Goal: Transaction & Acquisition: Book appointment/travel/reservation

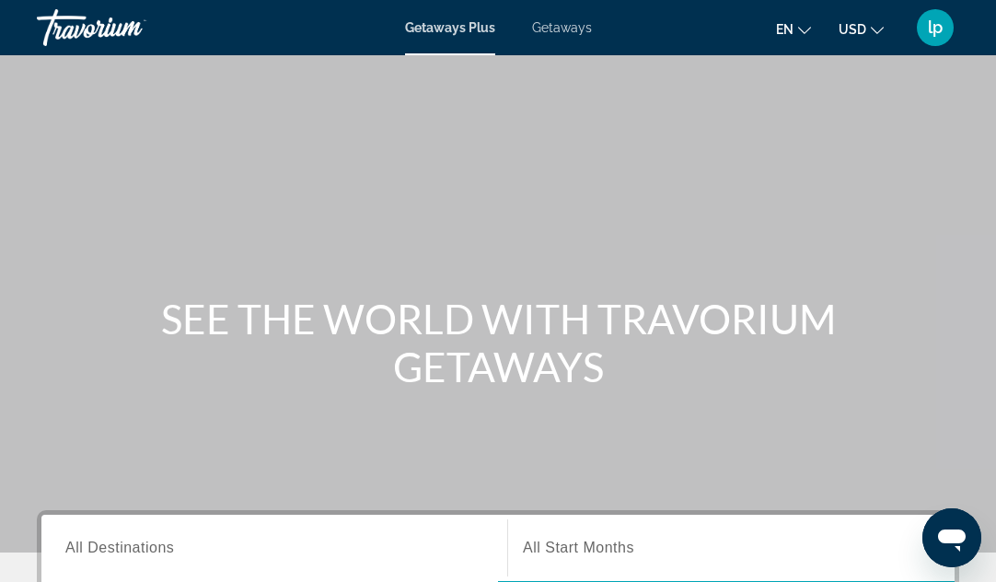
click at [560, 25] on span "Getaways" at bounding box center [562, 27] width 60 height 15
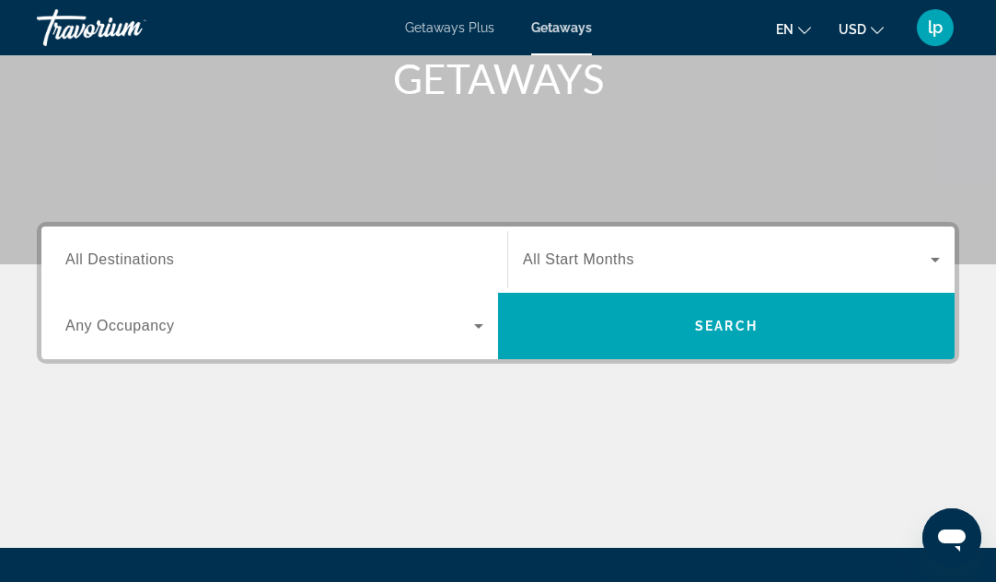
scroll to position [368, 0]
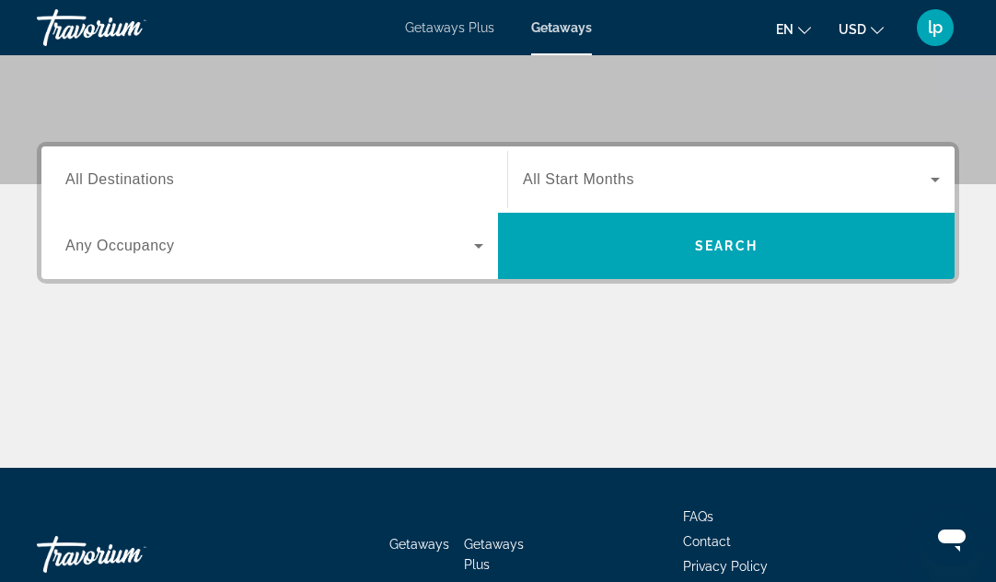
click at [320, 177] on input "Destination All Destinations" at bounding box center [274, 180] width 418 height 22
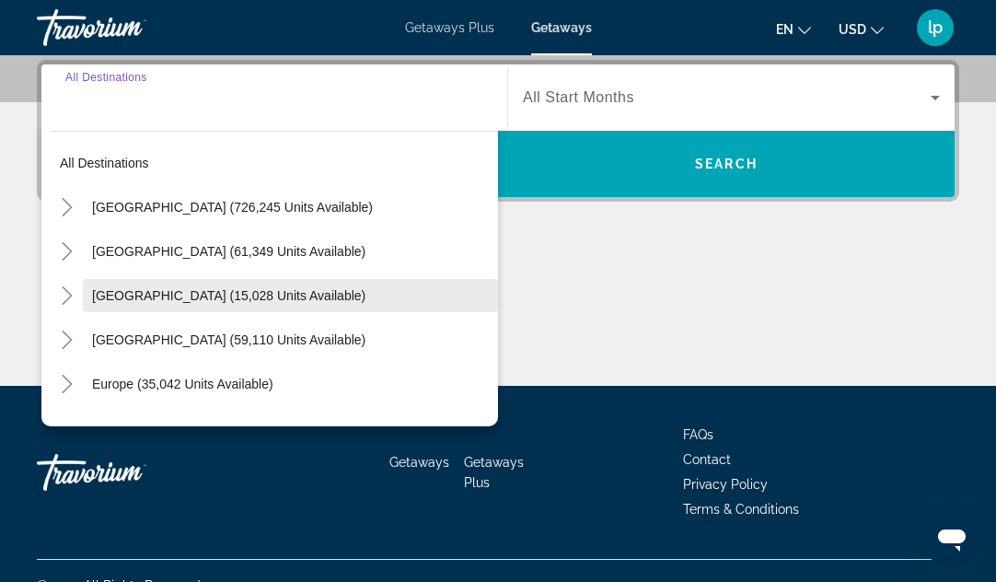
scroll to position [92, 0]
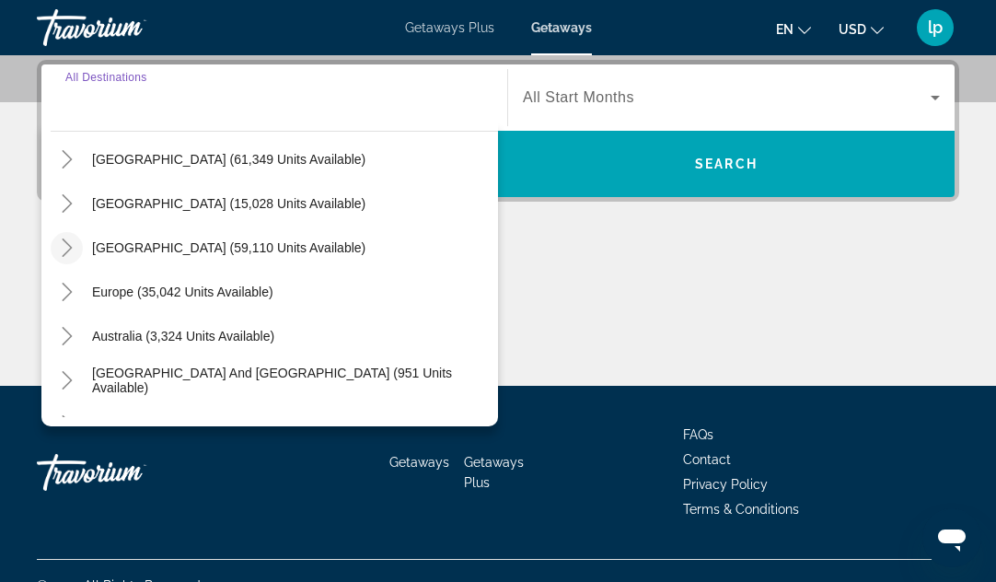
click at [63, 243] on icon "Toggle Caribbean & Atlantic Islands (59,110 units available)" at bounding box center [67, 247] width 18 height 18
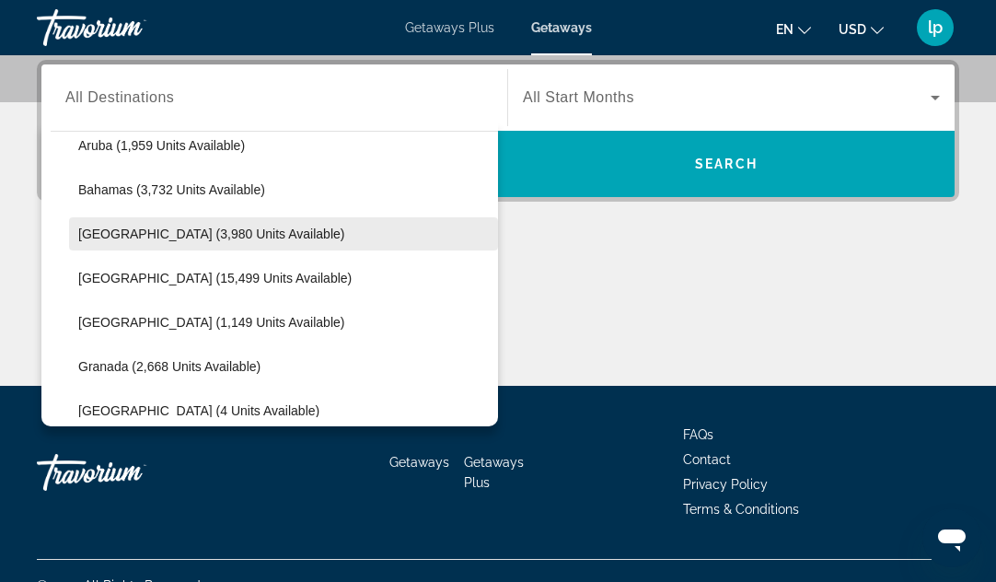
scroll to position [462, 0]
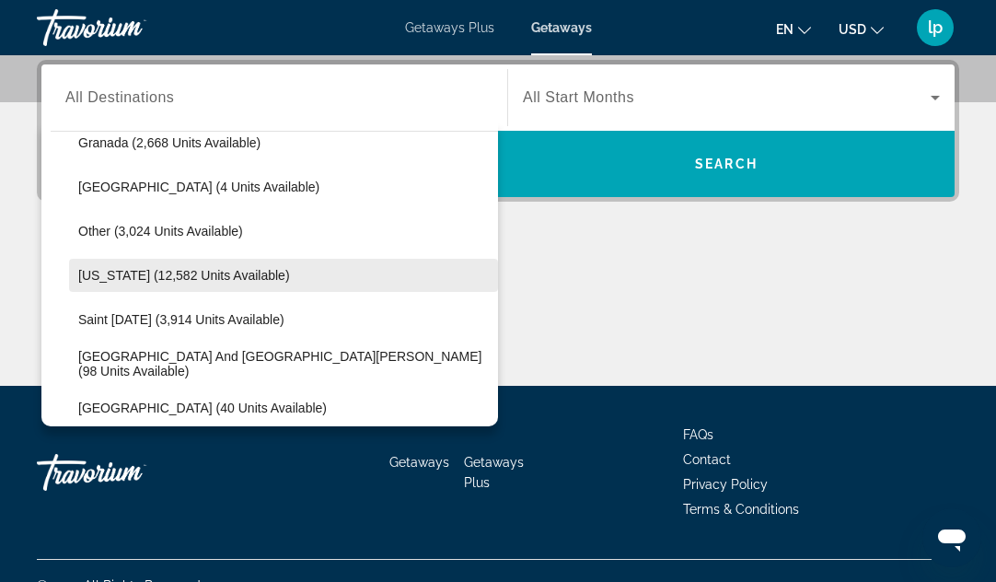
click at [193, 275] on span "[US_STATE] (12,582 units available)" at bounding box center [184, 275] width 212 height 15
type input "**********"
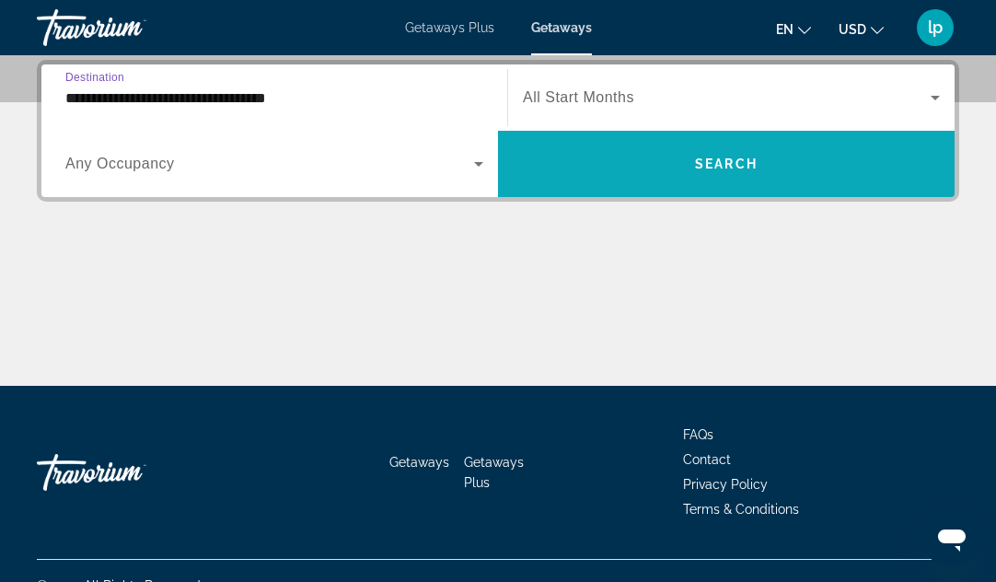
click at [669, 169] on span "Search widget" at bounding box center [726, 164] width 457 height 44
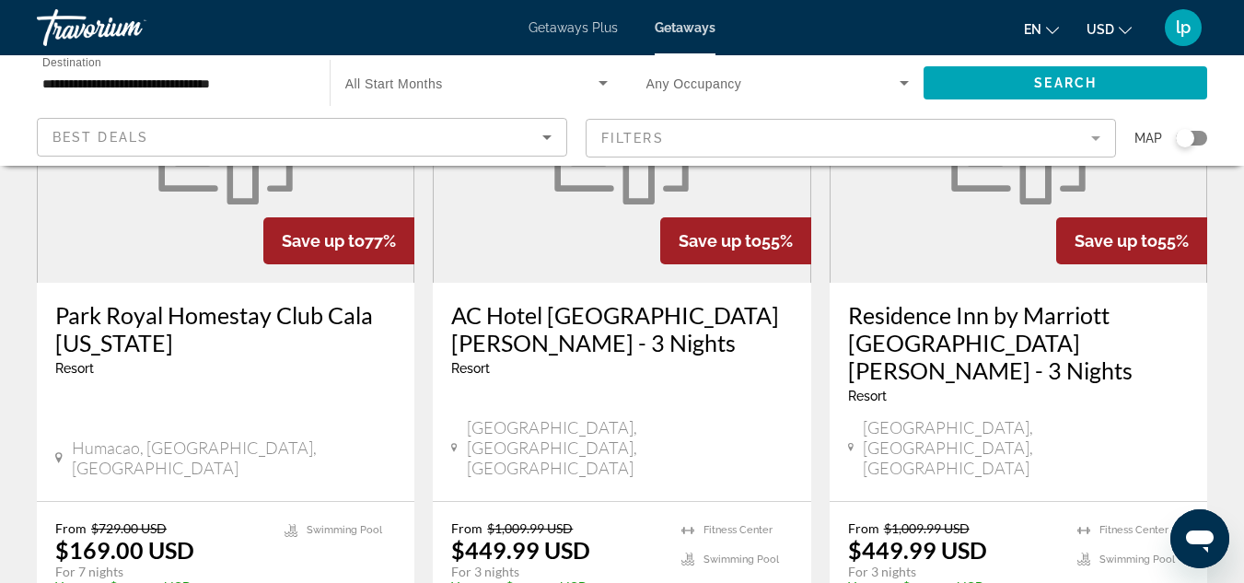
scroll to position [276, 0]
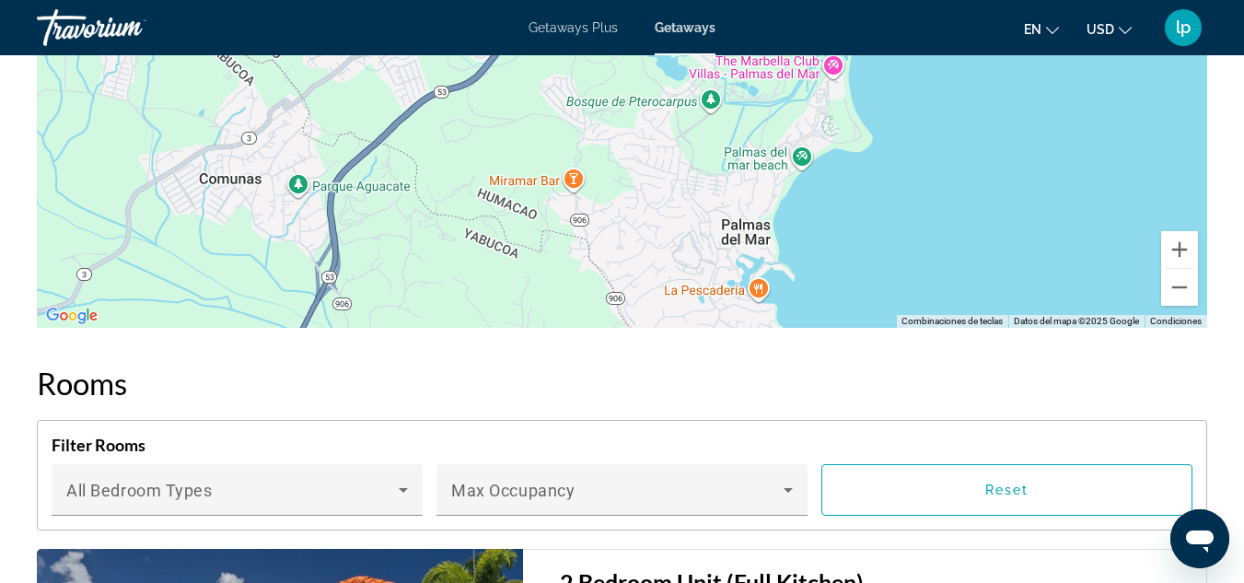
scroll to position [2946, 0]
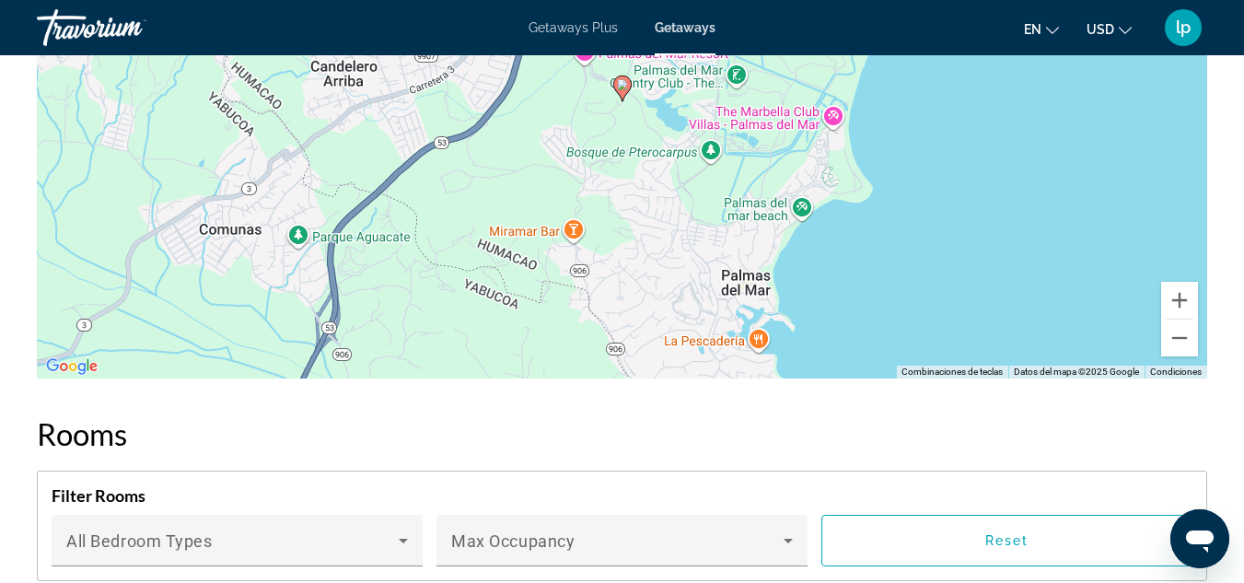
click at [559, 29] on span "Getaways Plus" at bounding box center [573, 27] width 89 height 15
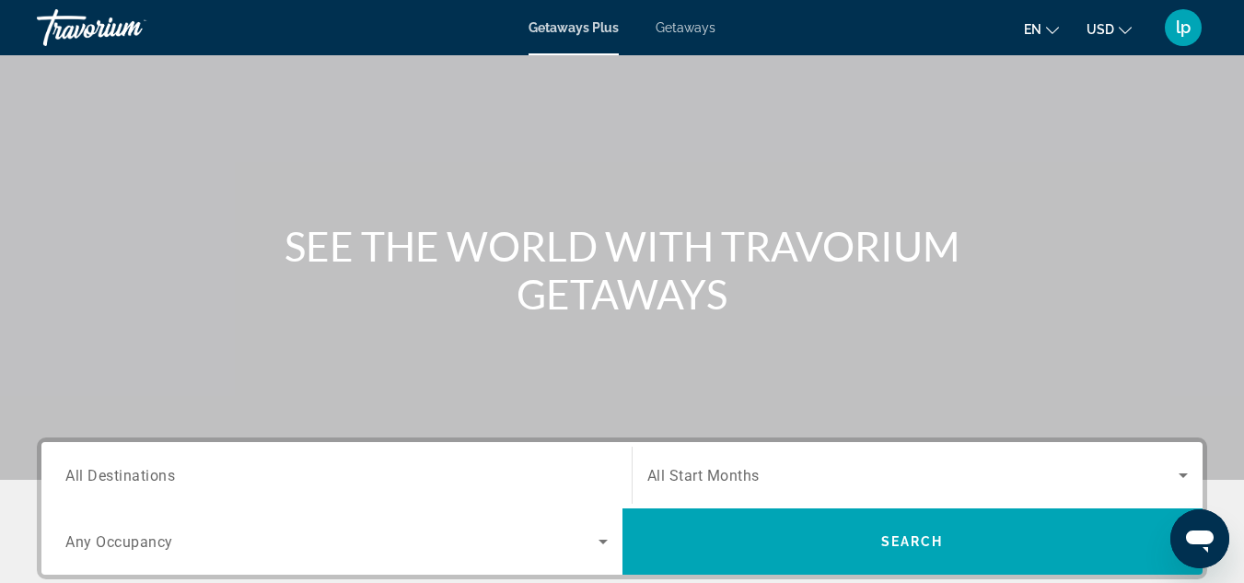
scroll to position [276, 0]
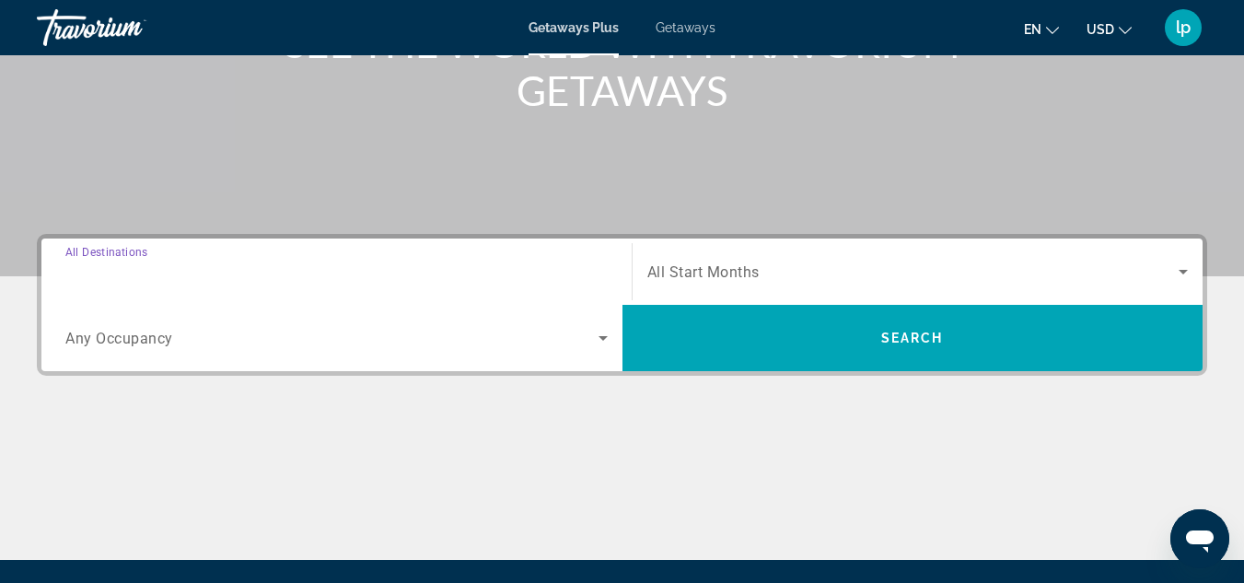
click at [356, 269] on input "Destination All Destinations" at bounding box center [336, 272] width 542 height 22
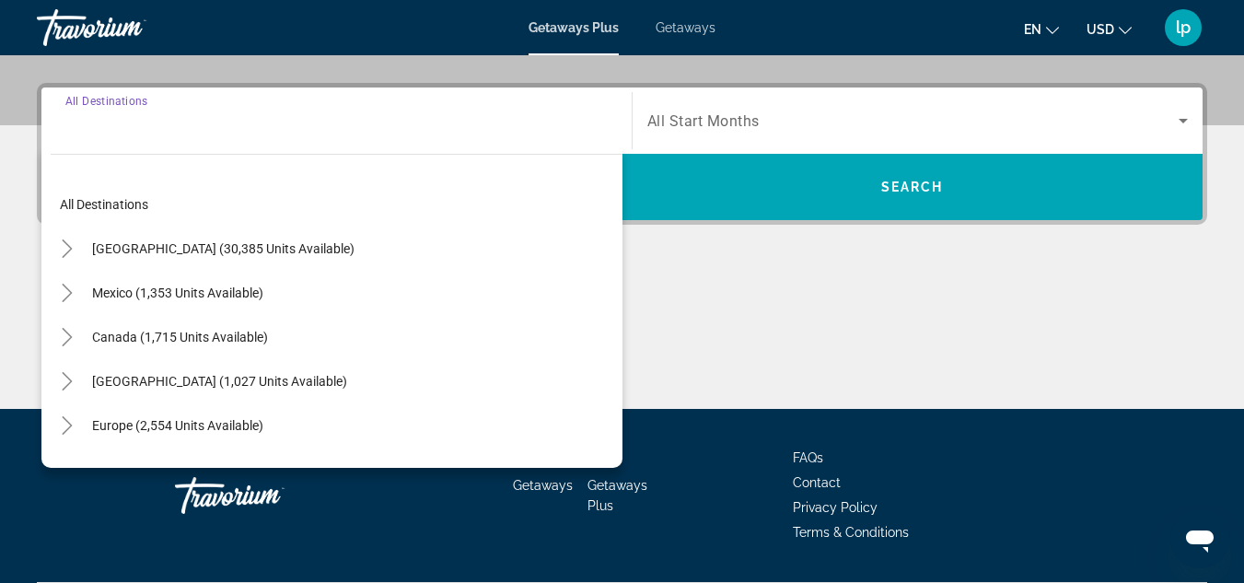
scroll to position [450, 0]
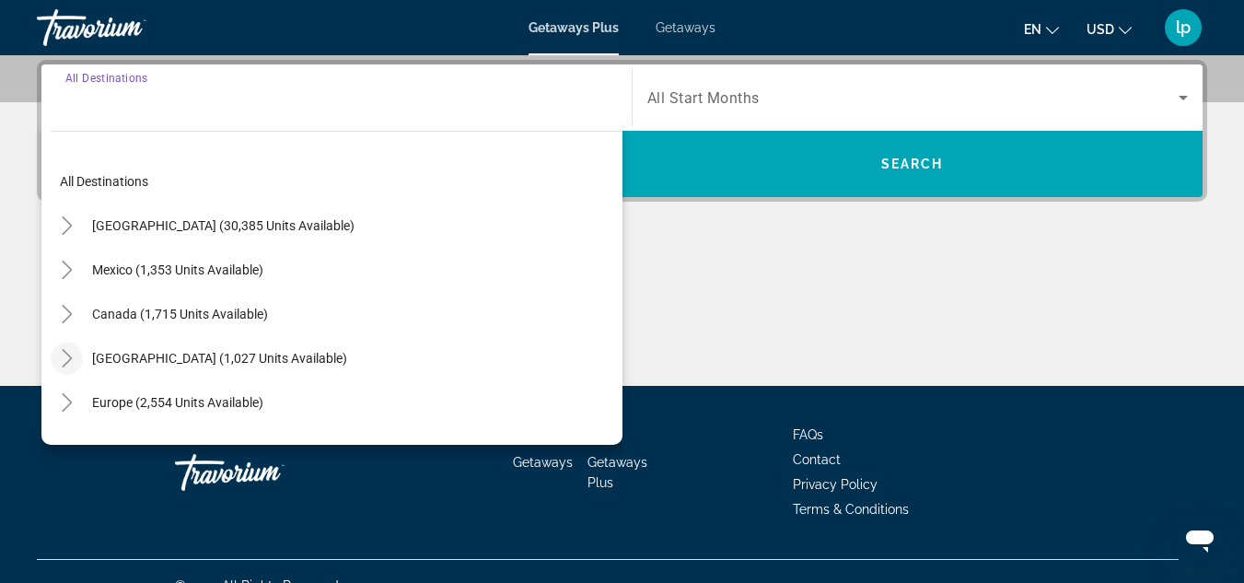
click at [65, 354] on icon "Toggle Caribbean & Atlantic Islands (1,027 units available)" at bounding box center [67, 358] width 18 height 18
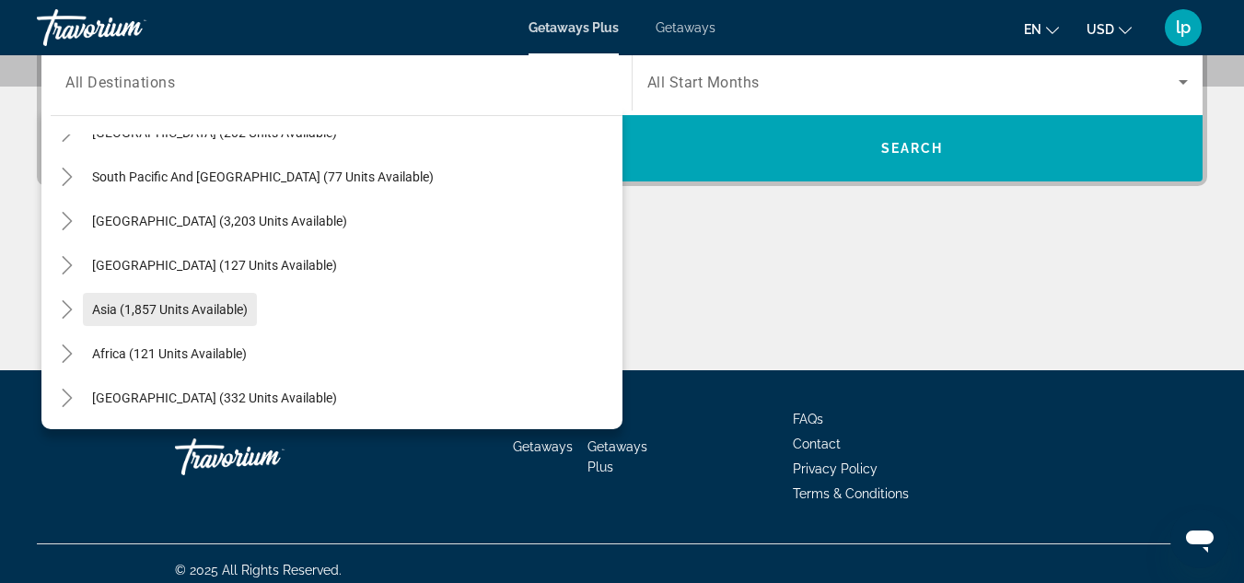
scroll to position [479, 0]
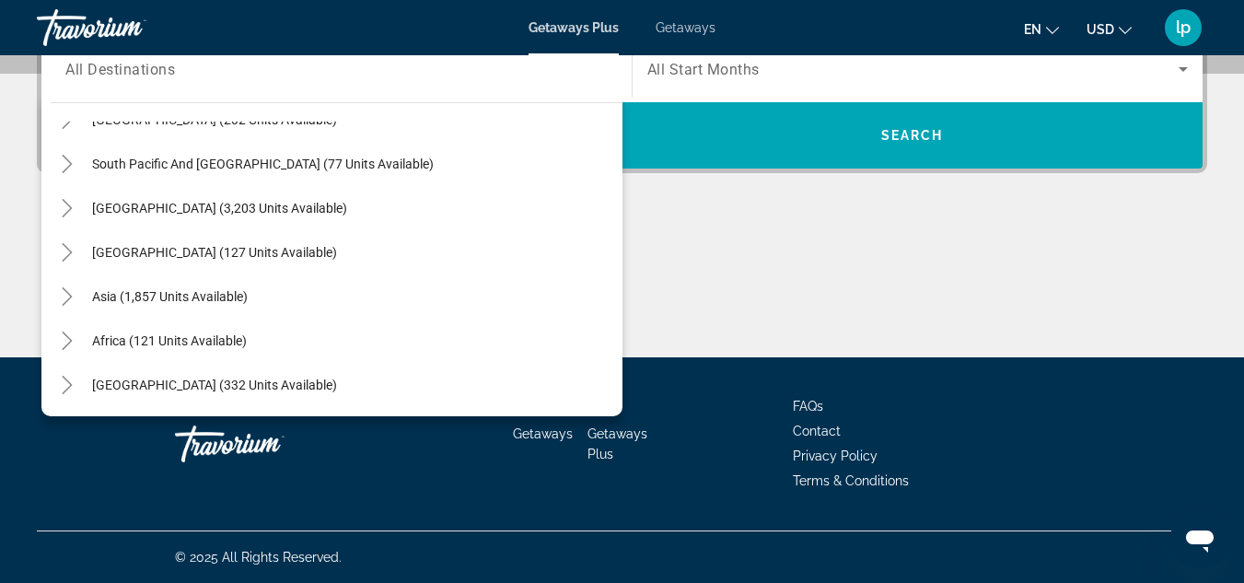
click at [777, 257] on div "Main content" at bounding box center [622, 288] width 1170 height 138
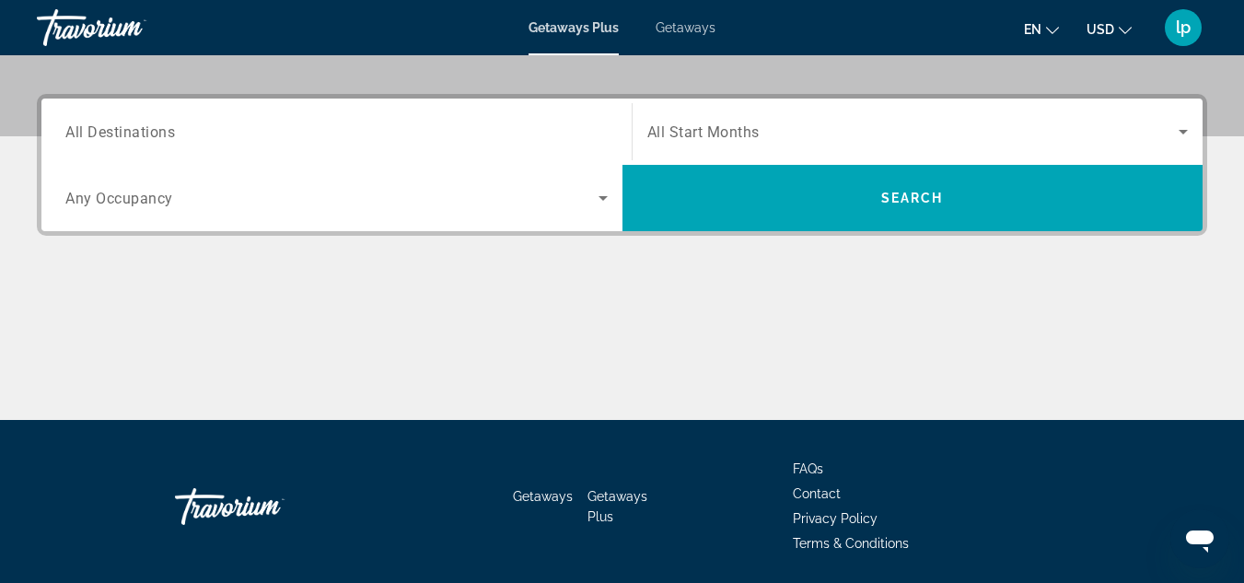
scroll to position [387, 0]
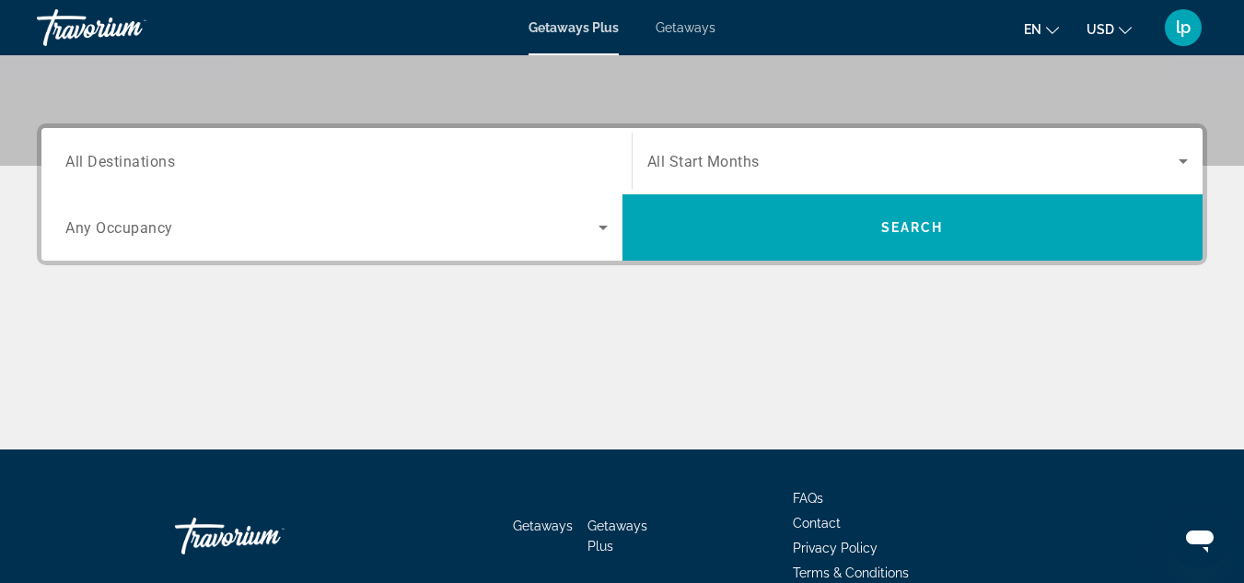
click at [667, 33] on span "Getaways" at bounding box center [686, 27] width 60 height 15
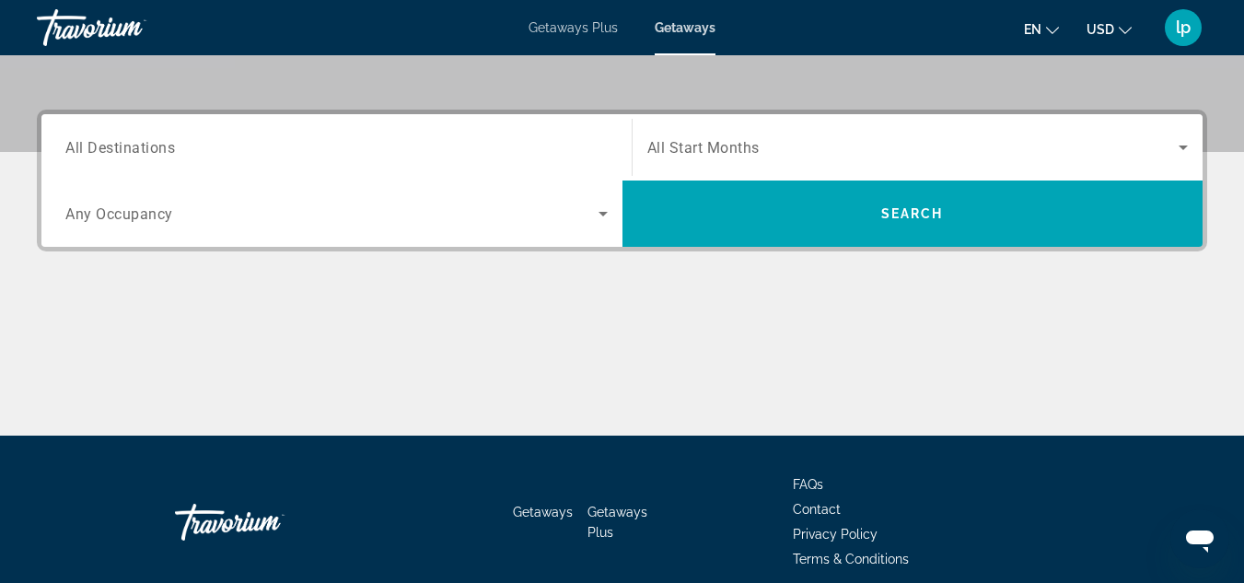
scroll to position [368, 0]
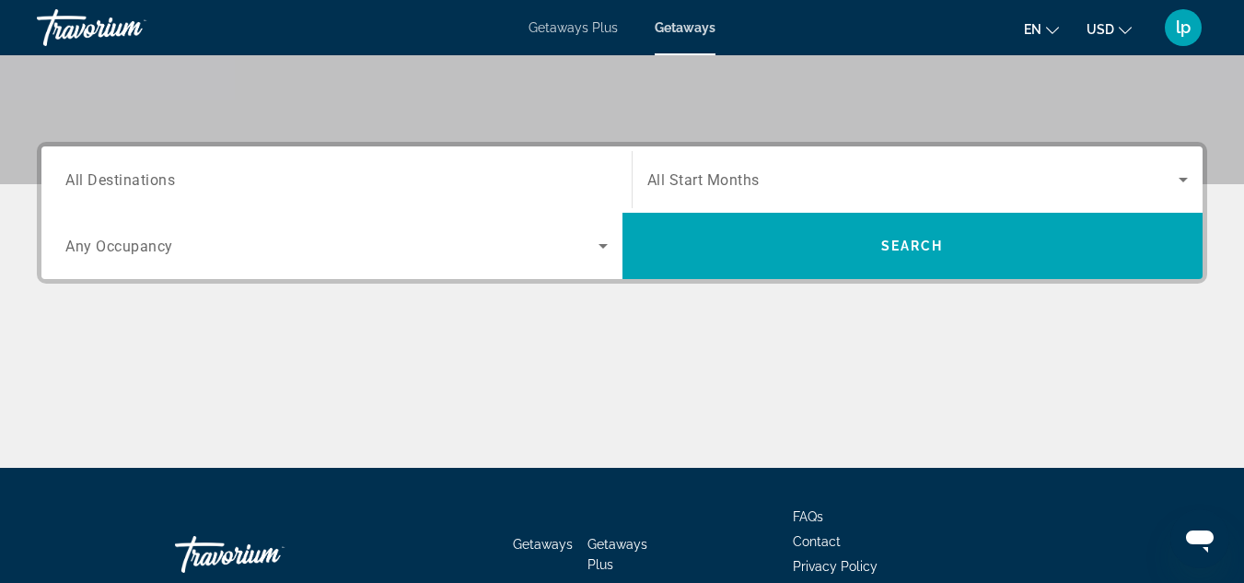
click at [452, 179] on input "Destination All Destinations" at bounding box center [336, 180] width 542 height 22
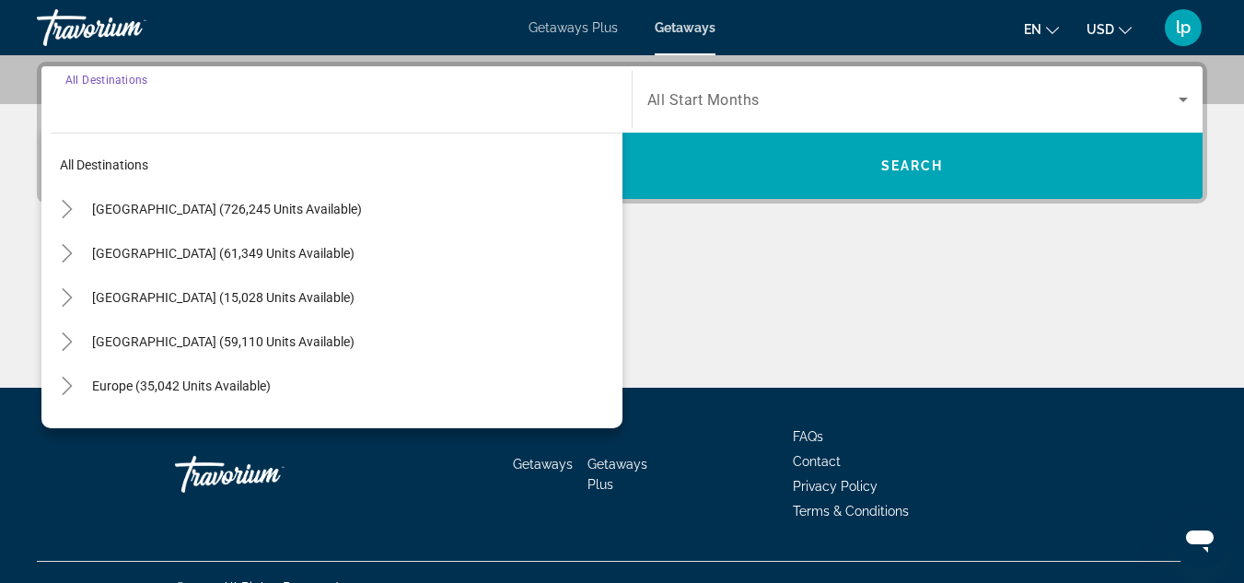
scroll to position [450, 0]
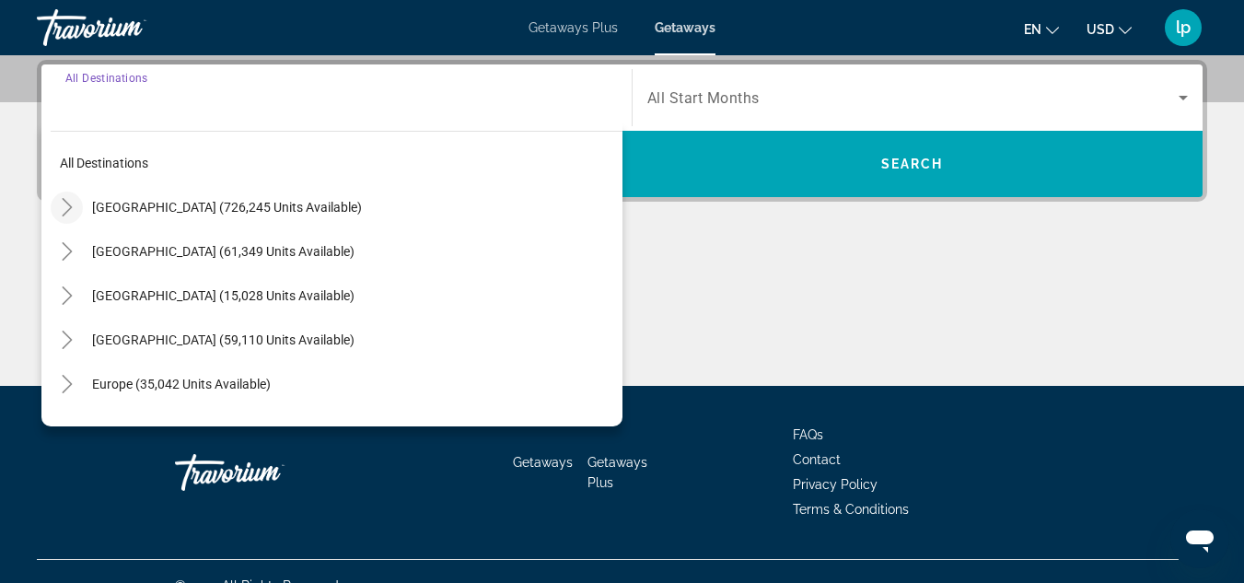
click at [65, 203] on icon "Toggle United States (726,245 units available)" at bounding box center [67, 207] width 10 height 18
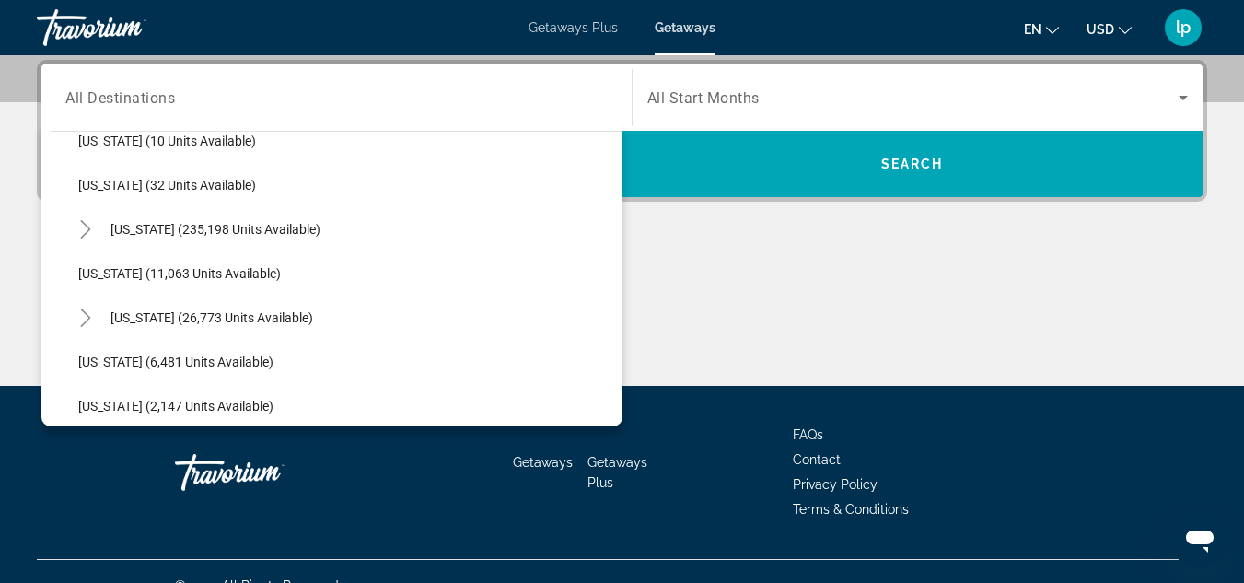
scroll to position [330, 0]
click at [85, 183] on icon "Toggle Florida (235,198 units available)" at bounding box center [85, 187] width 10 height 18
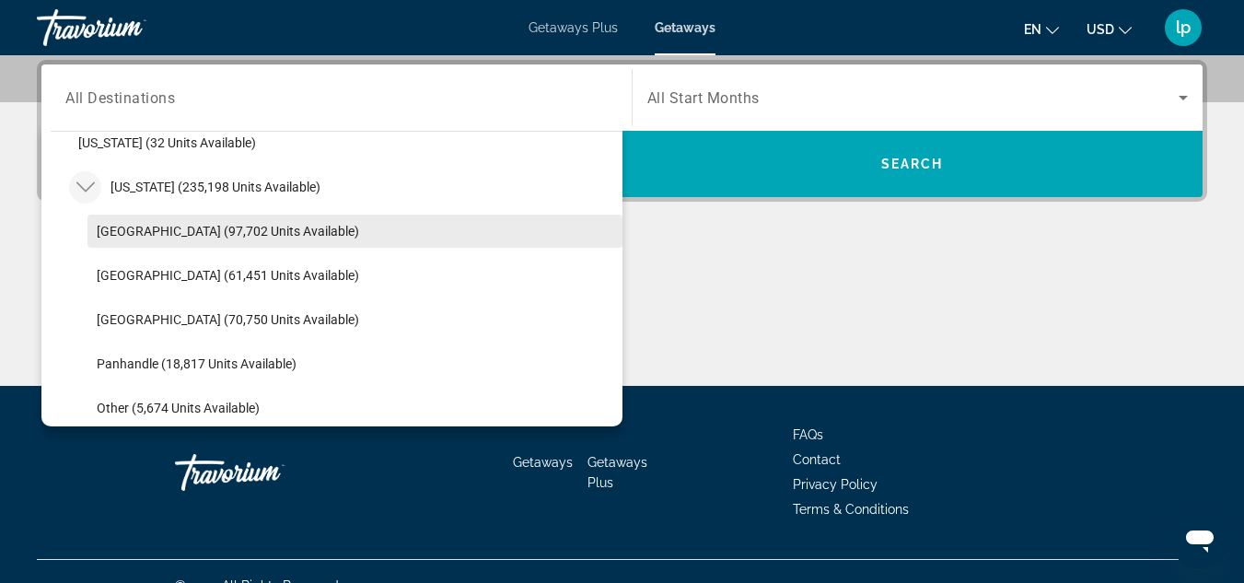
click at [227, 236] on span "[GEOGRAPHIC_DATA] (97,702 units available)" at bounding box center [228, 231] width 262 height 15
type input "**********"
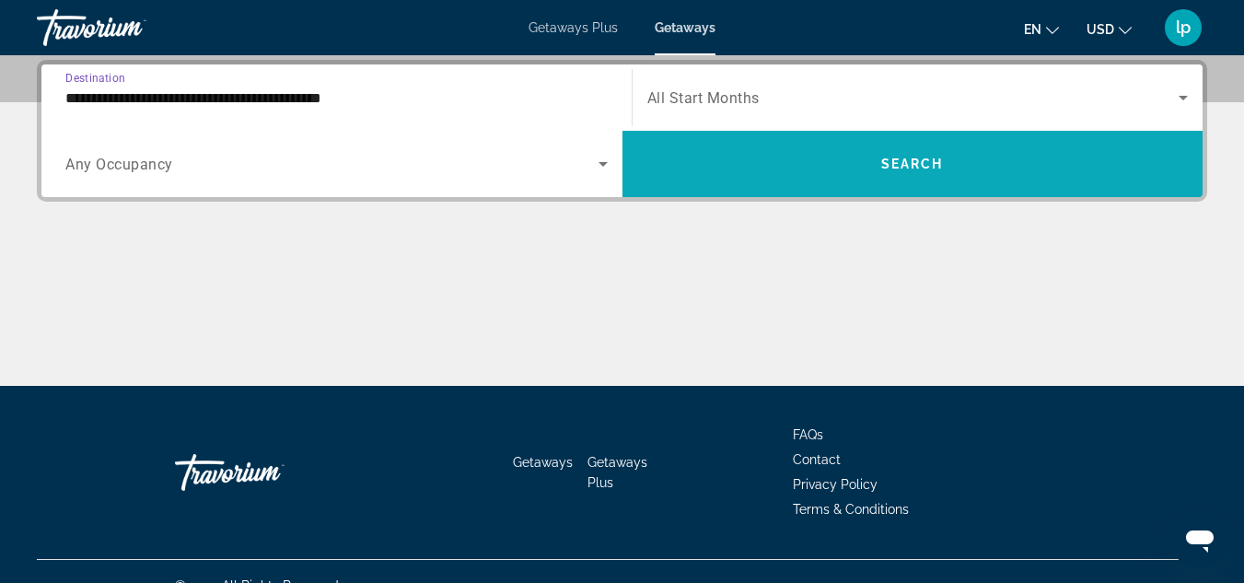
click at [817, 178] on span "Search widget" at bounding box center [912, 164] width 581 height 44
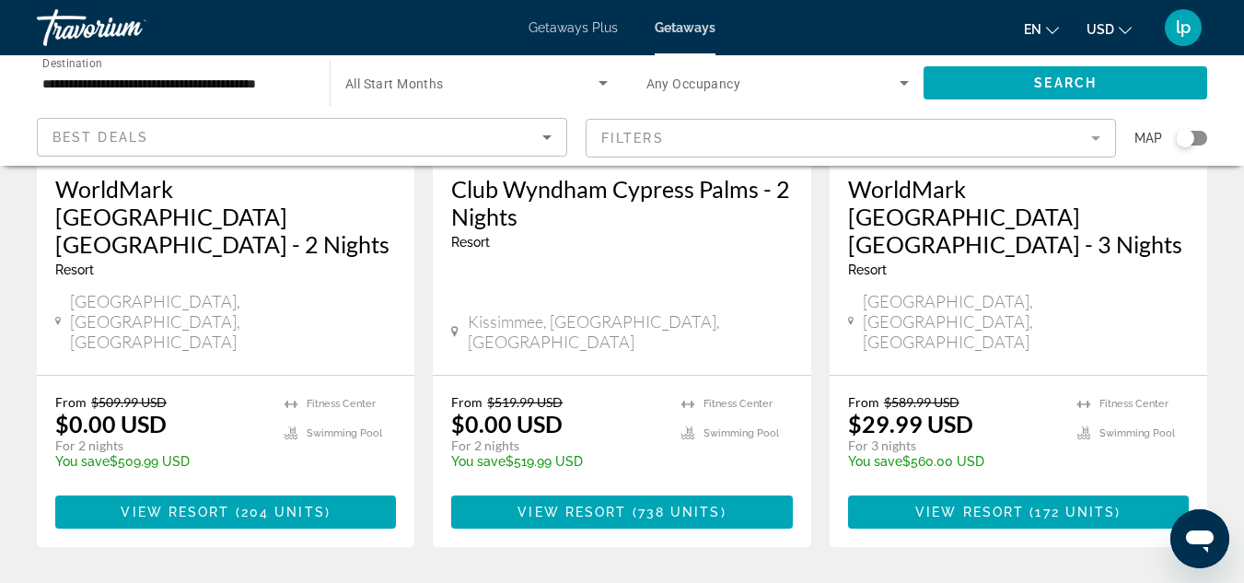
scroll to position [184, 0]
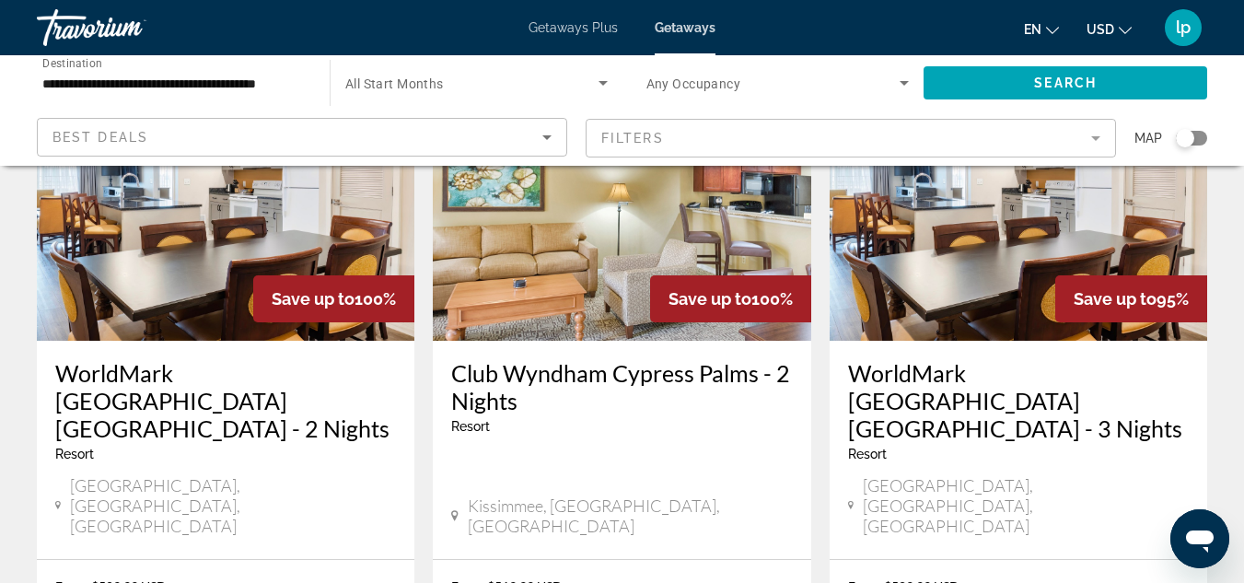
click at [726, 136] on mat-form-field "Filters" at bounding box center [851, 138] width 530 height 39
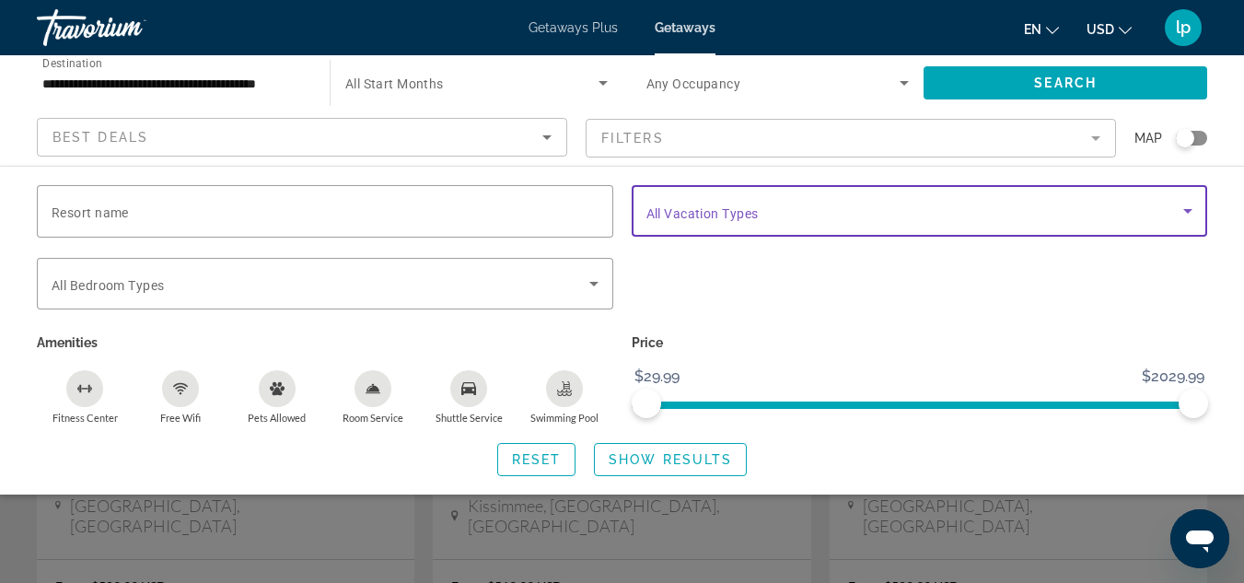
click at [805, 215] on span "Search widget" at bounding box center [915, 211] width 538 height 22
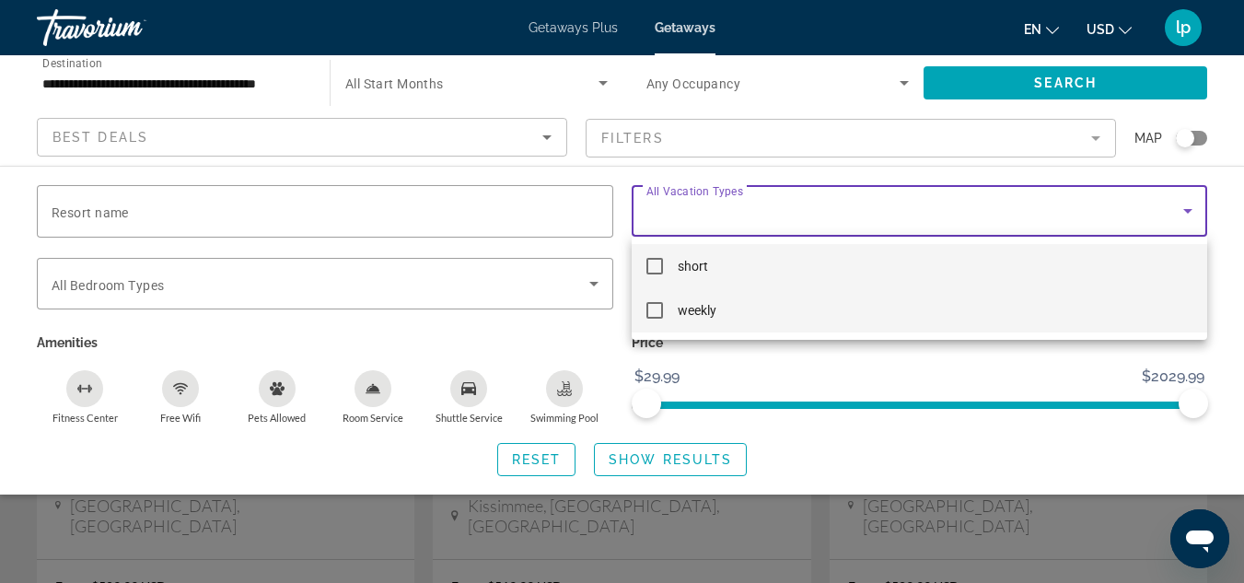
click at [658, 311] on mat-pseudo-checkbox at bounding box center [654, 310] width 17 height 17
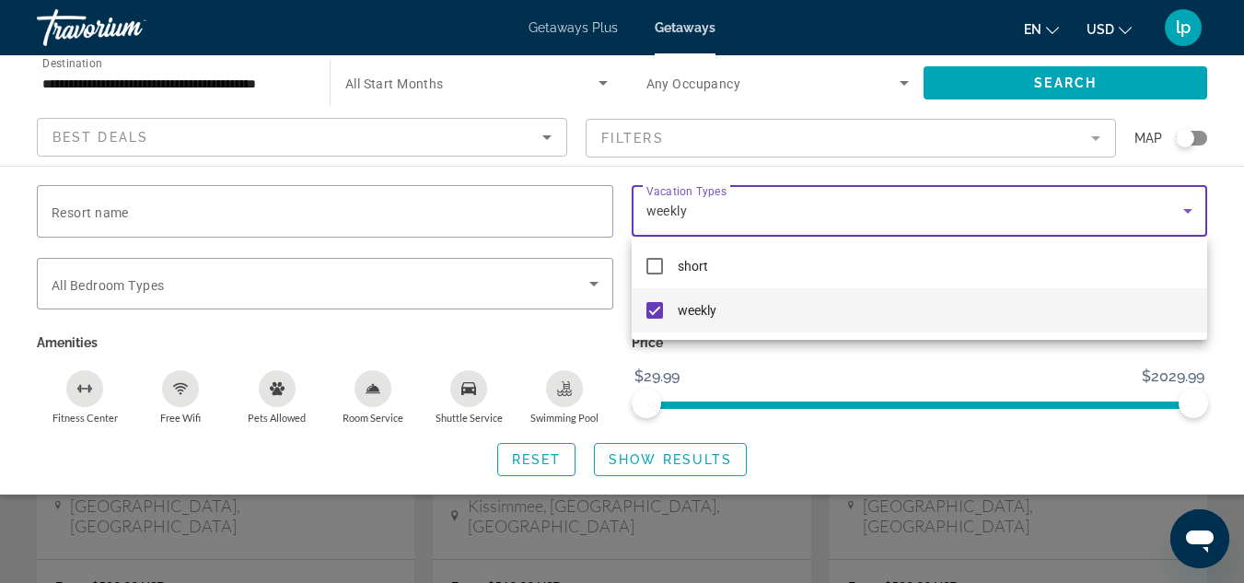
click at [645, 457] on div at bounding box center [622, 291] width 1244 height 583
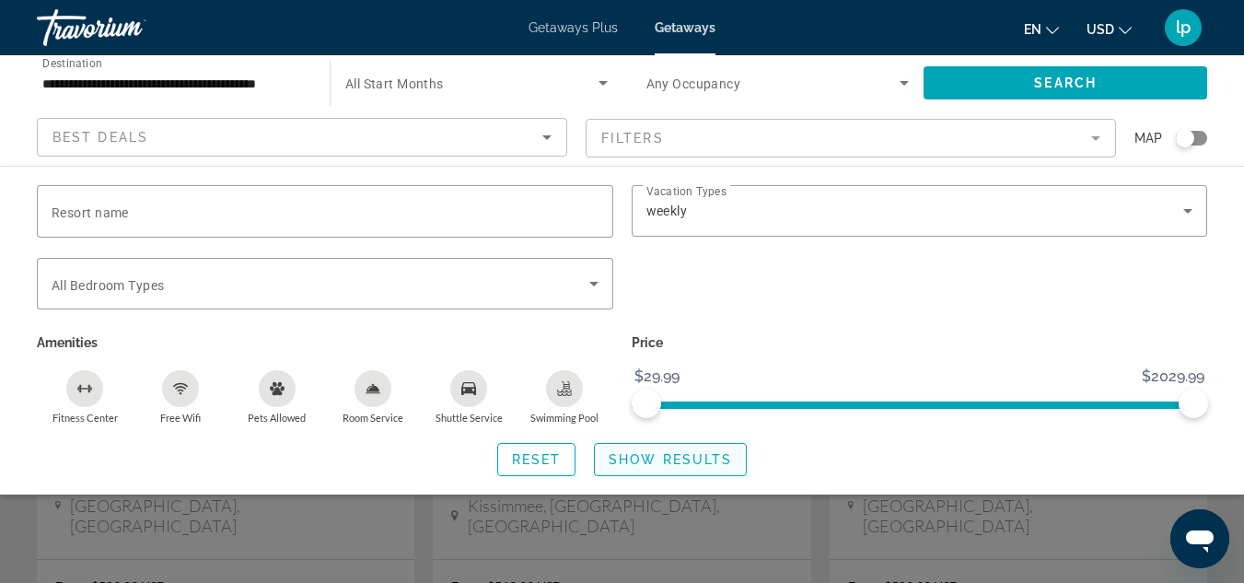
click at [715, 466] on span "Search widget" at bounding box center [670, 459] width 151 height 44
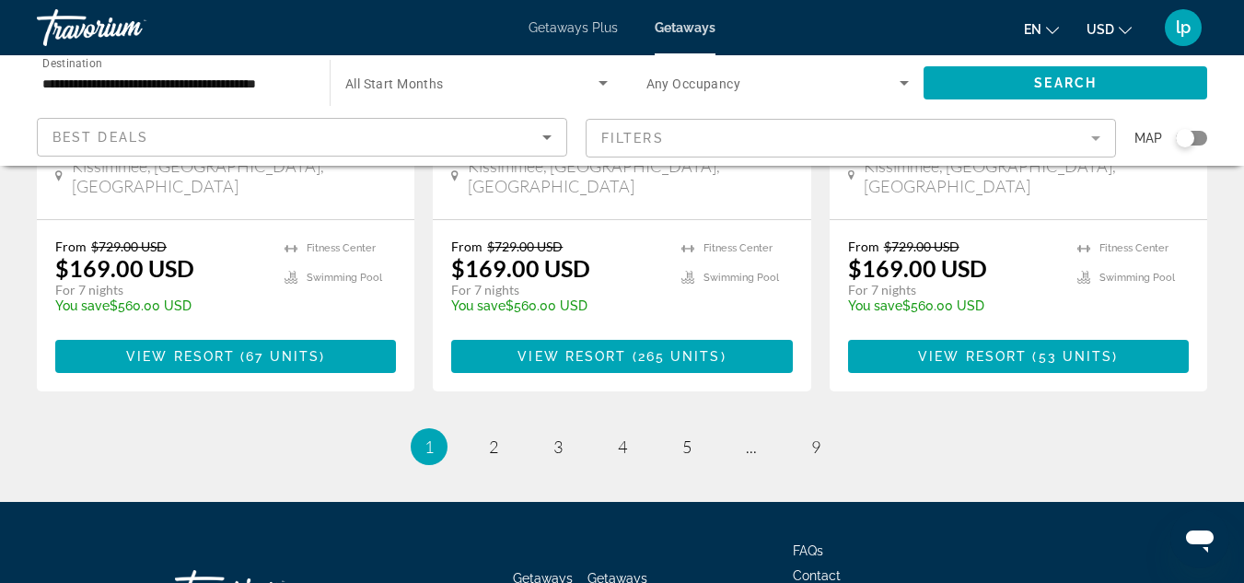
scroll to position [2562, 0]
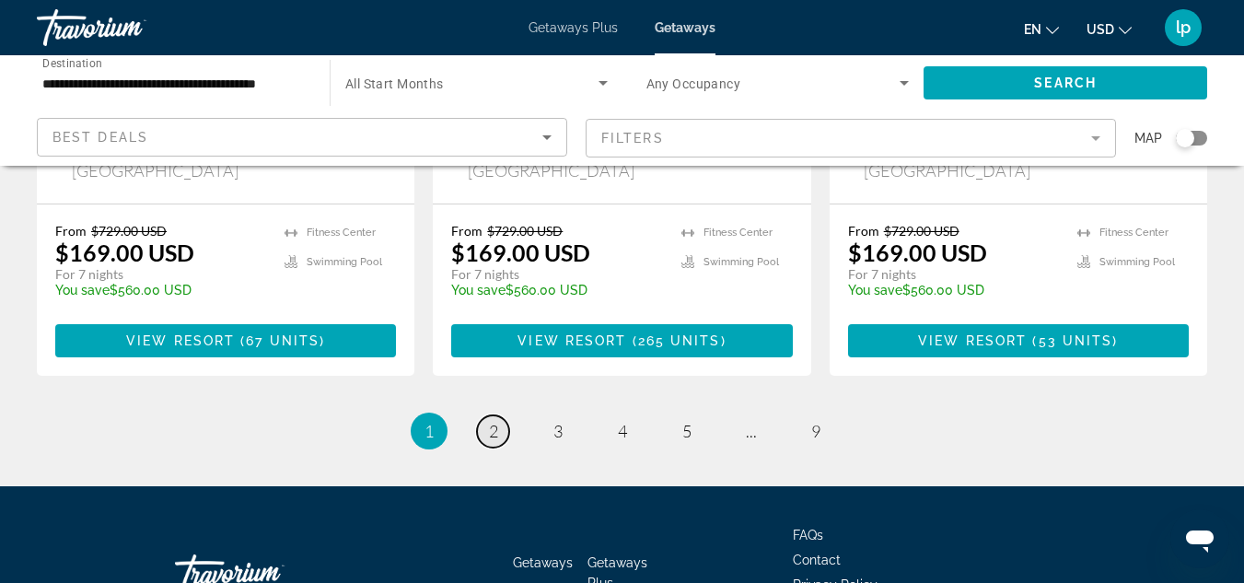
click at [493, 421] on span "2" at bounding box center [493, 431] width 9 height 20
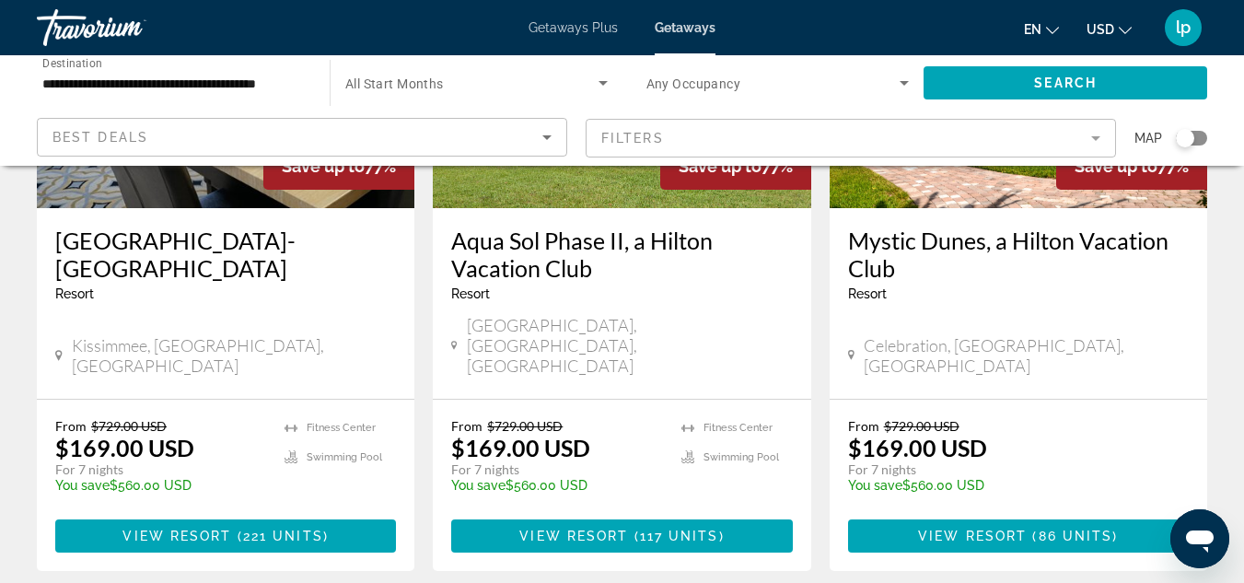
scroll to position [2486, 0]
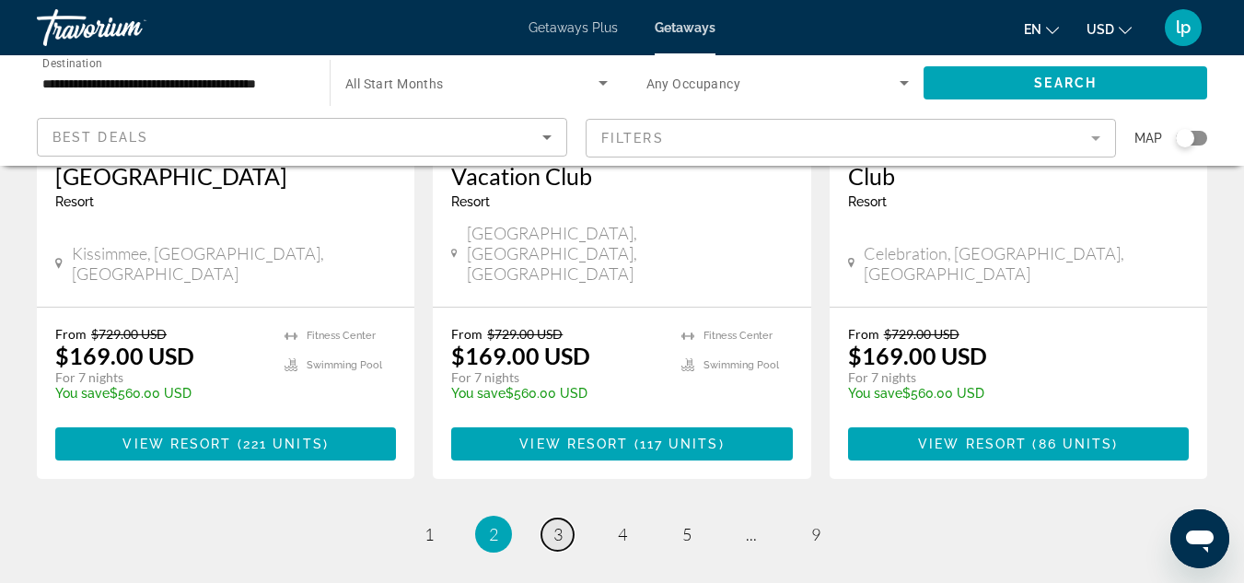
click at [555, 524] on span "3" at bounding box center [557, 534] width 9 height 20
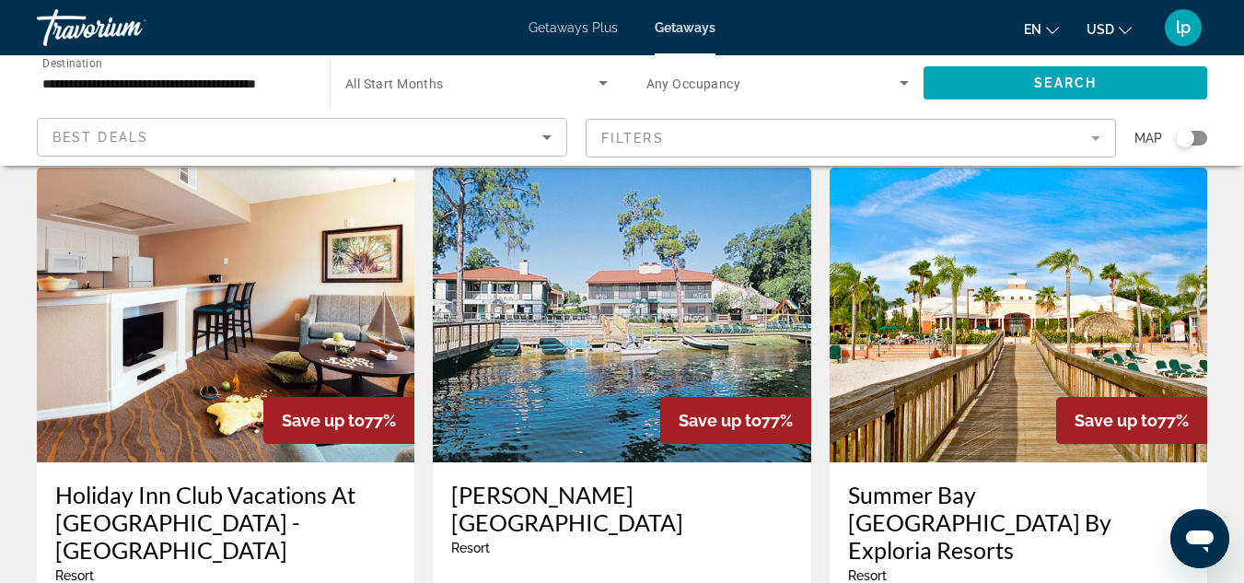
scroll to position [921, 0]
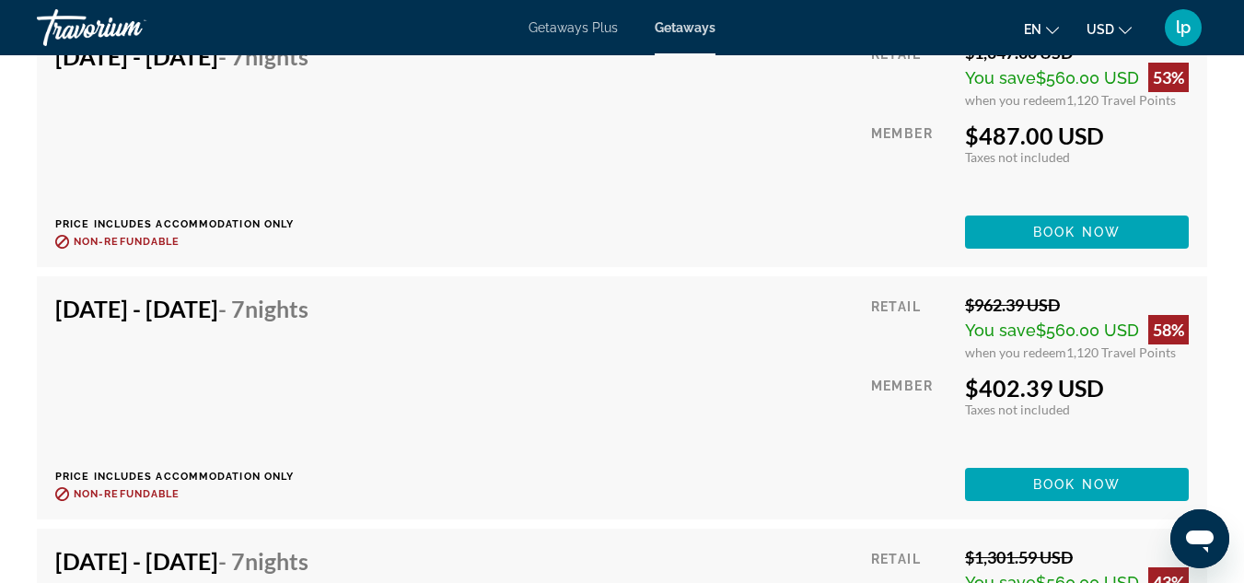
scroll to position [9115, 0]
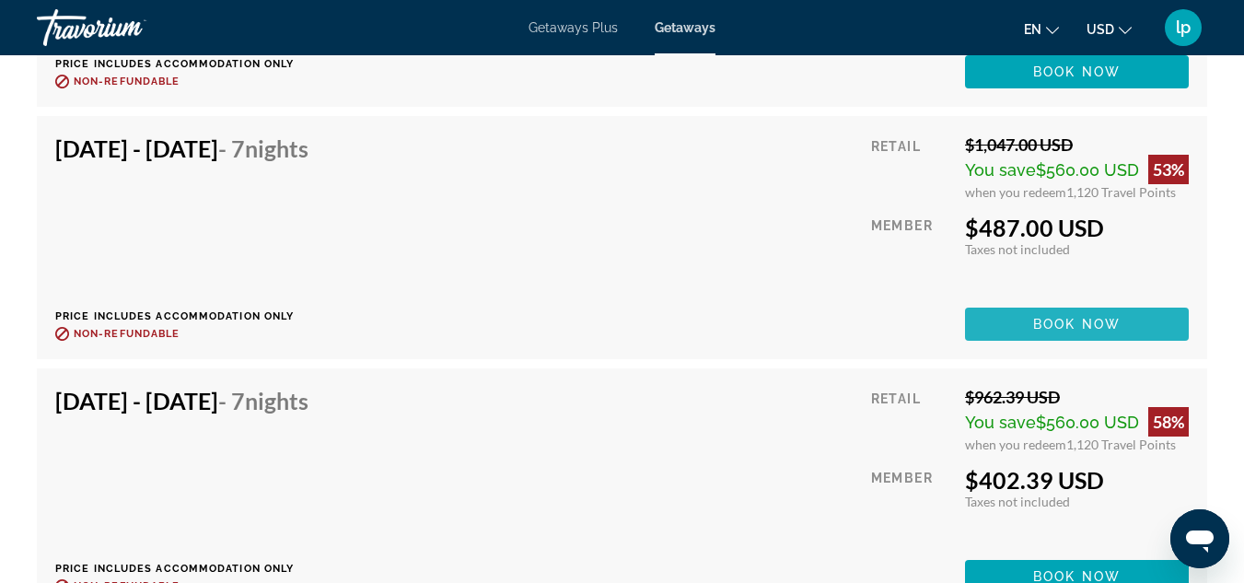
click at [1009, 331] on span "Book now" at bounding box center [1076, 324] width 87 height 15
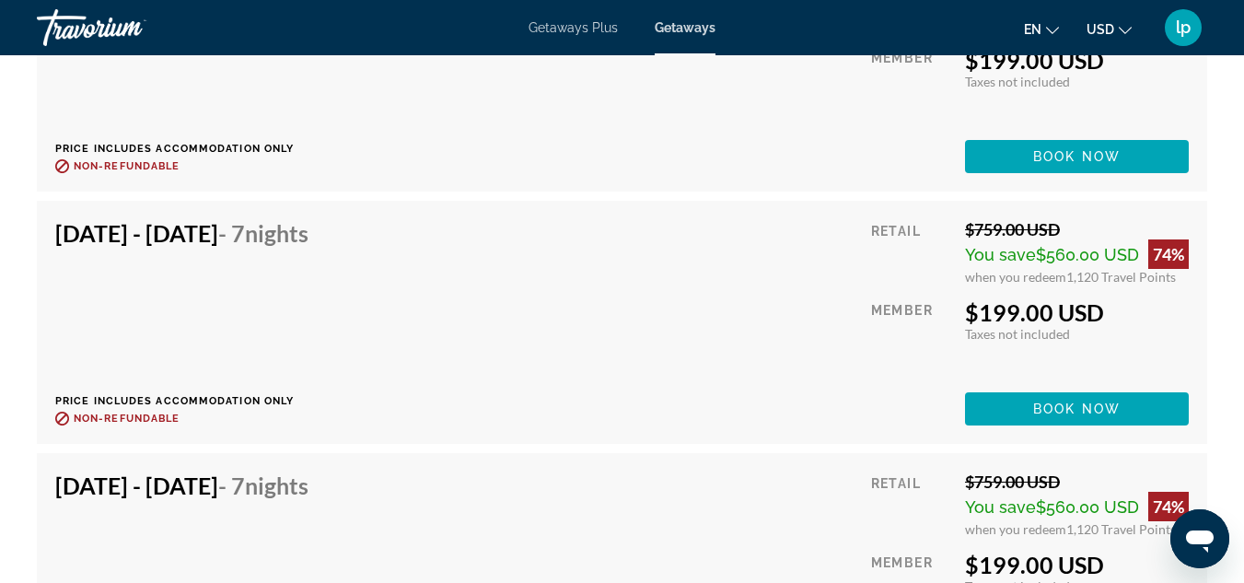
scroll to position [7033, 0]
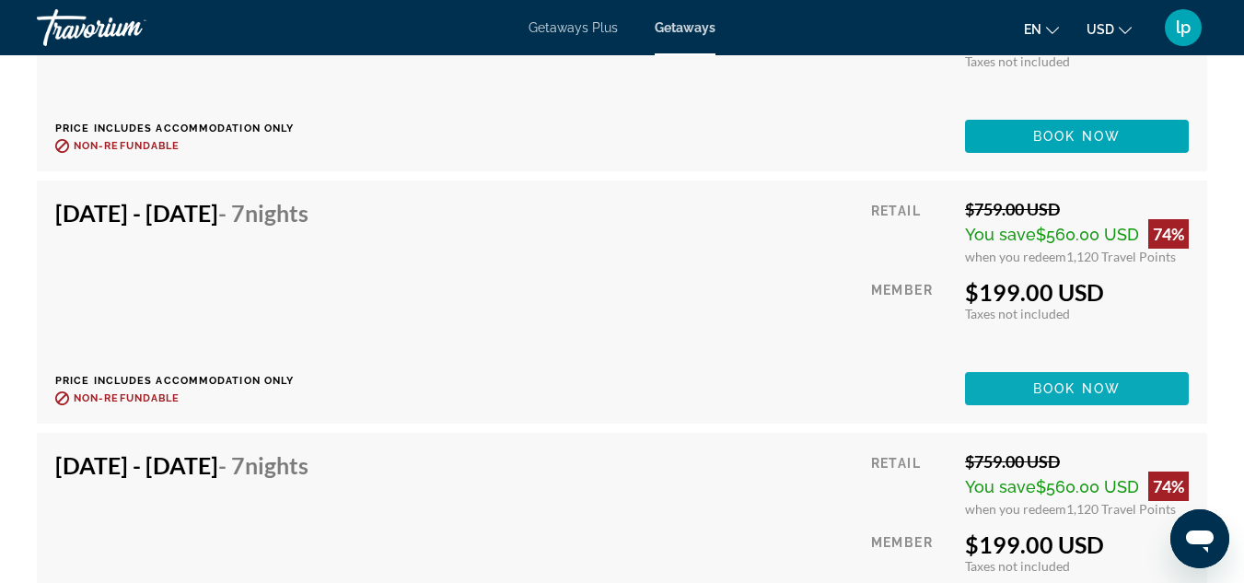
click at [1009, 396] on span "Book now" at bounding box center [1076, 388] width 87 height 15
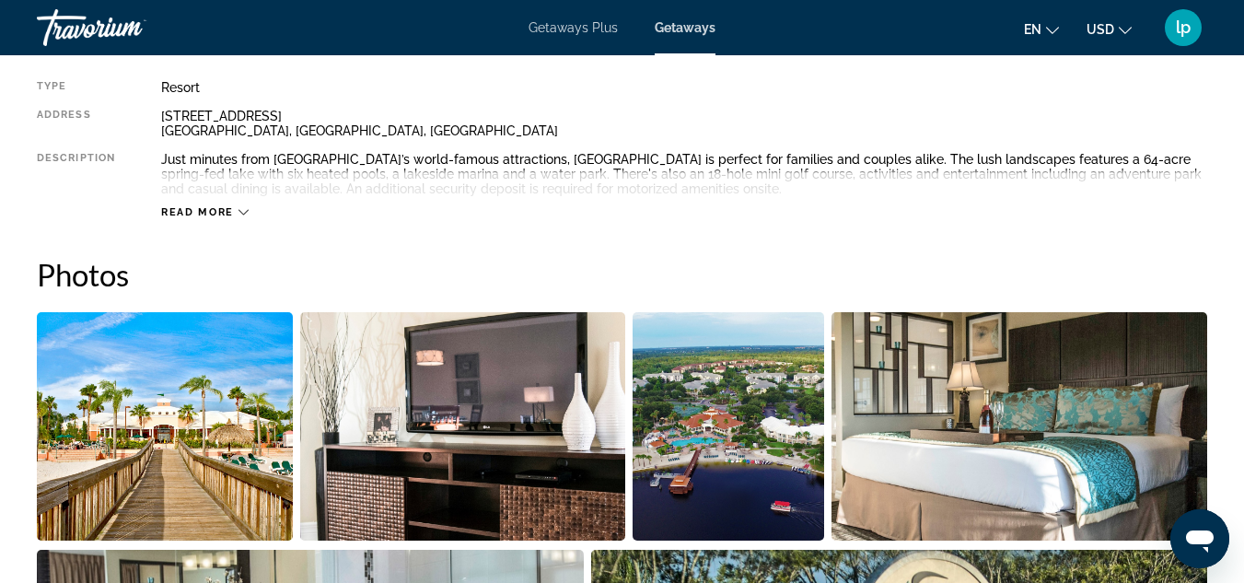
scroll to position [1105, 0]
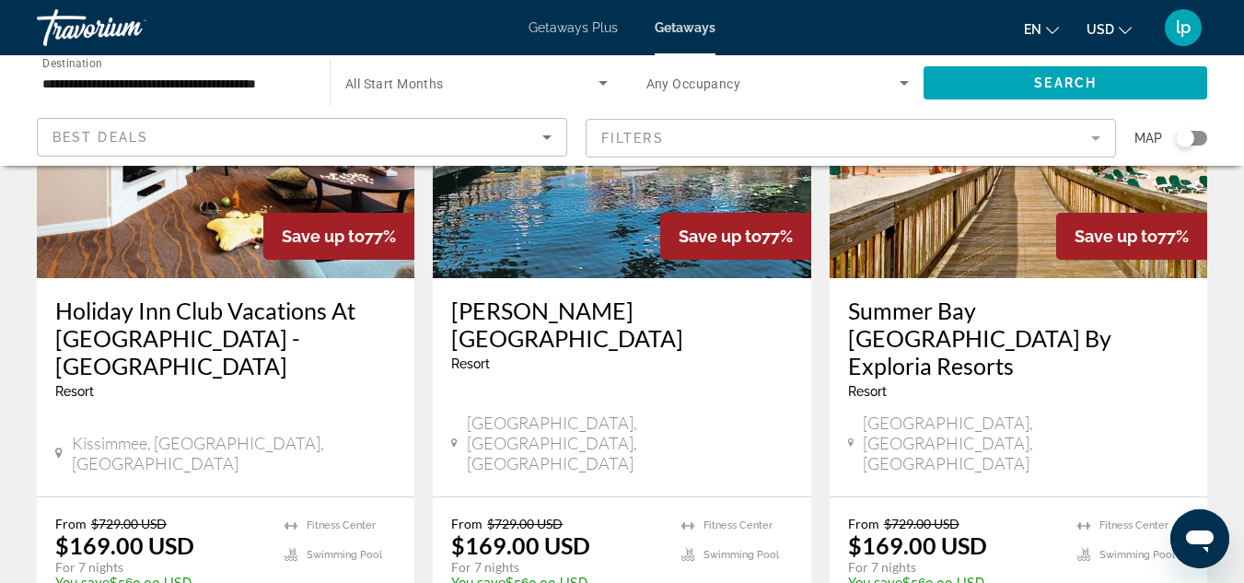
scroll to position [1013, 0]
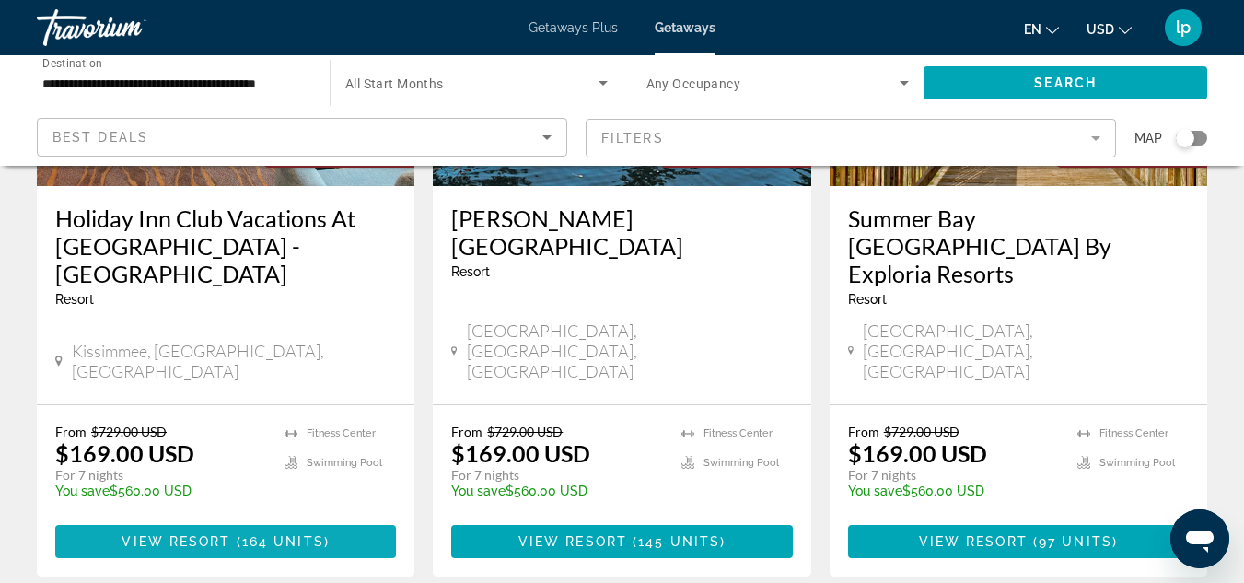
click at [199, 519] on span "Main content" at bounding box center [225, 541] width 341 height 44
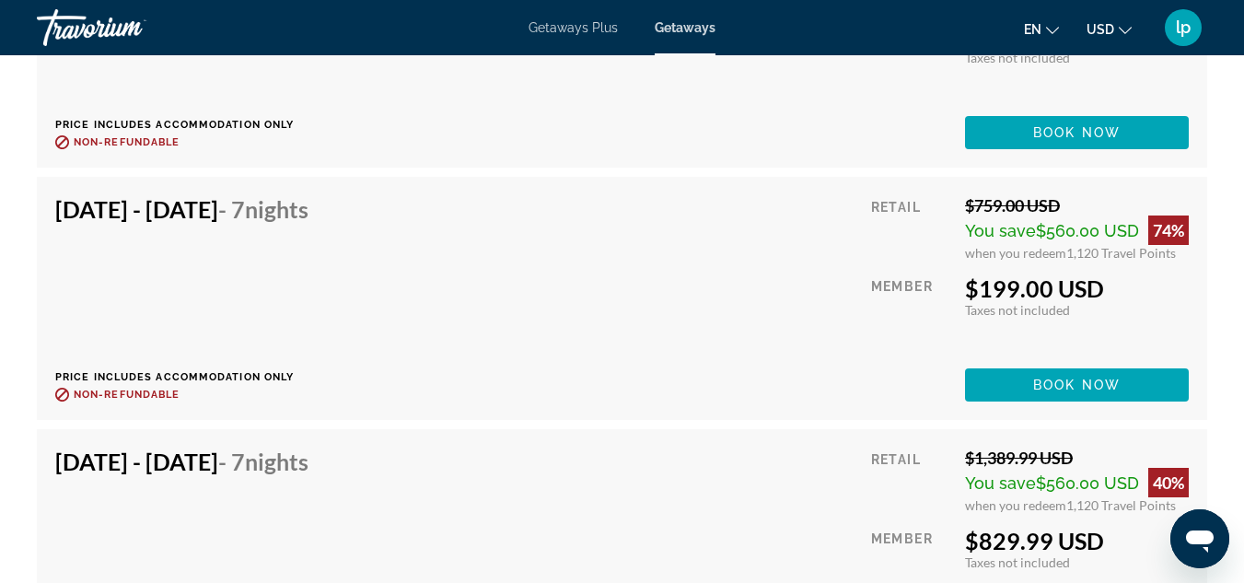
scroll to position [6445, 0]
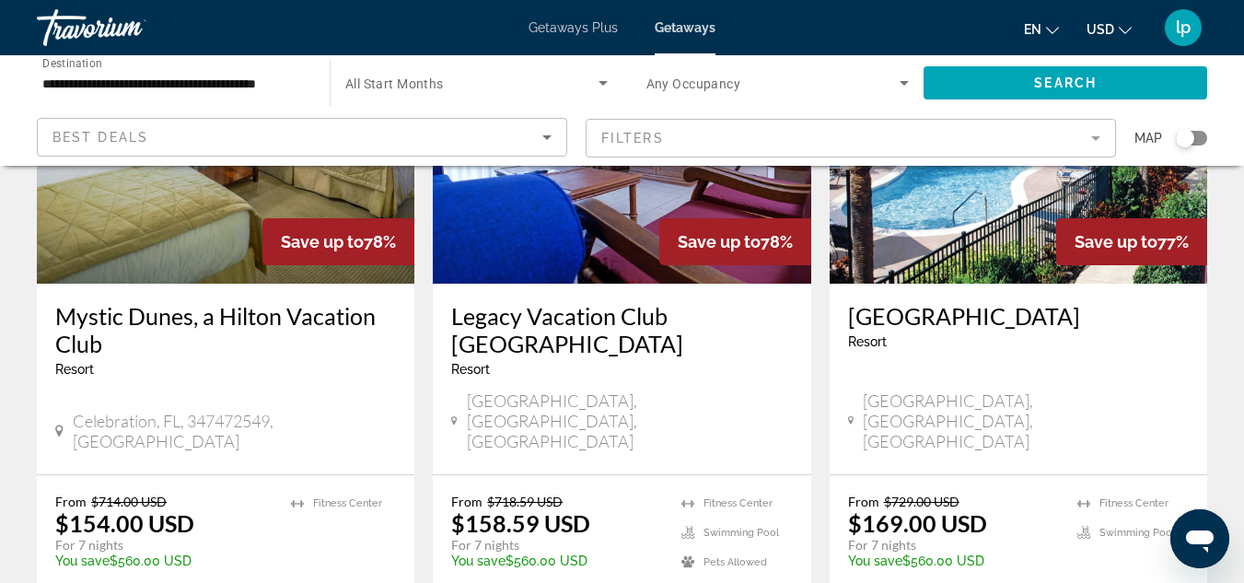
scroll to position [1013, 0]
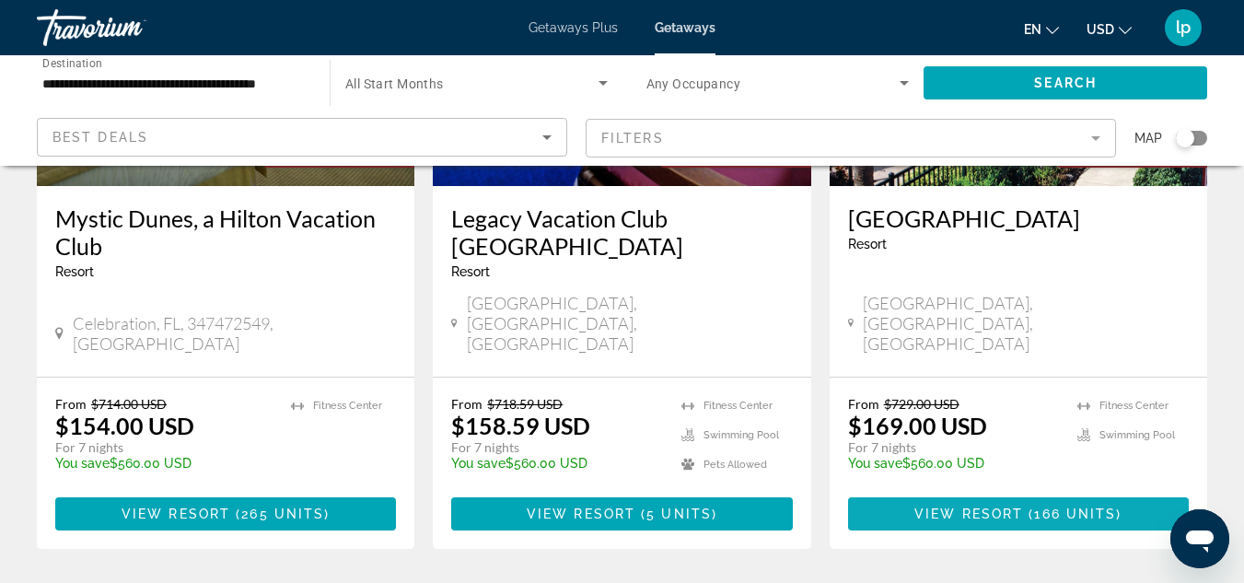
click at [923, 492] on span "Main content" at bounding box center [1018, 514] width 341 height 44
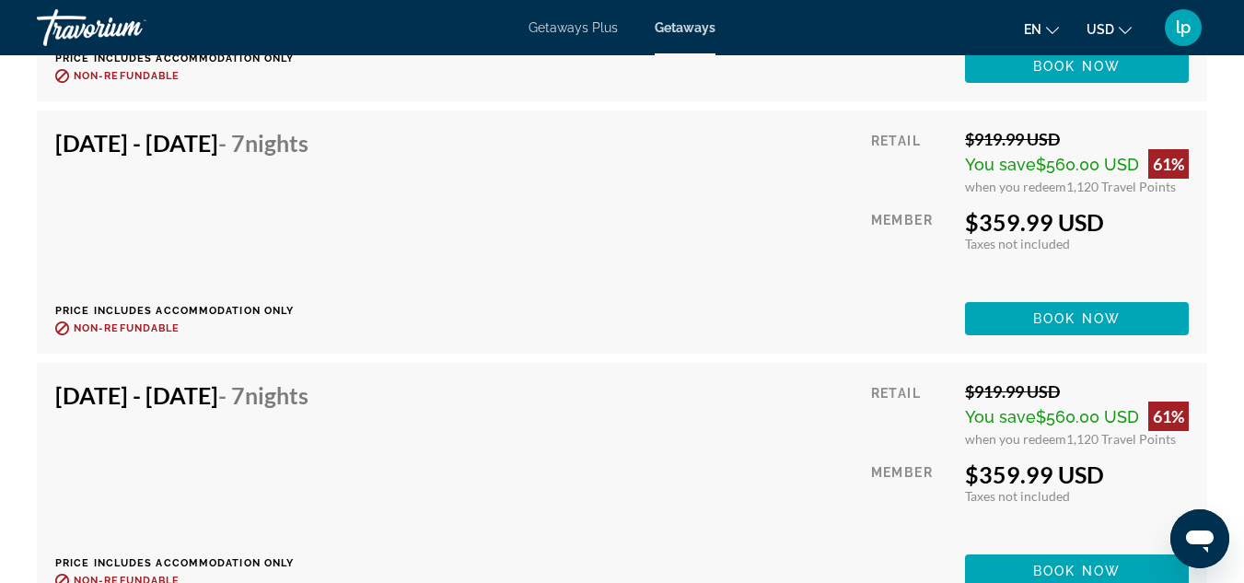
scroll to position [5709, 0]
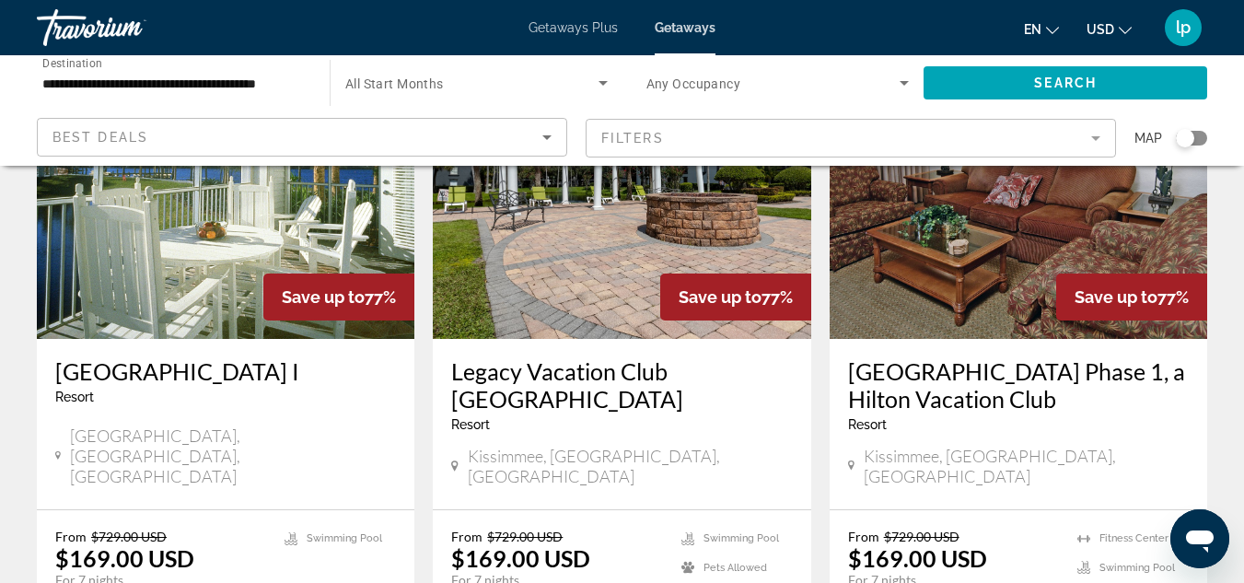
scroll to position [1565, 0]
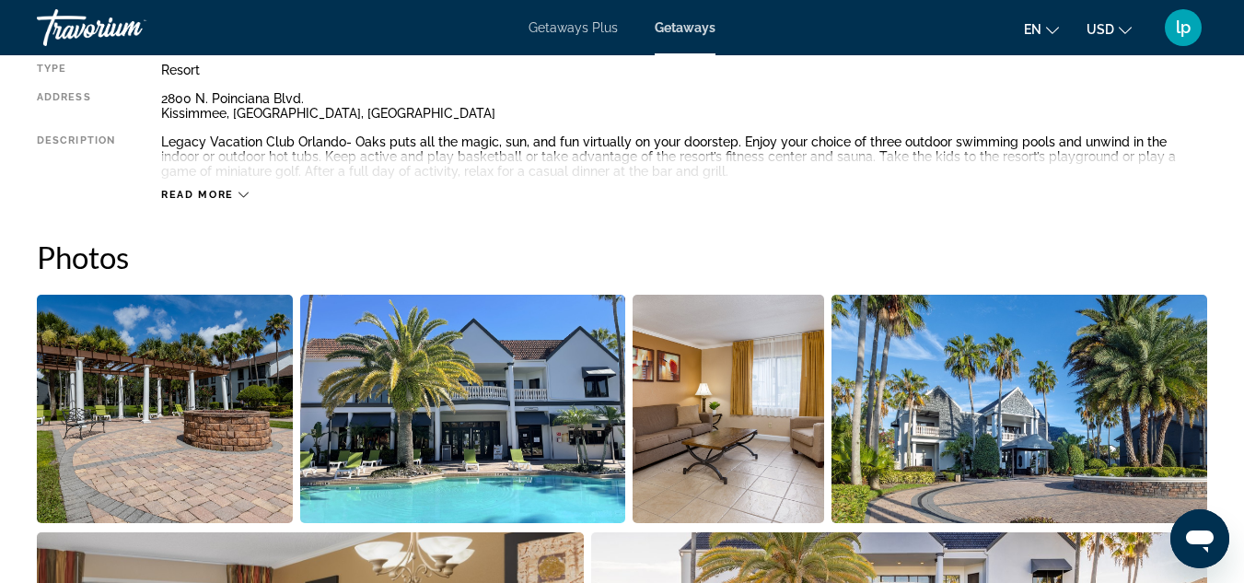
scroll to position [1013, 0]
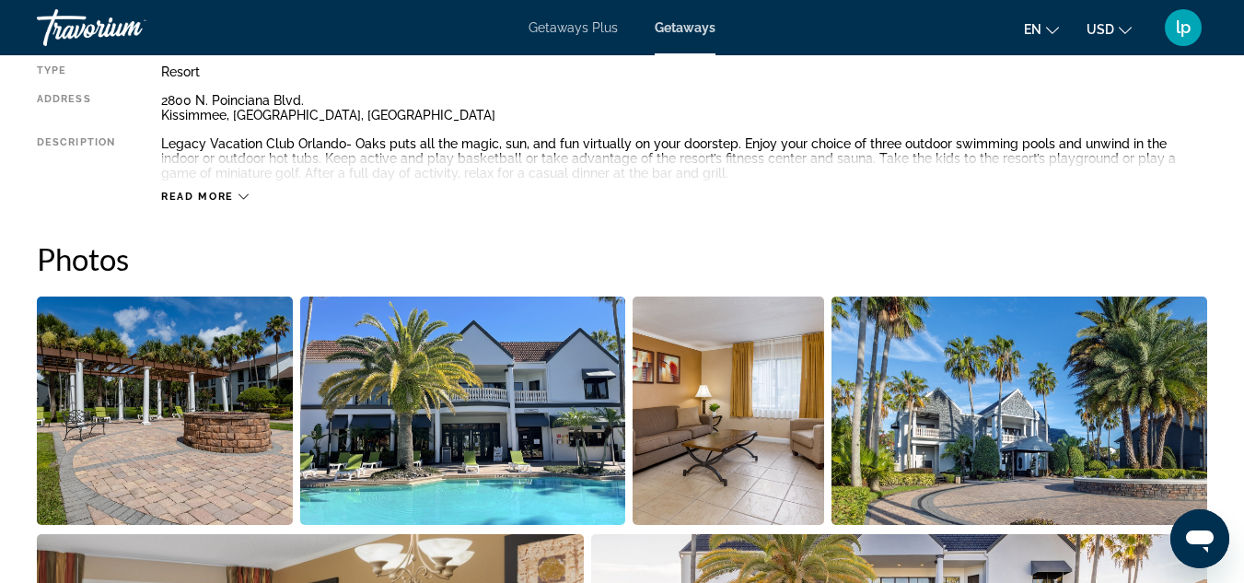
click at [236, 390] on img "Open full-screen image slider" at bounding box center [165, 410] width 256 height 228
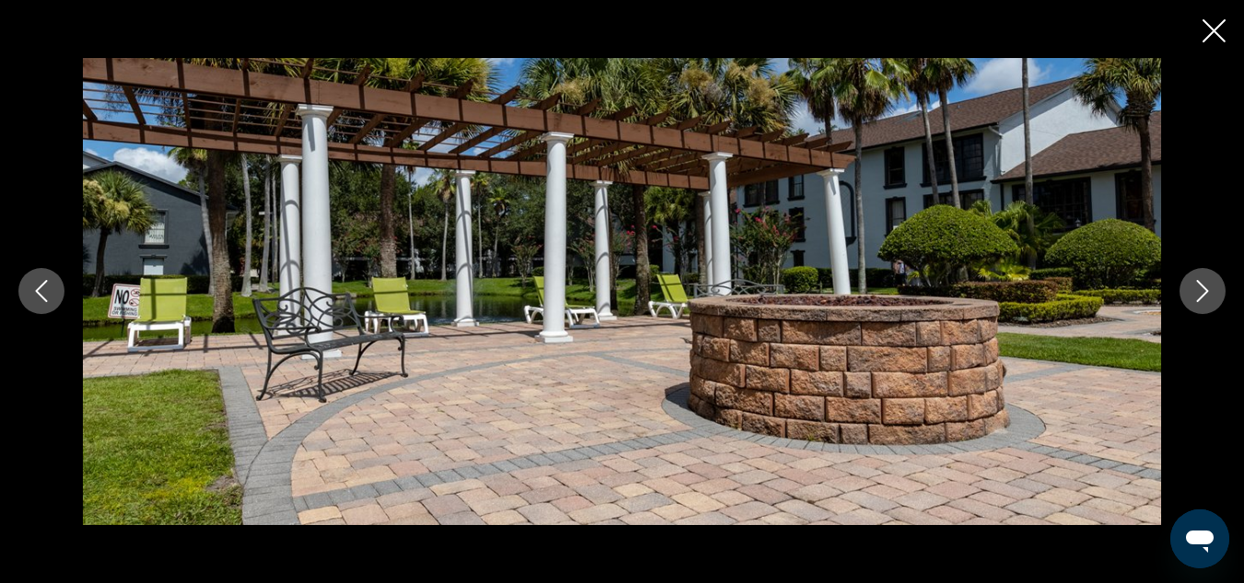
click at [1009, 297] on icon "Next image" at bounding box center [1202, 291] width 22 height 22
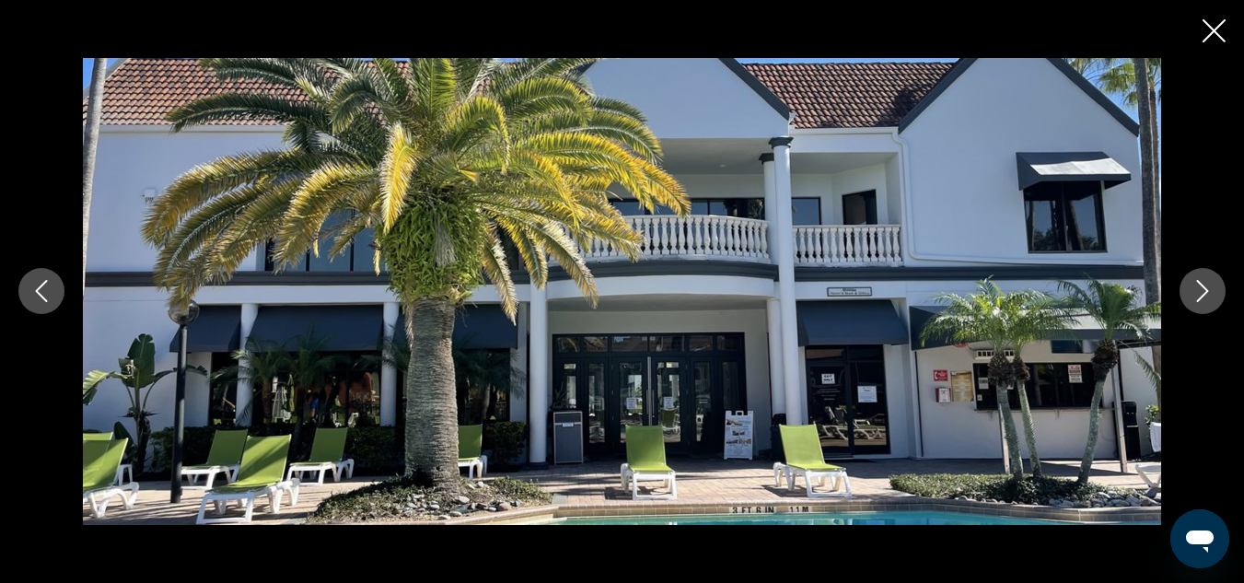
click at [1009, 297] on icon "Next image" at bounding box center [1202, 291] width 22 height 22
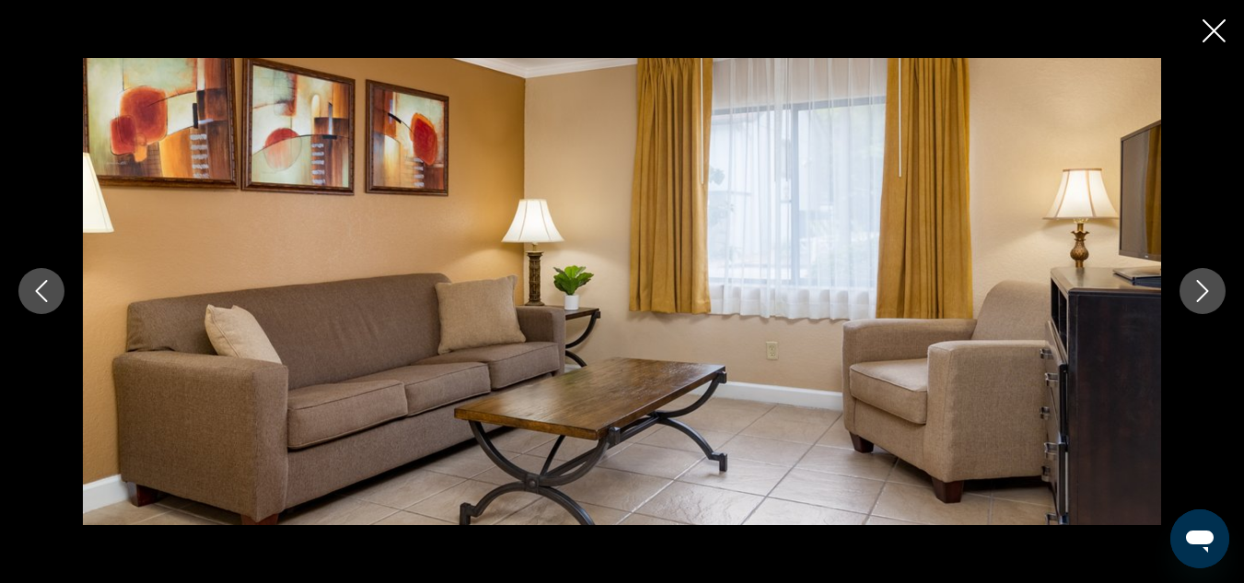
click at [1009, 297] on icon "Next image" at bounding box center [1202, 291] width 22 height 22
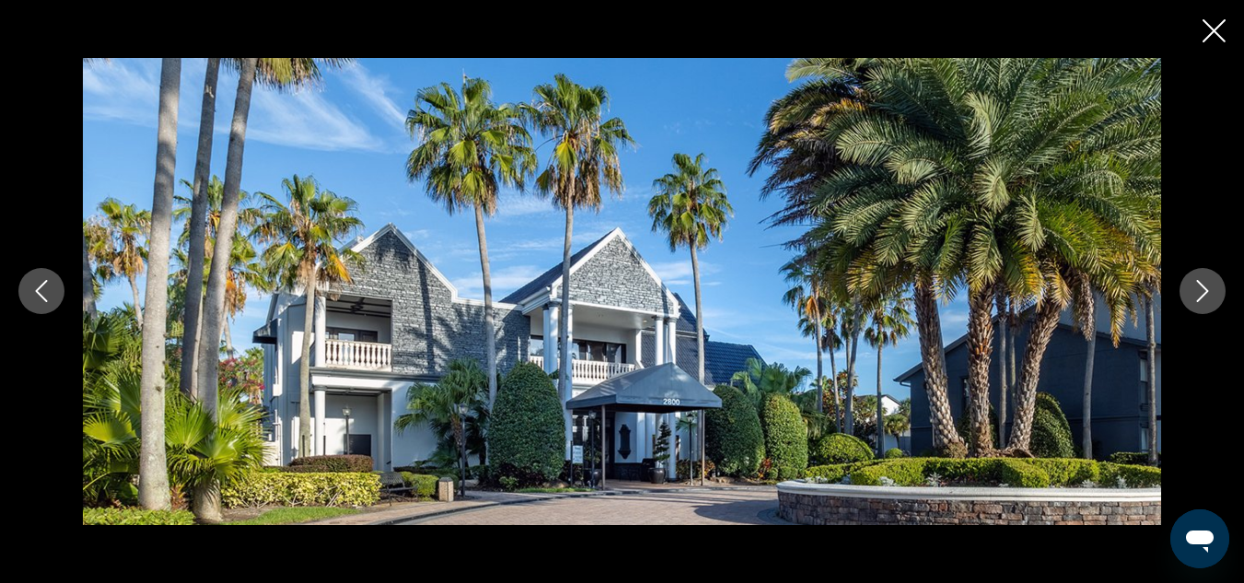
click at [1009, 297] on icon "Next image" at bounding box center [1202, 291] width 22 height 22
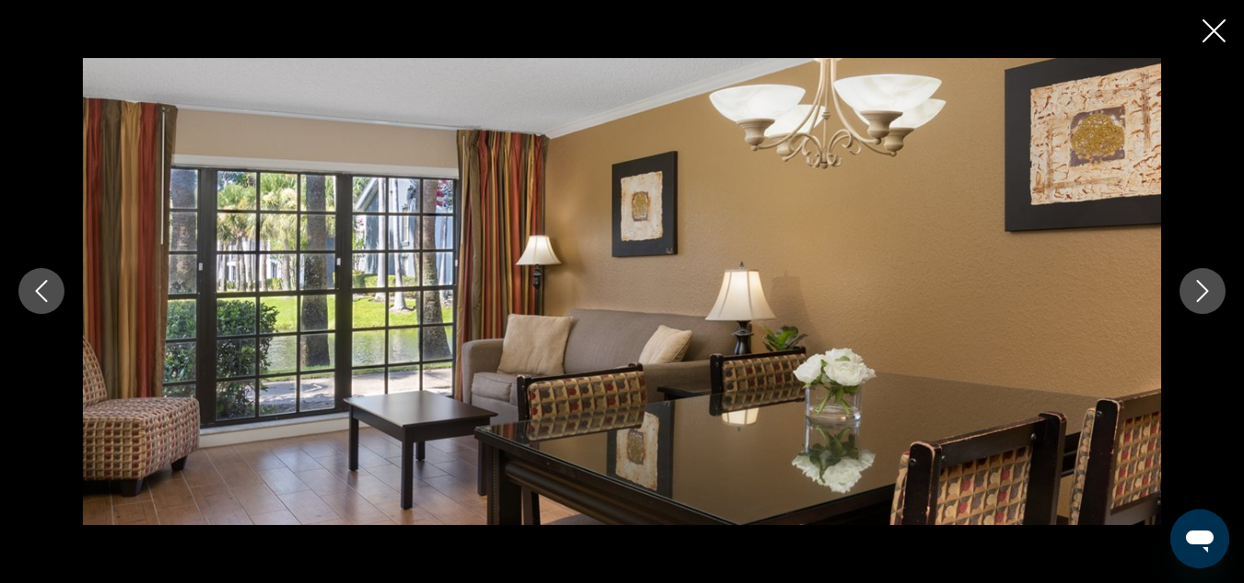
click at [1009, 297] on icon "Next image" at bounding box center [1202, 291] width 22 height 22
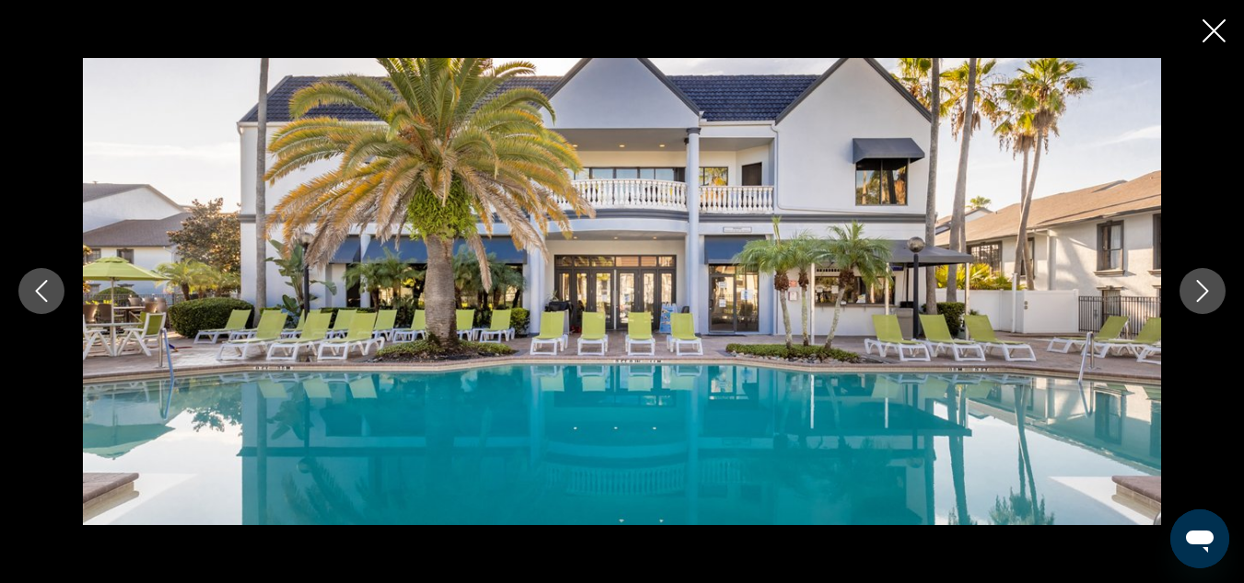
click at [1009, 297] on icon "Next image" at bounding box center [1202, 291] width 22 height 22
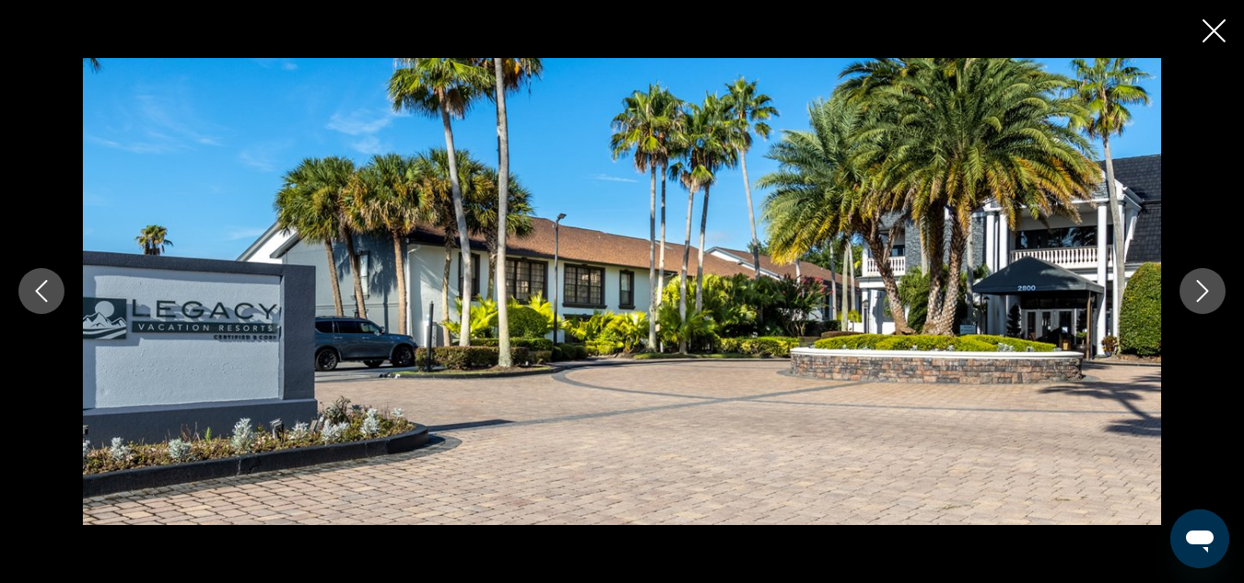
click at [1009, 297] on icon "Next image" at bounding box center [1202, 291] width 22 height 22
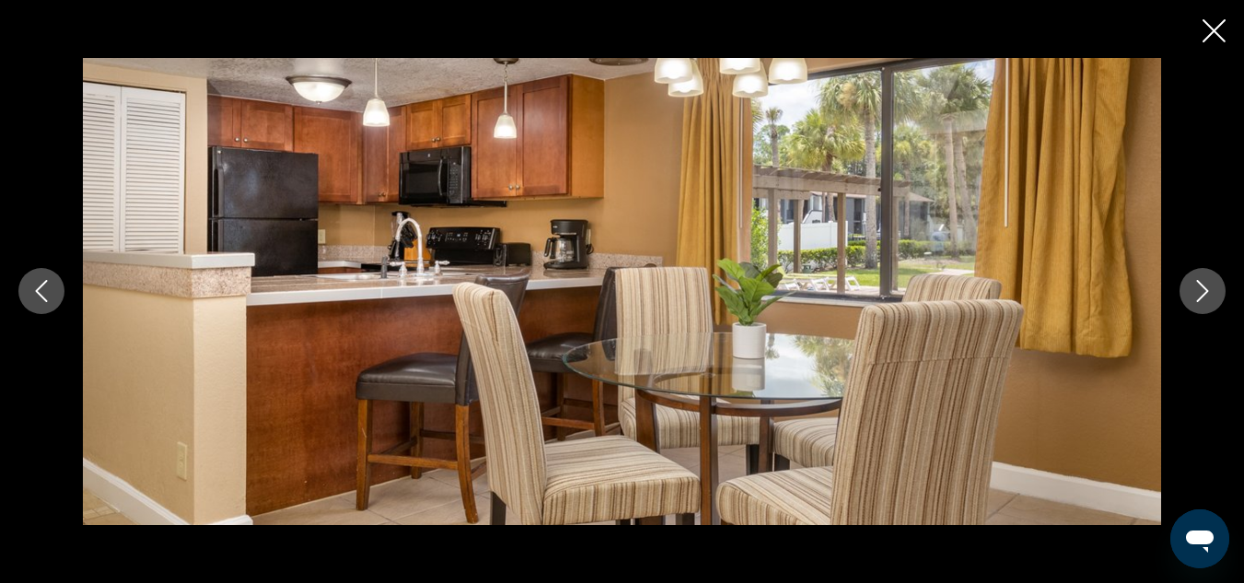
click at [1009, 297] on icon "Next image" at bounding box center [1202, 291] width 22 height 22
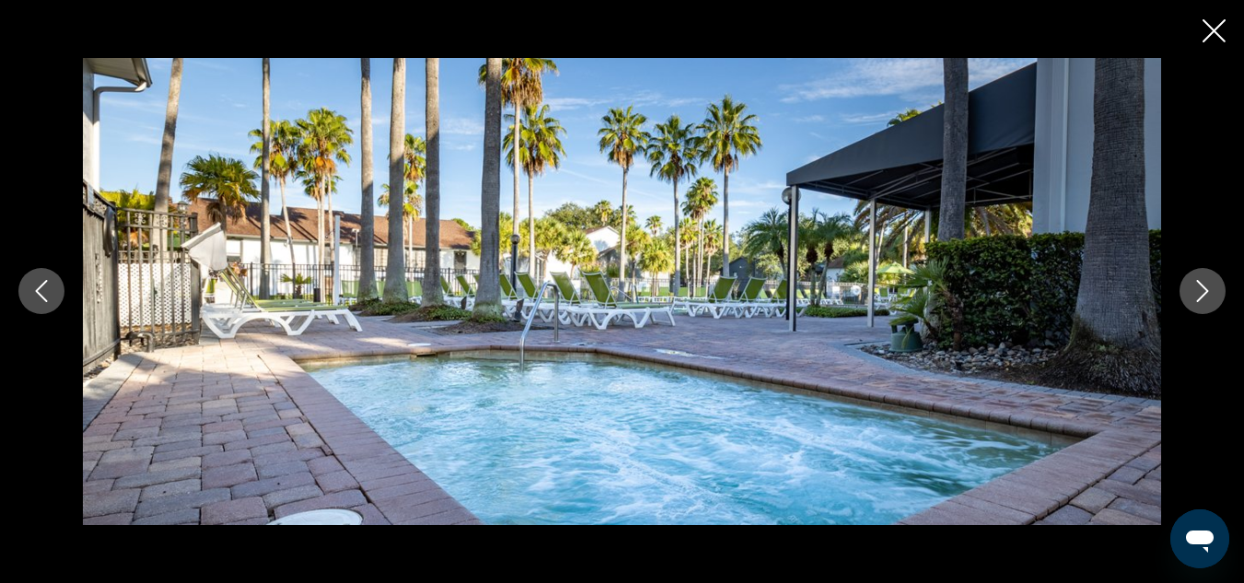
click at [1009, 298] on icon "Next image" at bounding box center [1202, 291] width 22 height 22
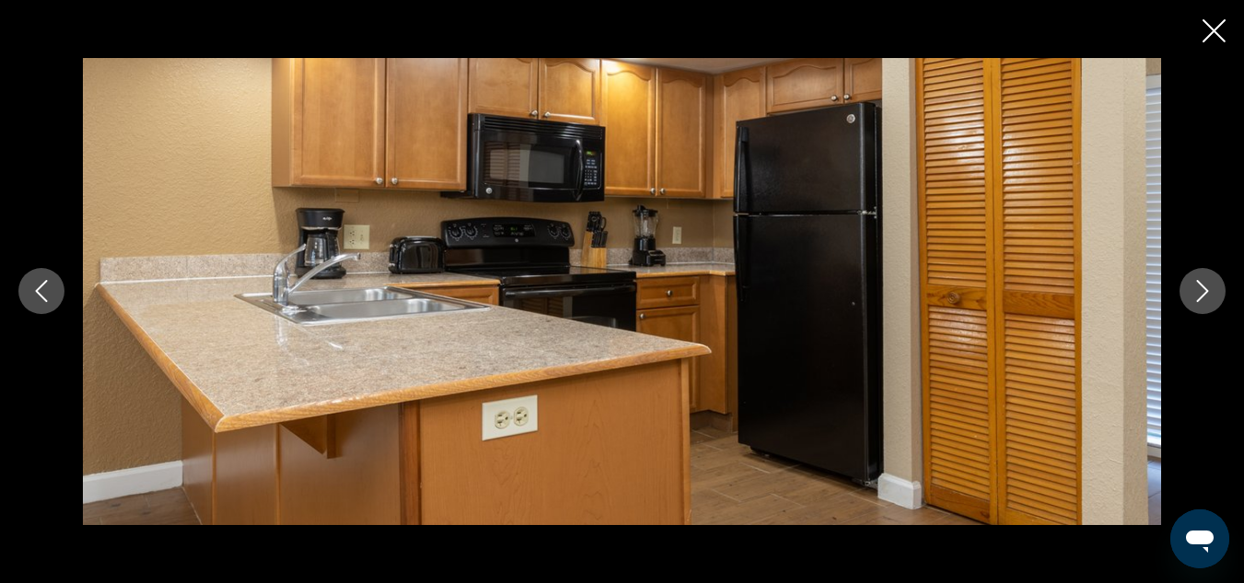
click at [1009, 298] on icon "Next image" at bounding box center [1202, 291] width 22 height 22
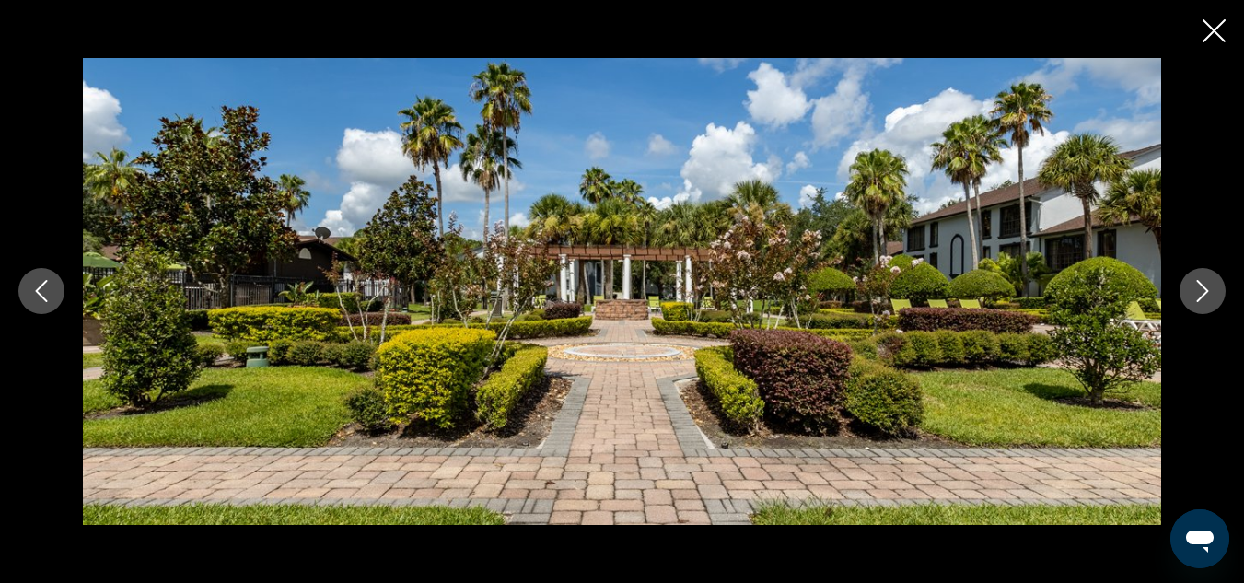
click at [1009, 298] on icon "Next image" at bounding box center [1202, 291] width 22 height 22
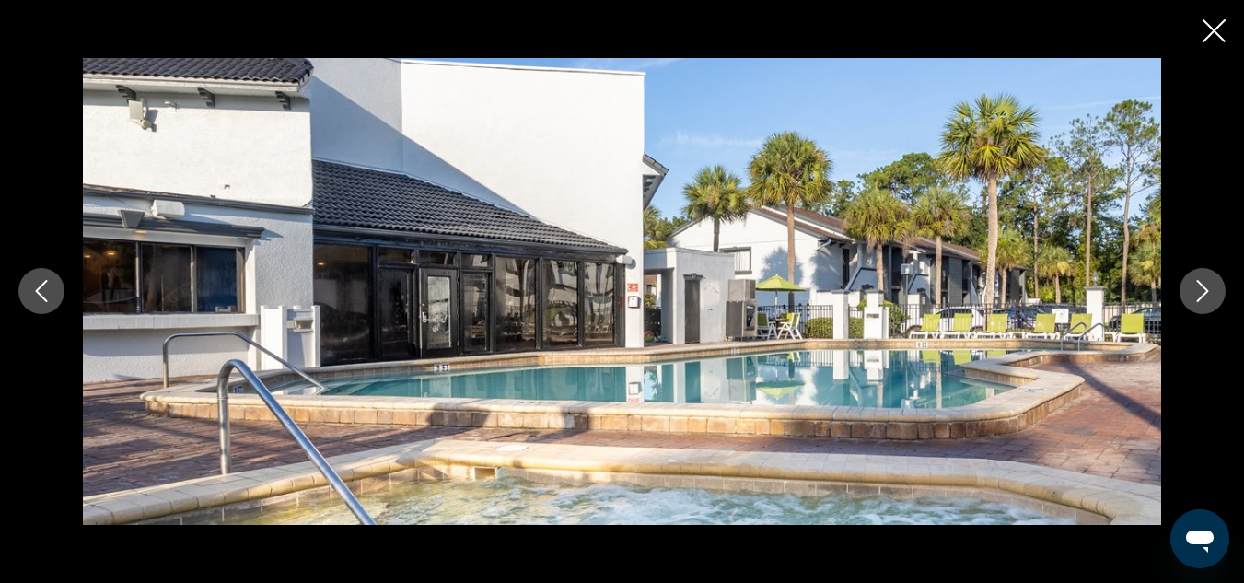
click at [1009, 298] on icon "Next image" at bounding box center [1202, 291] width 22 height 22
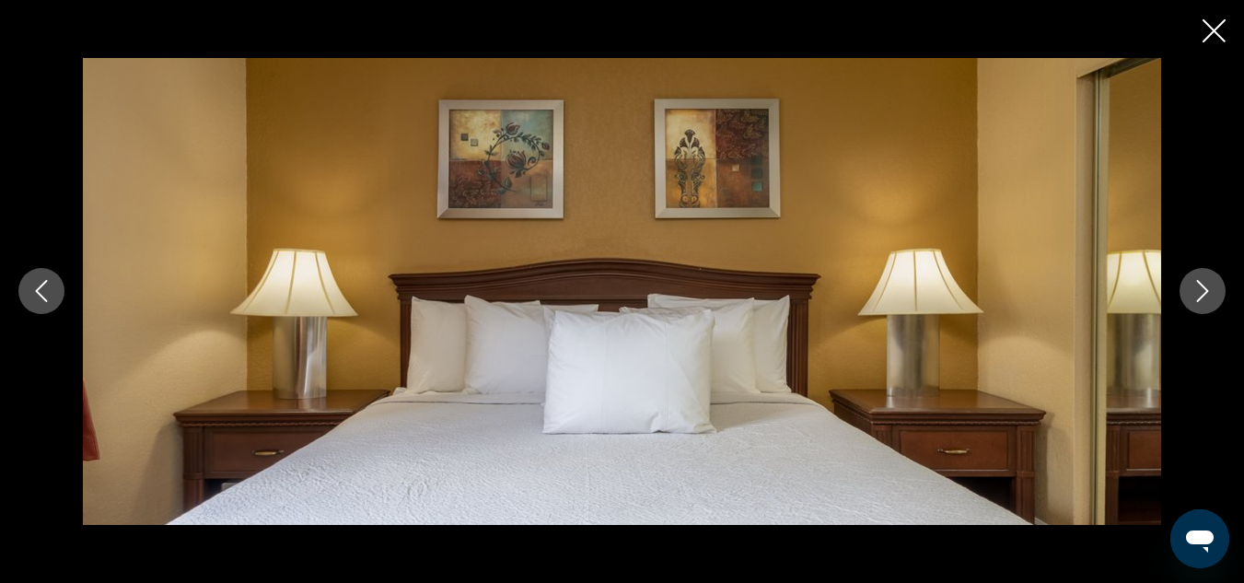
click at [1009, 298] on icon "Next image" at bounding box center [1202, 291] width 22 height 22
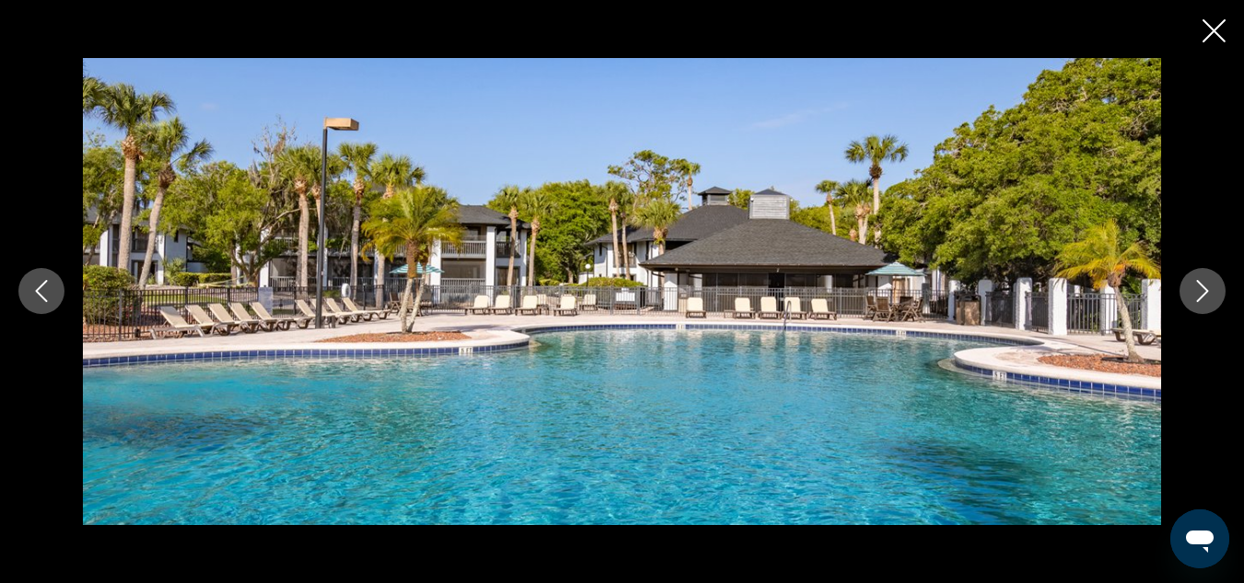
click at [1009, 298] on icon "Next image" at bounding box center [1202, 291] width 22 height 22
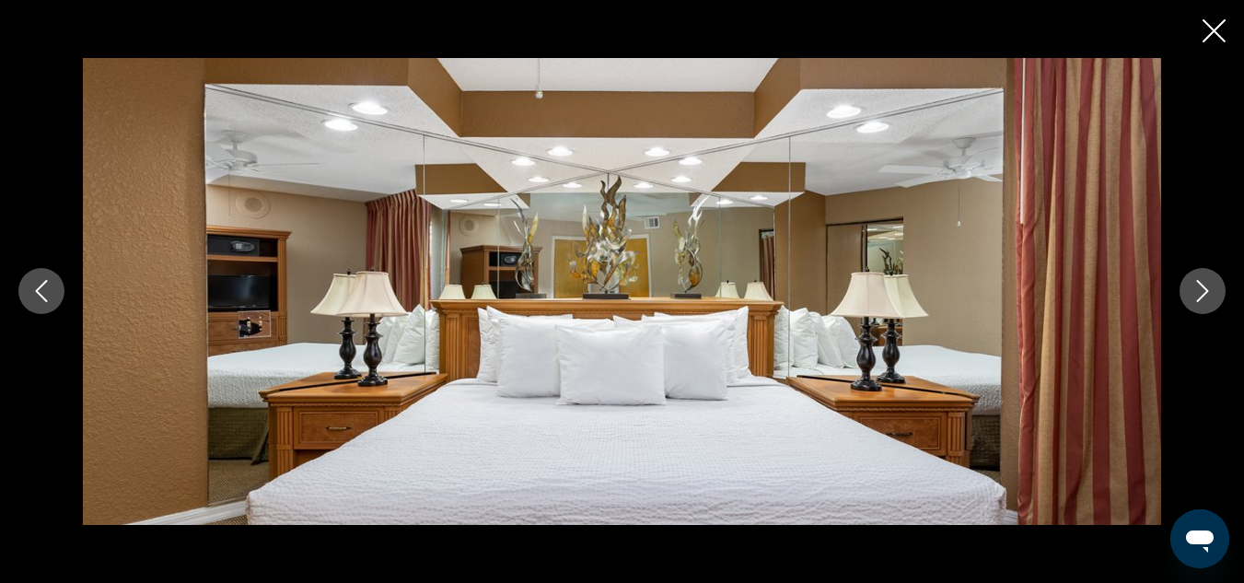
click at [1009, 298] on icon "Next image" at bounding box center [1202, 291] width 22 height 22
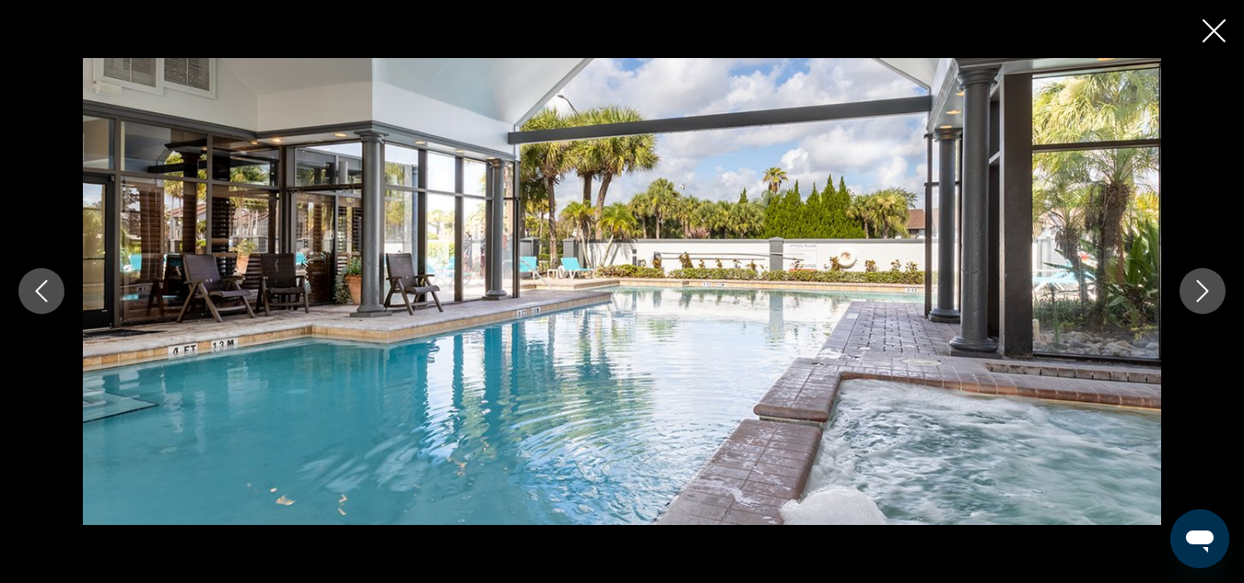
click at [1009, 298] on icon "Next image" at bounding box center [1202, 291] width 22 height 22
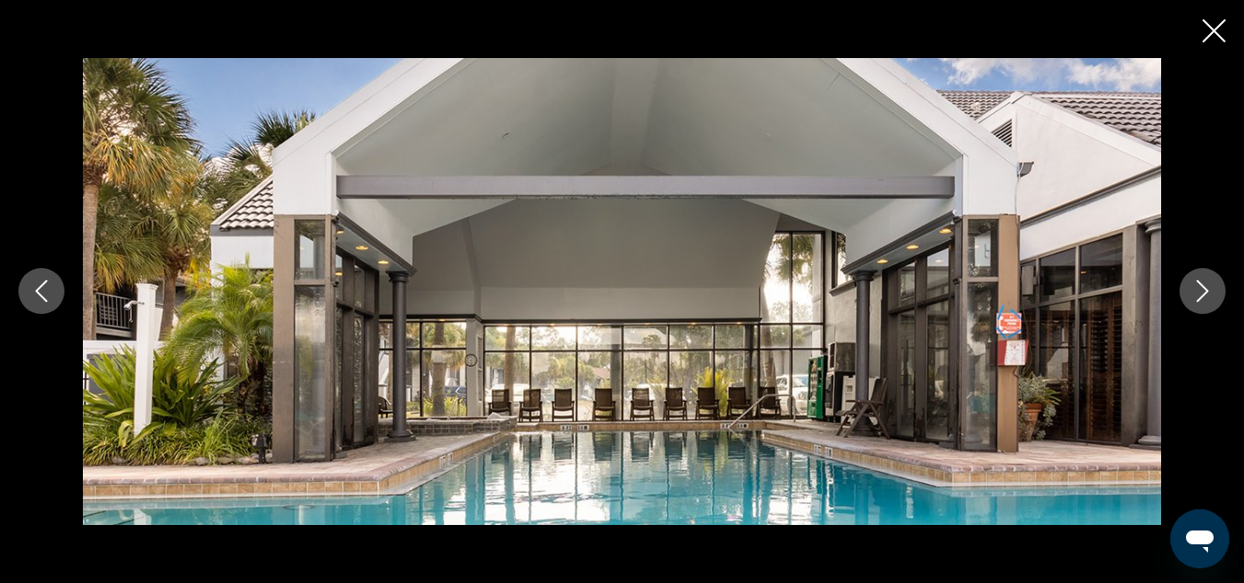
click at [1009, 298] on icon "Next image" at bounding box center [1202, 291] width 22 height 22
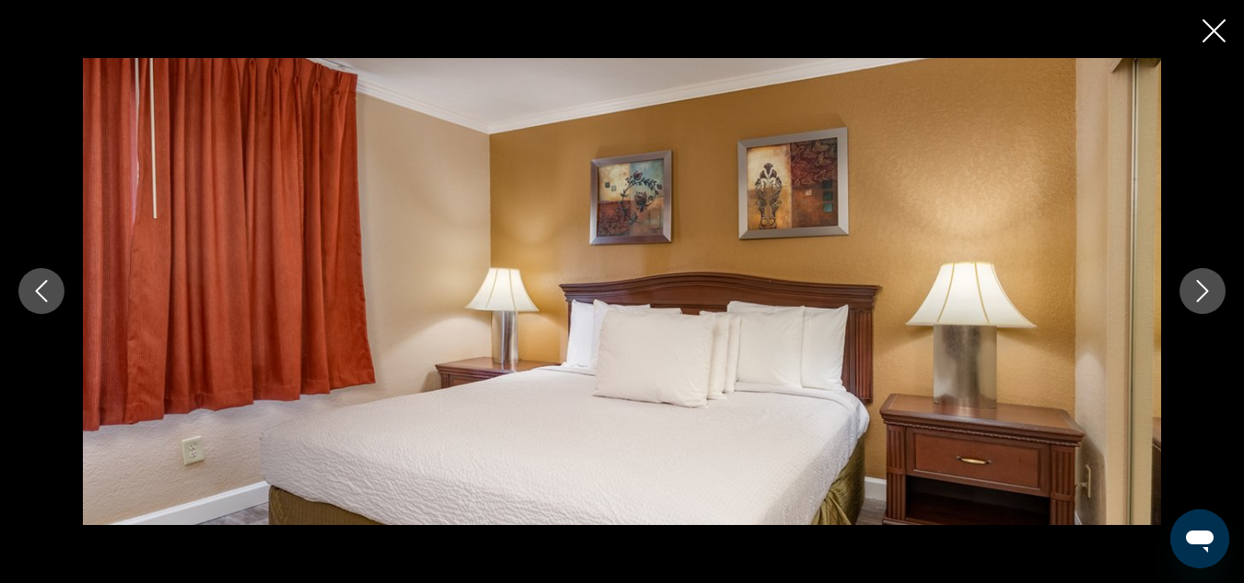
click at [1009, 298] on icon "Next image" at bounding box center [1202, 291] width 22 height 22
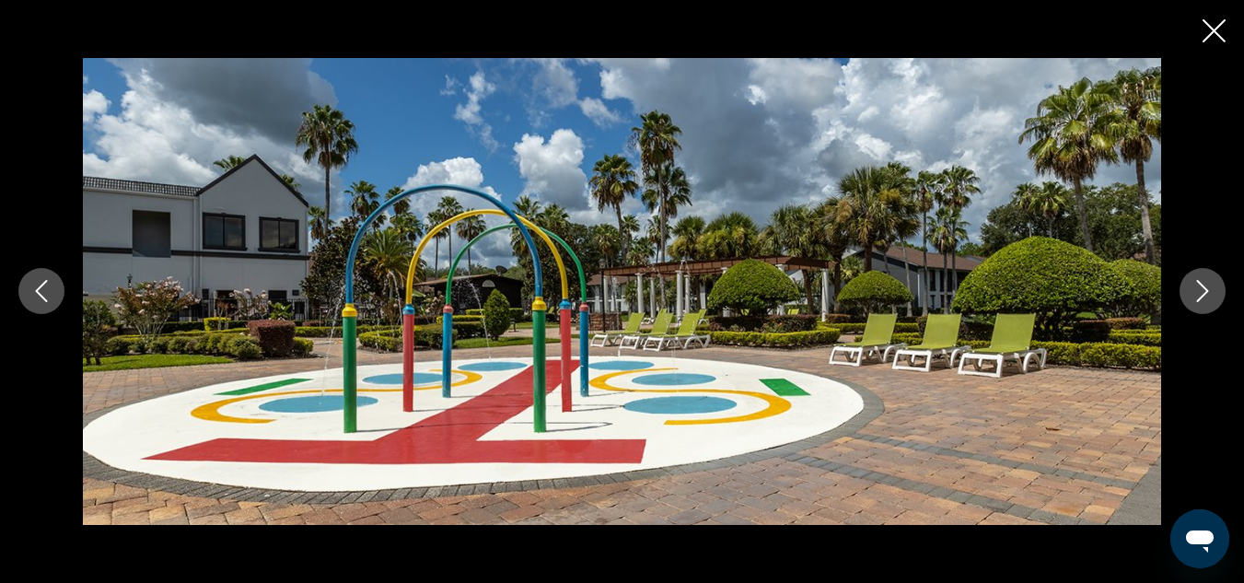
click at [1009, 298] on icon "Next image" at bounding box center [1202, 291] width 22 height 22
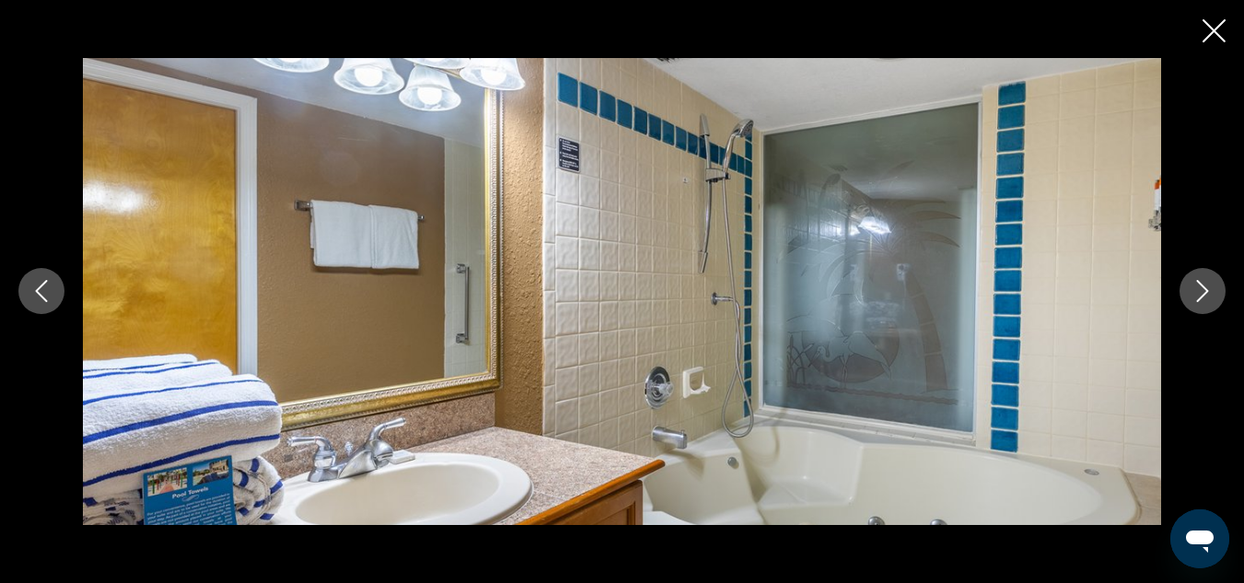
click at [1009, 298] on icon "Next image" at bounding box center [1202, 291] width 22 height 22
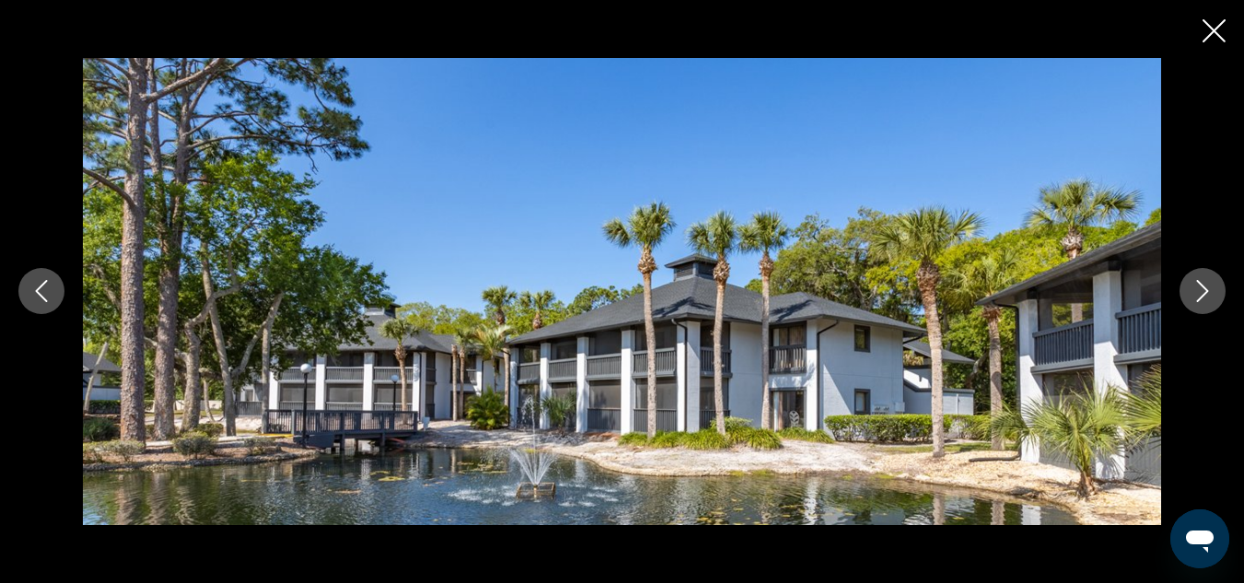
click at [1009, 298] on icon "Next image" at bounding box center [1202, 291] width 22 height 22
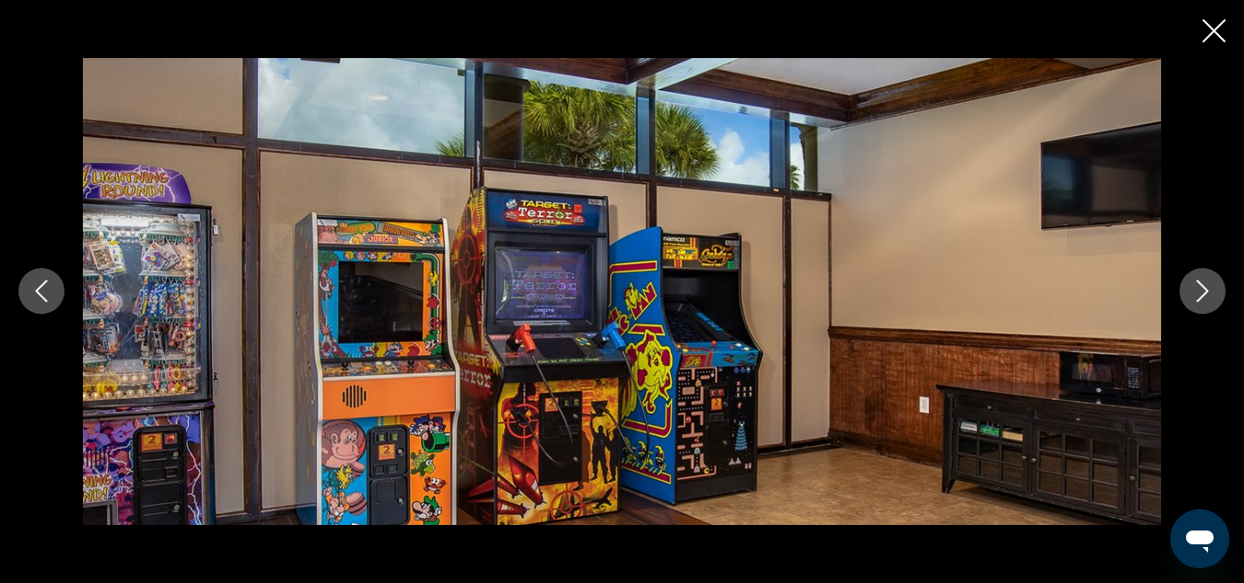
click at [1009, 298] on icon "Next image" at bounding box center [1202, 291] width 22 height 22
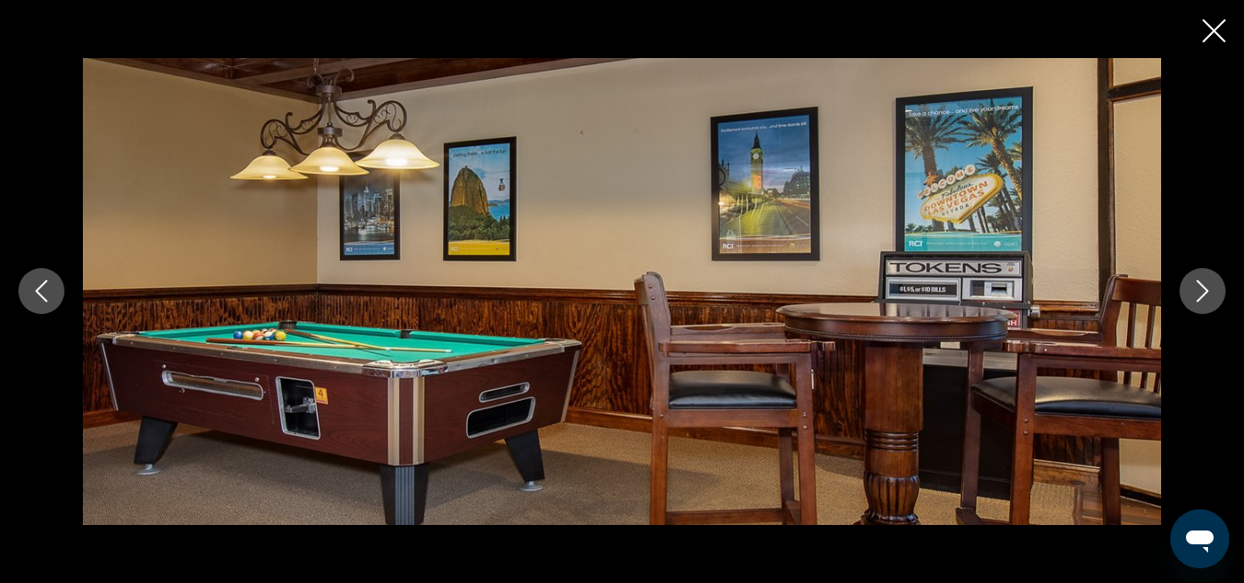
click at [1009, 298] on icon "Next image" at bounding box center [1202, 291] width 22 height 22
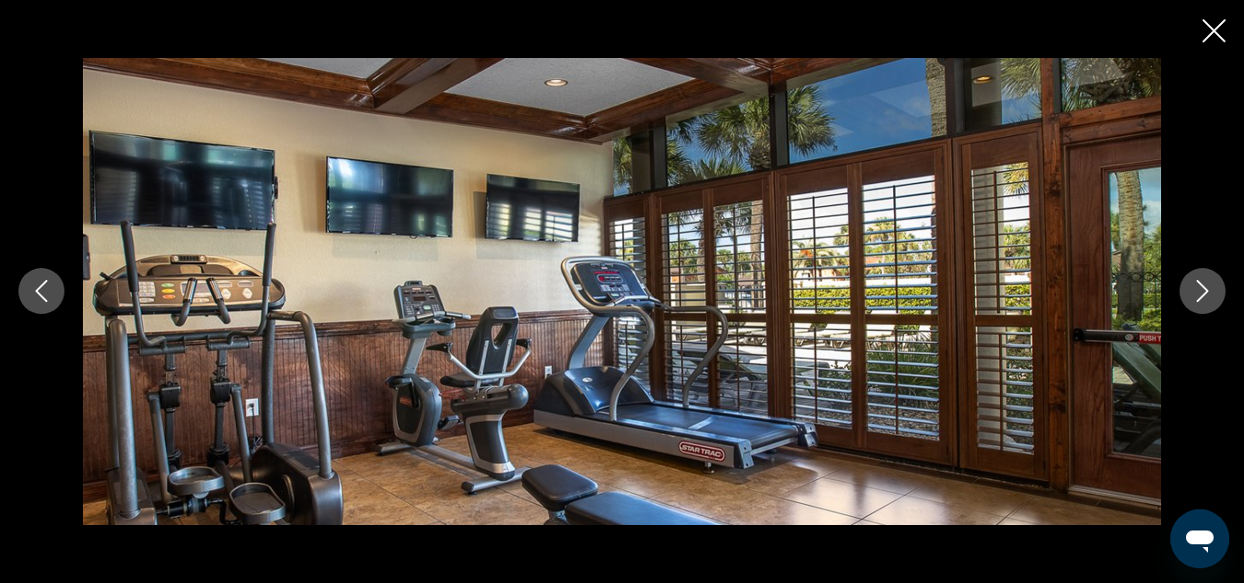
click at [1009, 298] on icon "Next image" at bounding box center [1202, 291] width 22 height 22
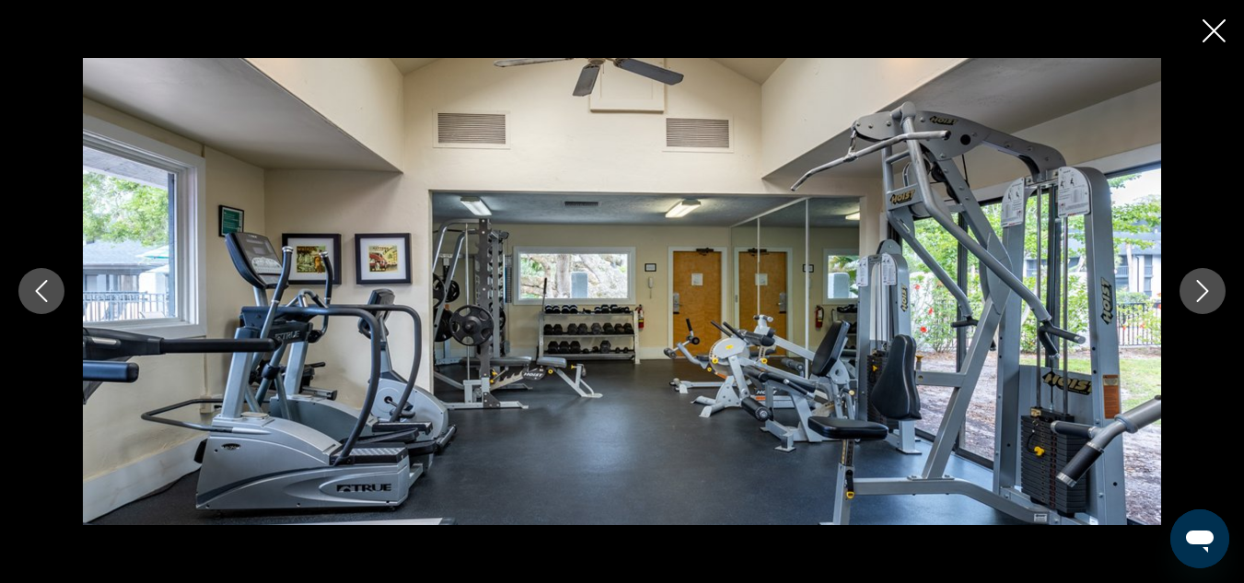
click at [1009, 298] on icon "Next image" at bounding box center [1202, 291] width 22 height 22
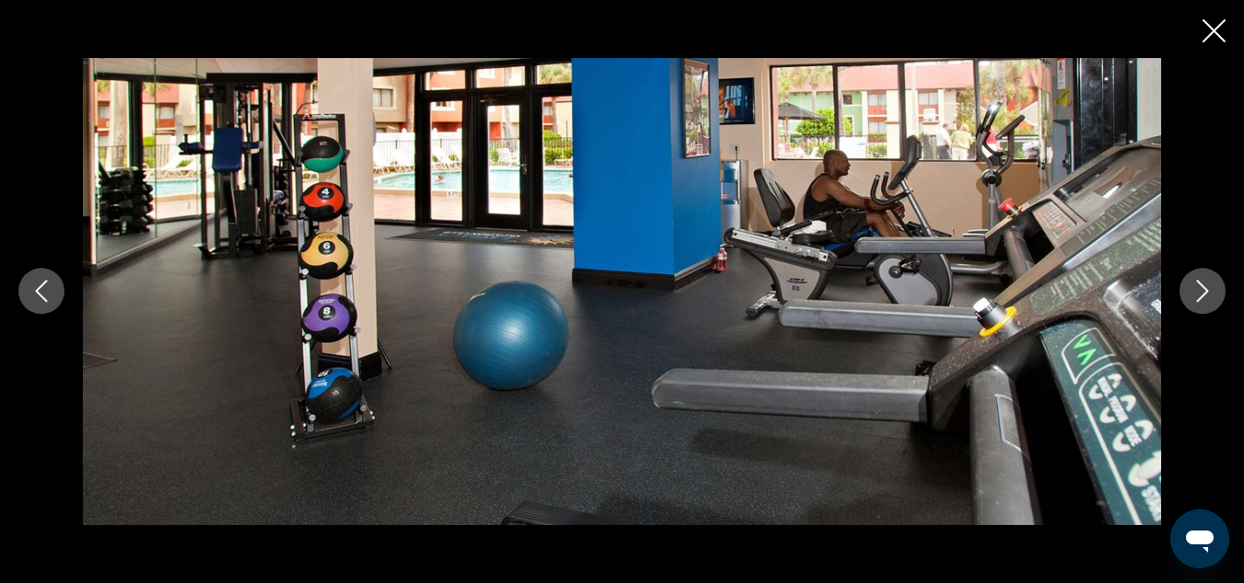
click at [1009, 298] on icon "Next image" at bounding box center [1202, 291] width 22 height 22
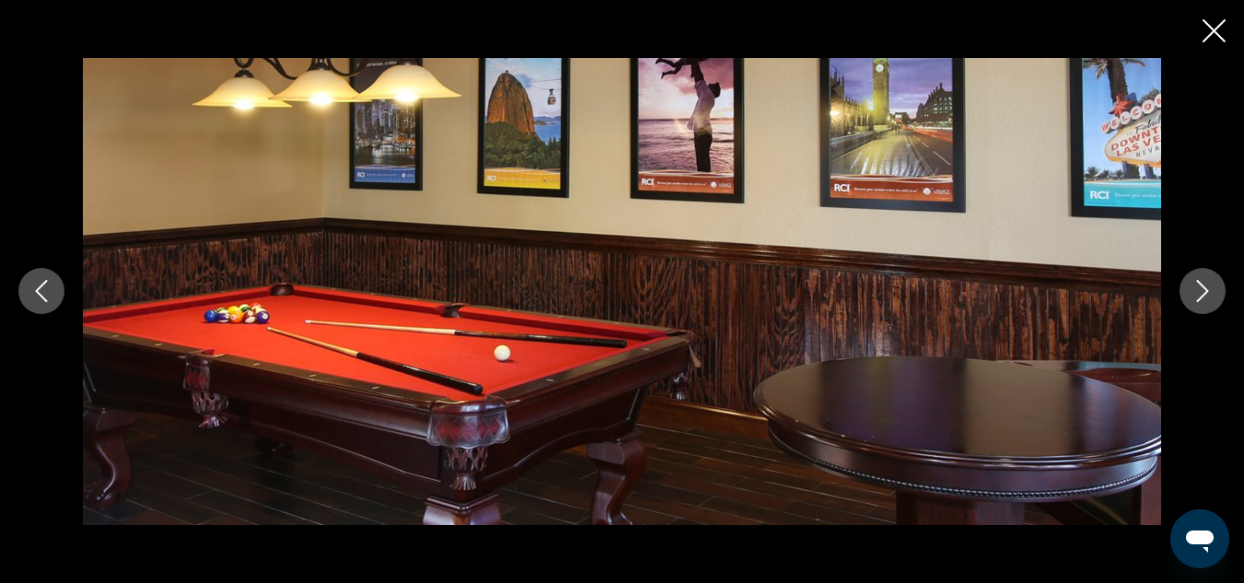
click at [1009, 298] on icon "Next image" at bounding box center [1202, 291] width 22 height 22
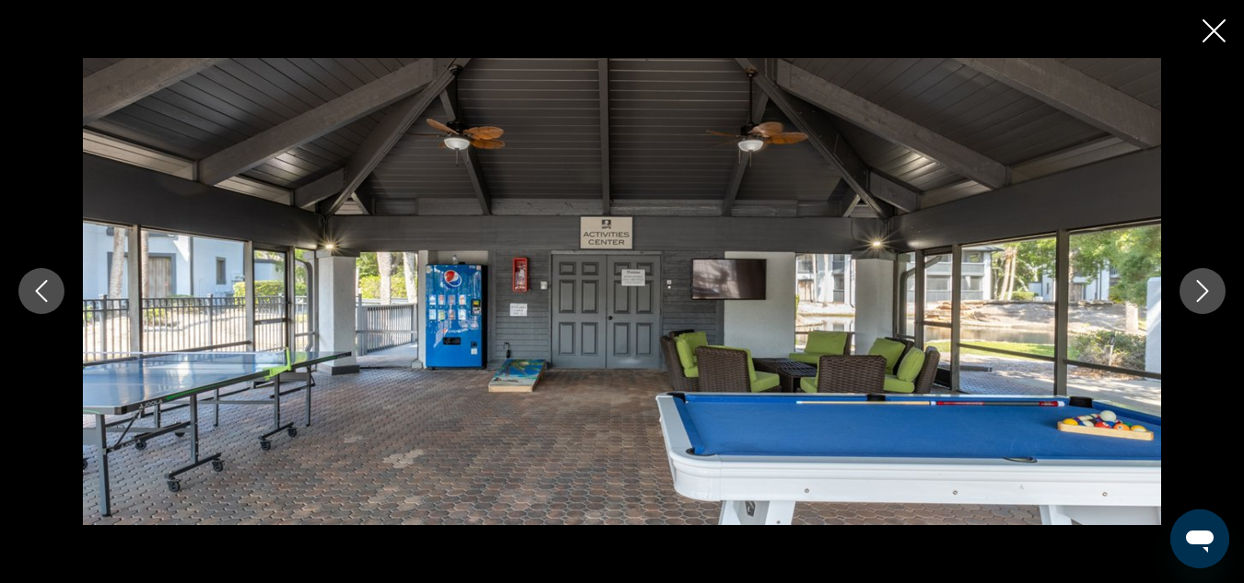
click at [1009, 298] on icon "Next image" at bounding box center [1202, 291] width 22 height 22
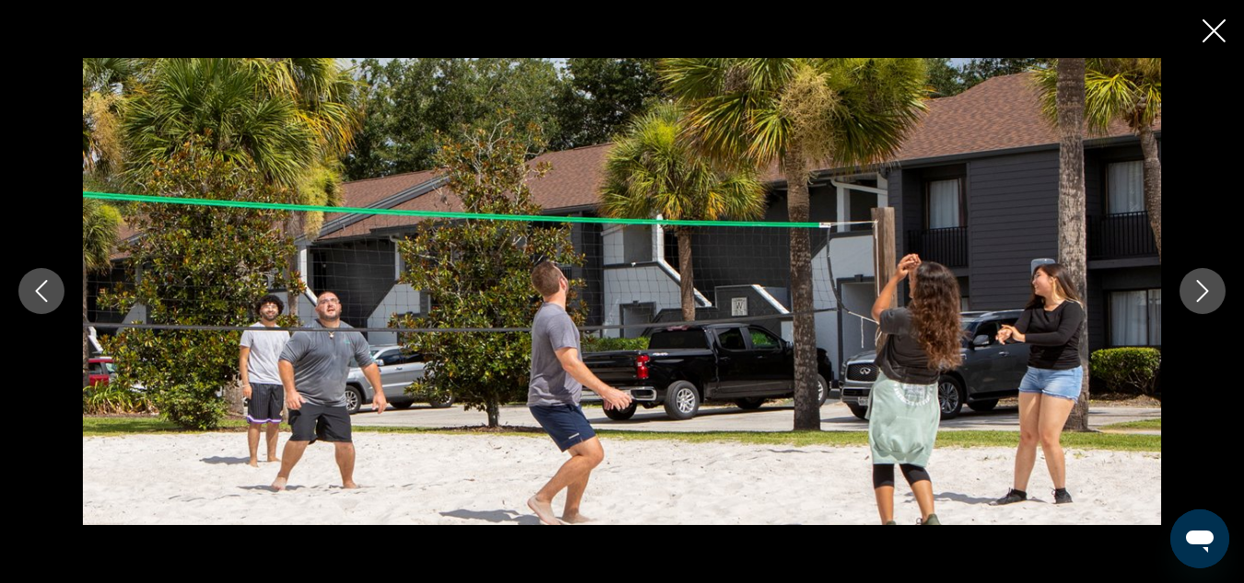
click at [1009, 298] on icon "Next image" at bounding box center [1202, 291] width 22 height 22
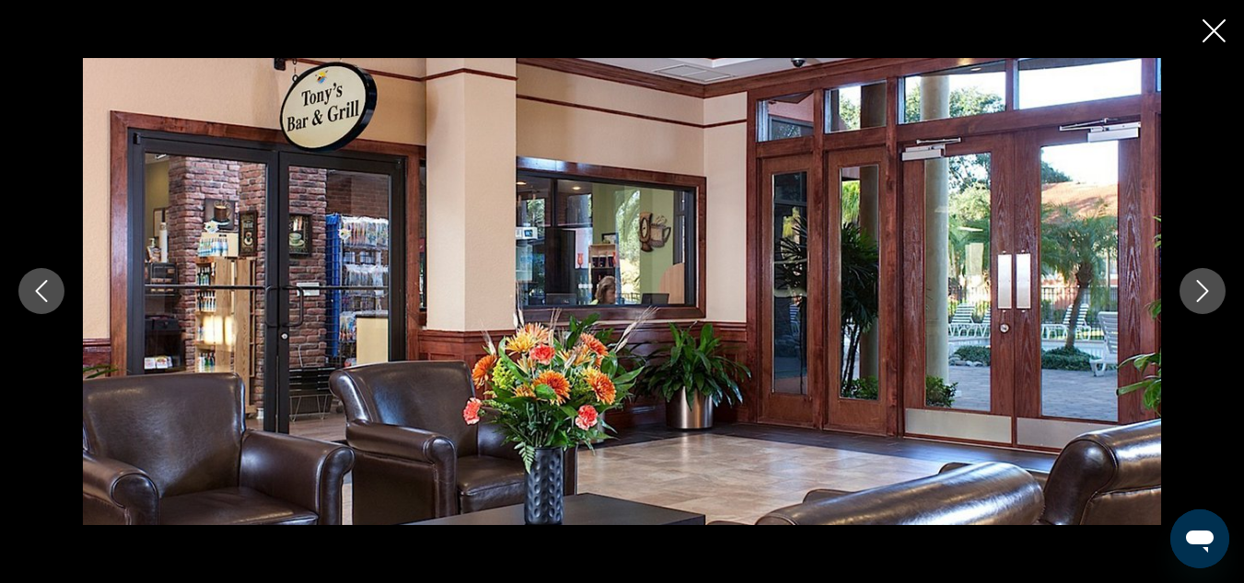
click at [1009, 298] on icon "Next image" at bounding box center [1202, 291] width 22 height 22
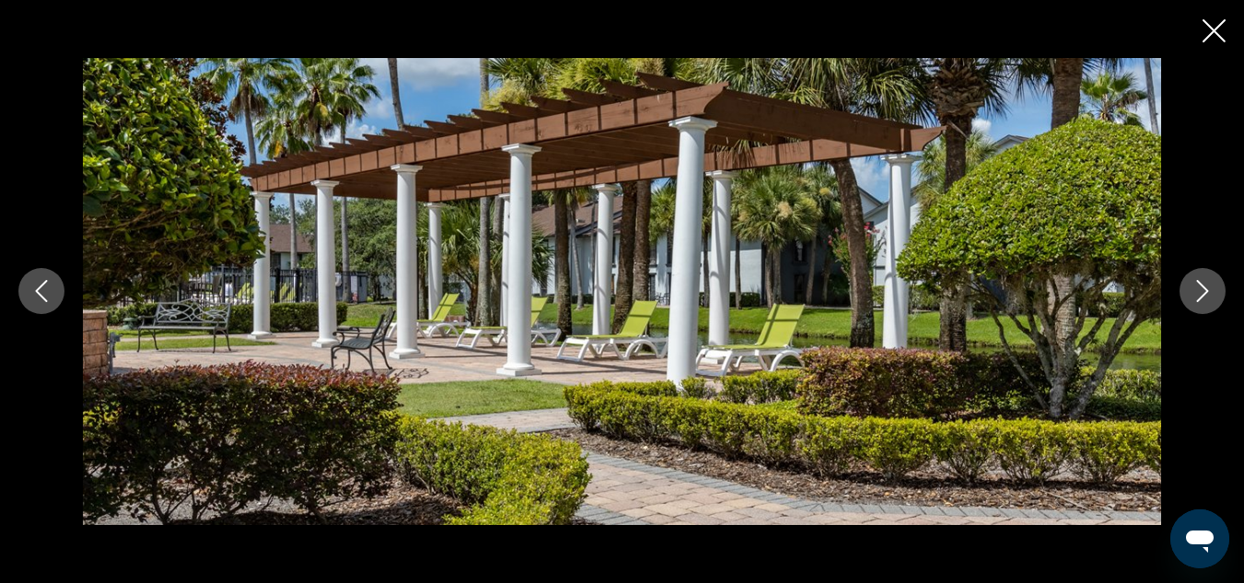
click at [1009, 298] on icon "Next image" at bounding box center [1202, 291] width 22 height 22
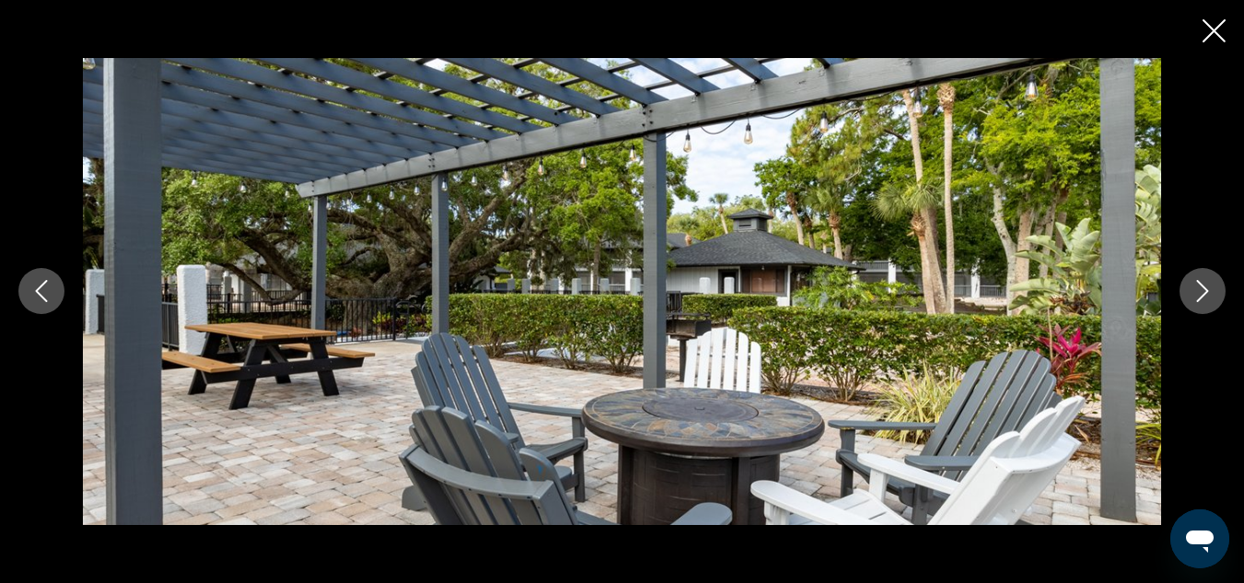
click at [1009, 298] on icon "Next image" at bounding box center [1202, 291] width 22 height 22
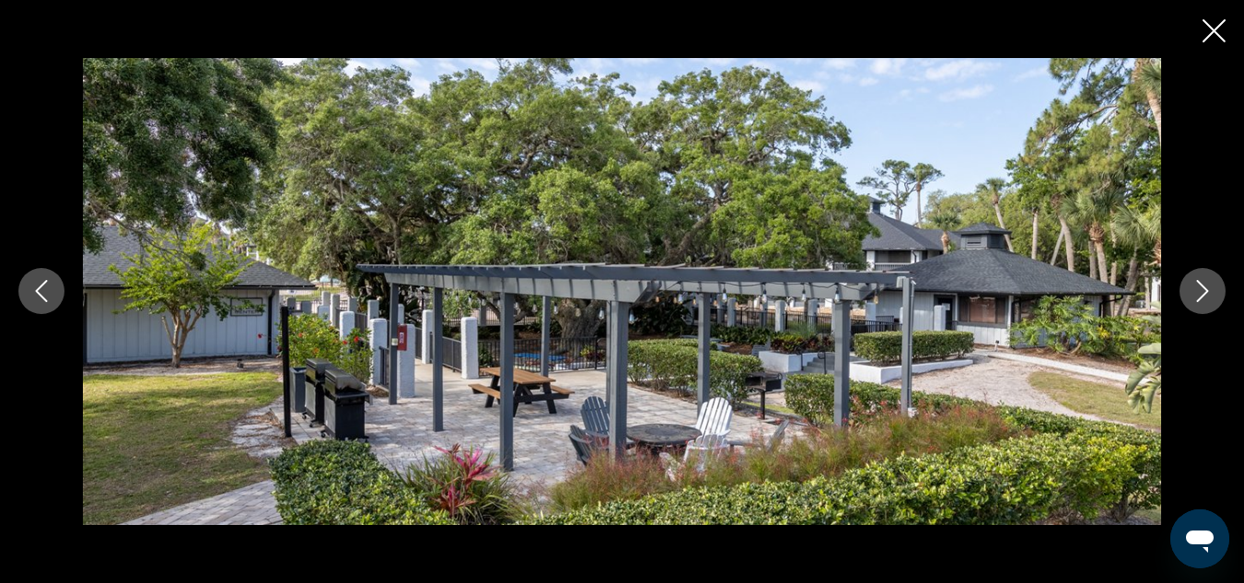
click at [1009, 298] on icon "Next image" at bounding box center [1202, 291] width 22 height 22
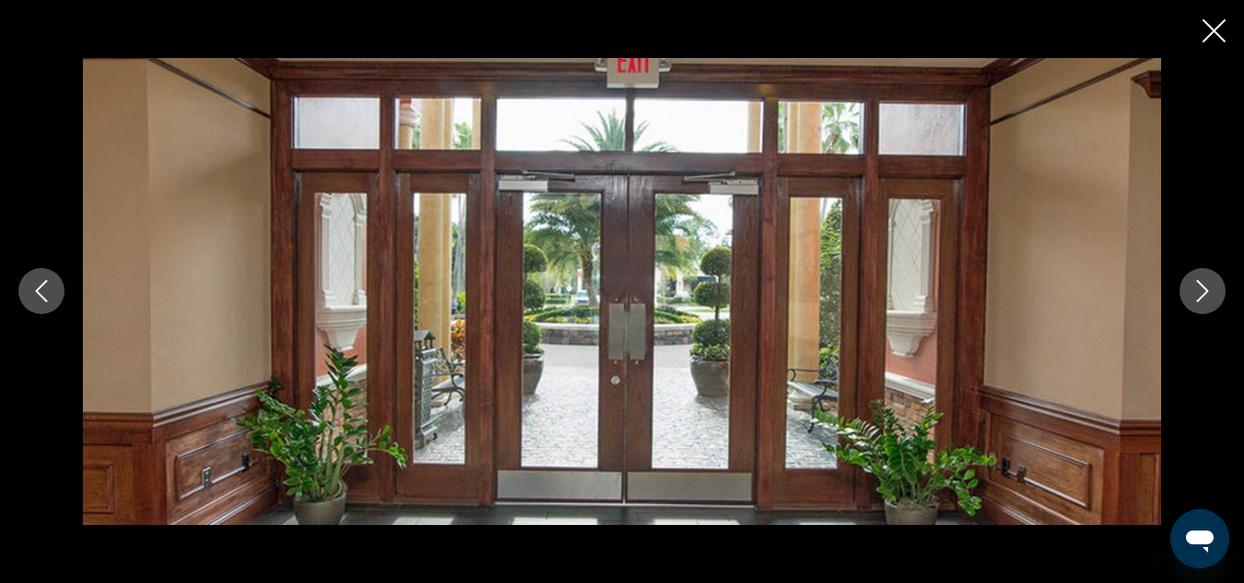
click at [1009, 298] on icon "Next image" at bounding box center [1202, 291] width 22 height 22
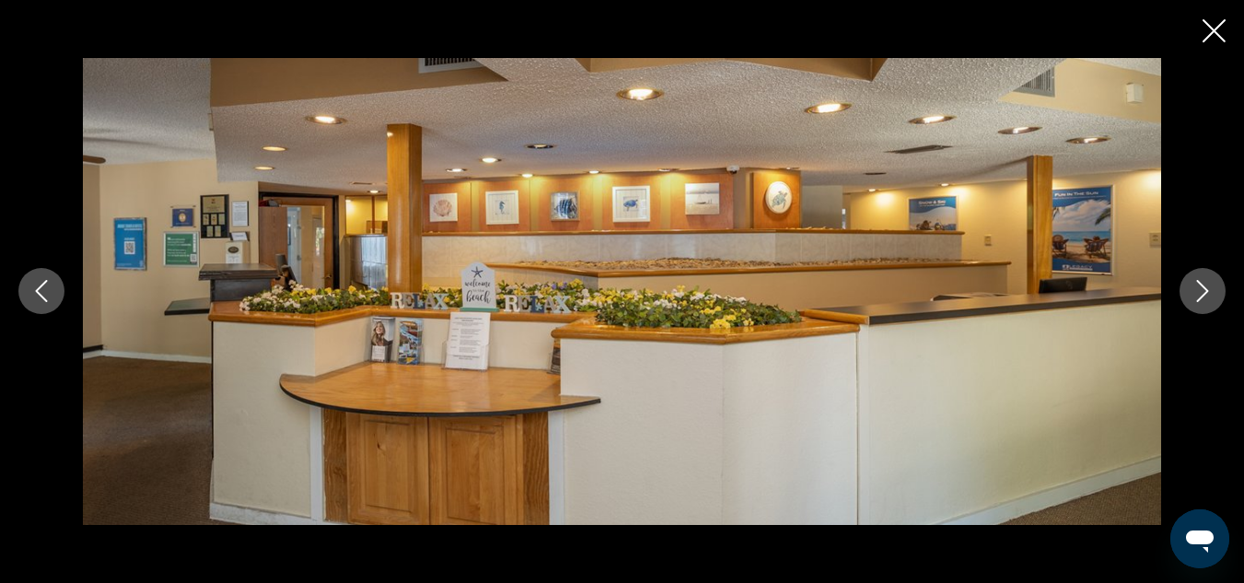
click at [1009, 298] on icon "Next image" at bounding box center [1202, 291] width 22 height 22
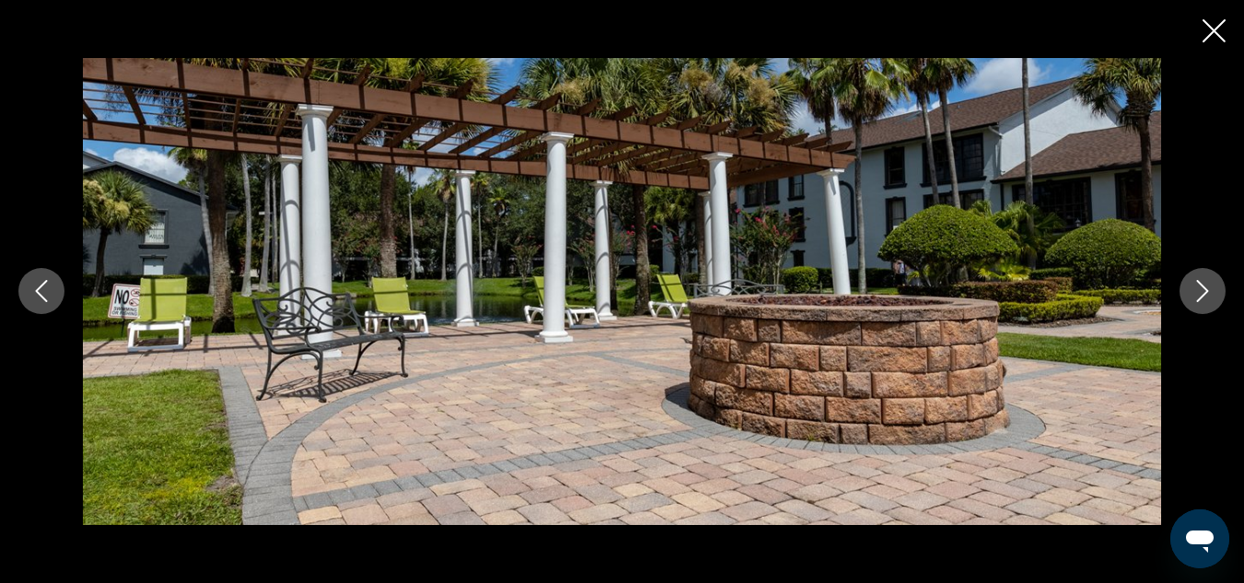
click at [1009, 298] on icon "Next image" at bounding box center [1202, 291] width 22 height 22
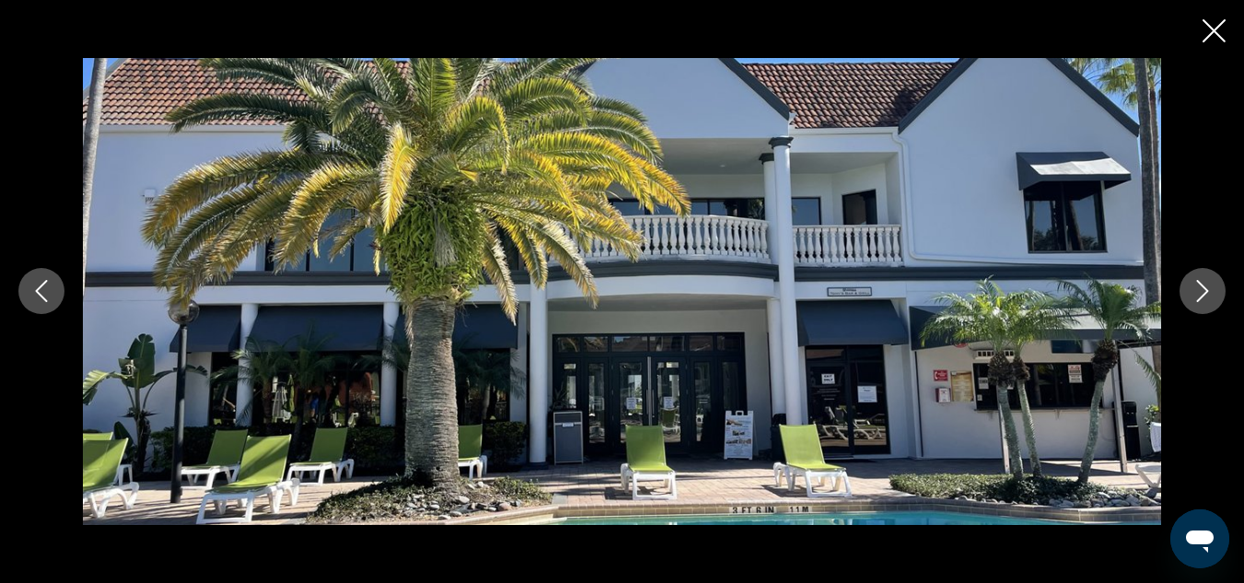
click at [1009, 298] on icon "Next image" at bounding box center [1202, 291] width 22 height 22
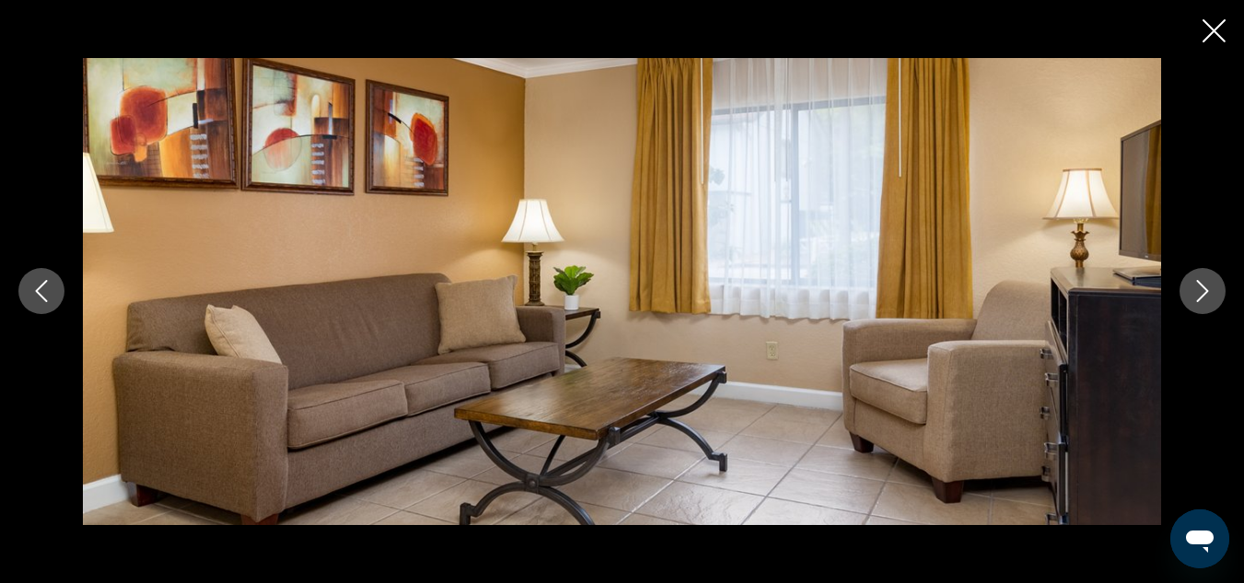
click at [1009, 32] on icon "Close slideshow" at bounding box center [1214, 30] width 23 height 23
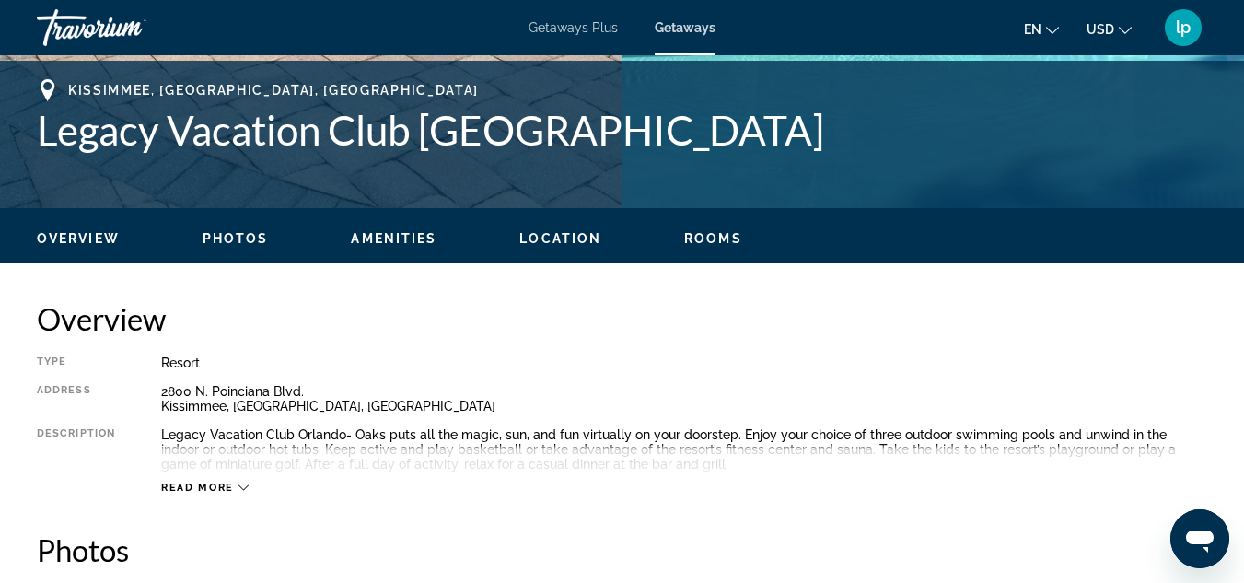
scroll to position [737, 0]
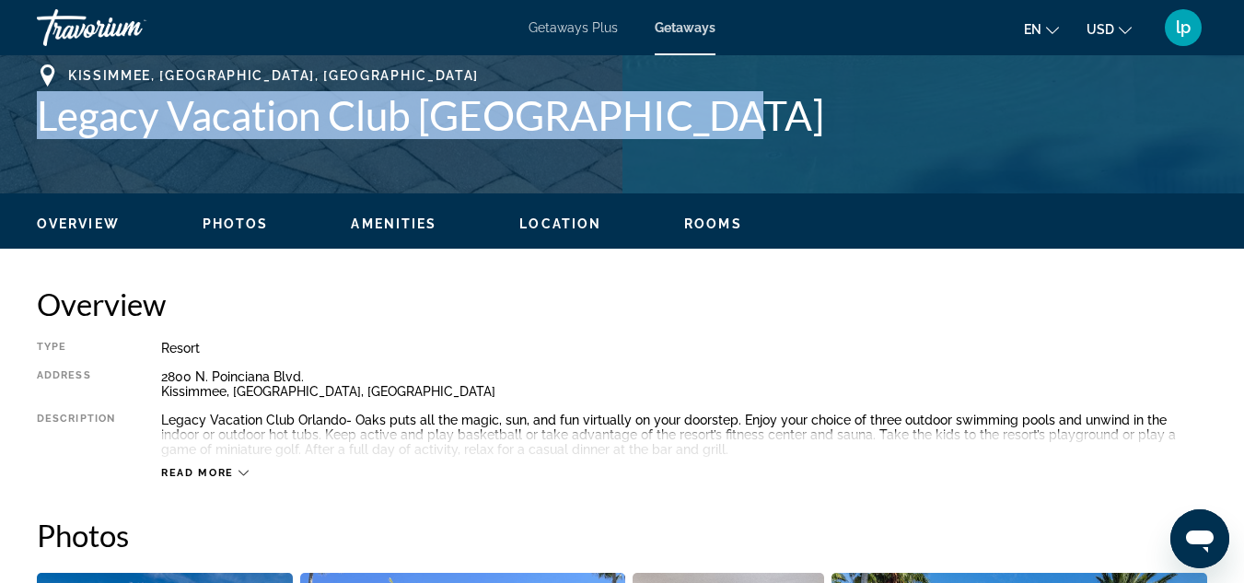
drag, startPoint x: 38, startPoint y: 113, endPoint x: 696, endPoint y: 122, distance: 658.4
click at [696, 122] on h1 "Legacy Vacation Club [GEOGRAPHIC_DATA]" at bounding box center [622, 115] width 1170 height 48
copy h1 "Legacy Vacation Club [GEOGRAPHIC_DATA]"
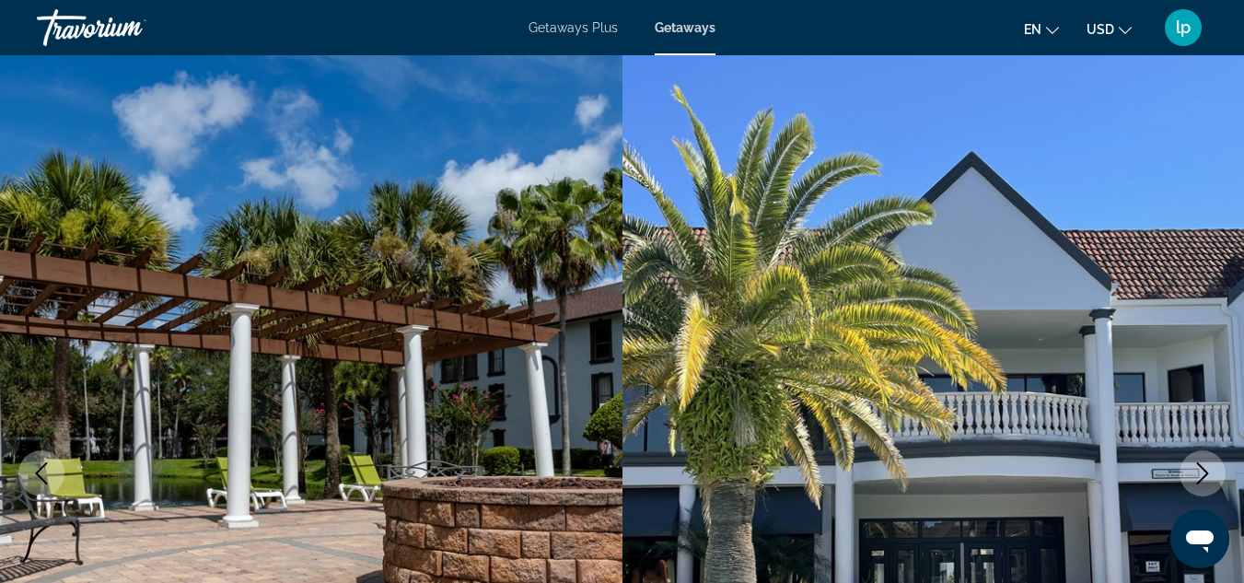
scroll to position [0, 0]
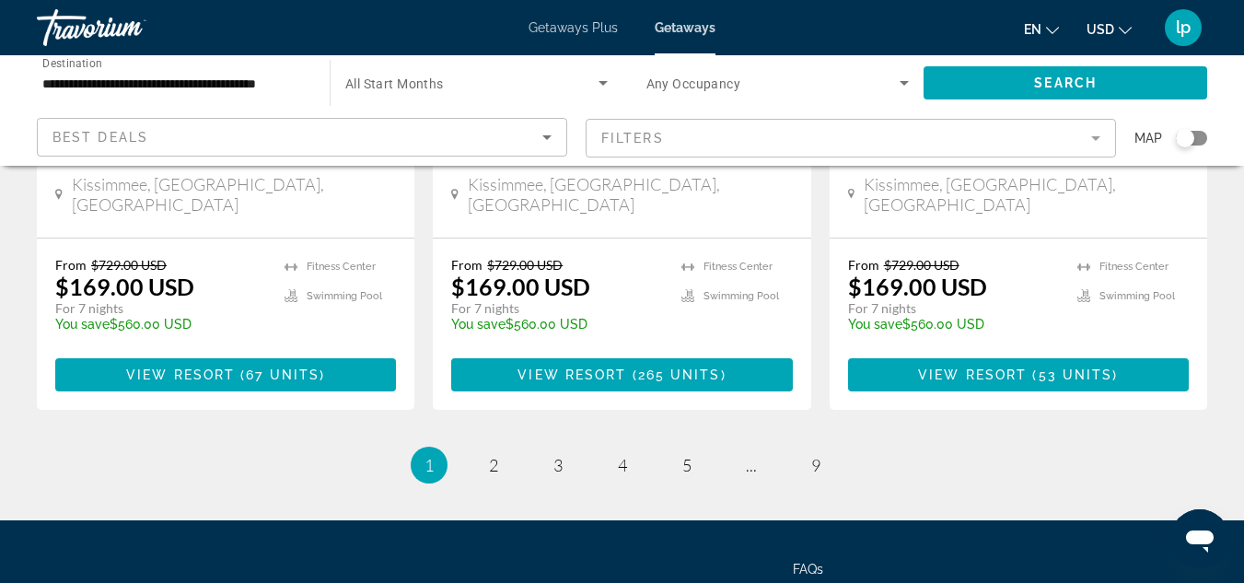
scroll to position [2562, 0]
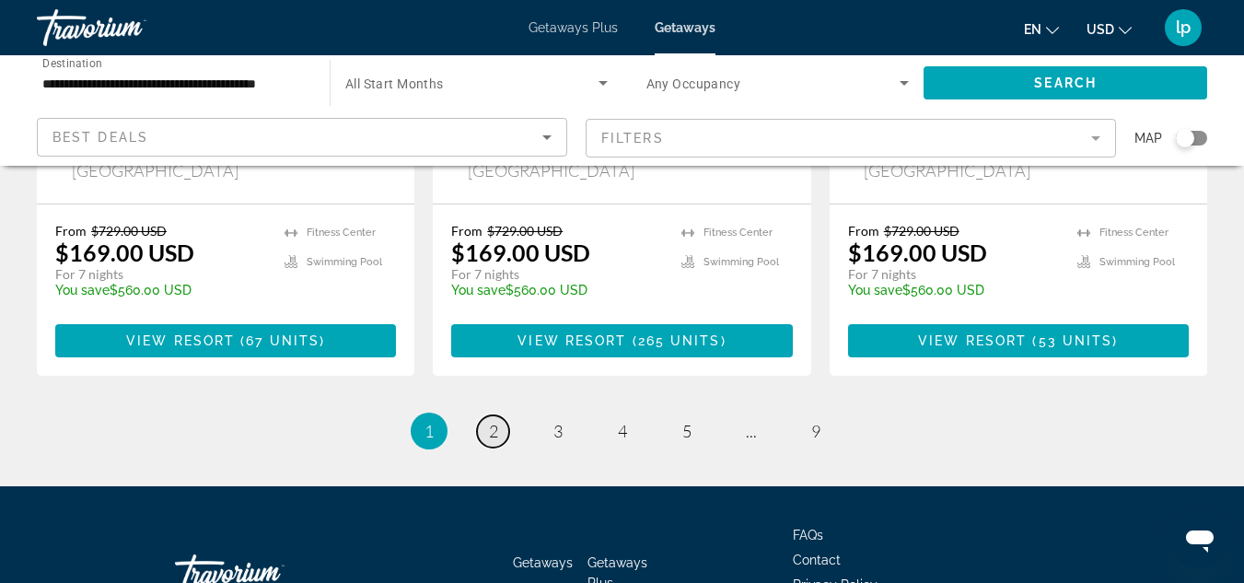
click at [494, 421] on span "2" at bounding box center [493, 431] width 9 height 20
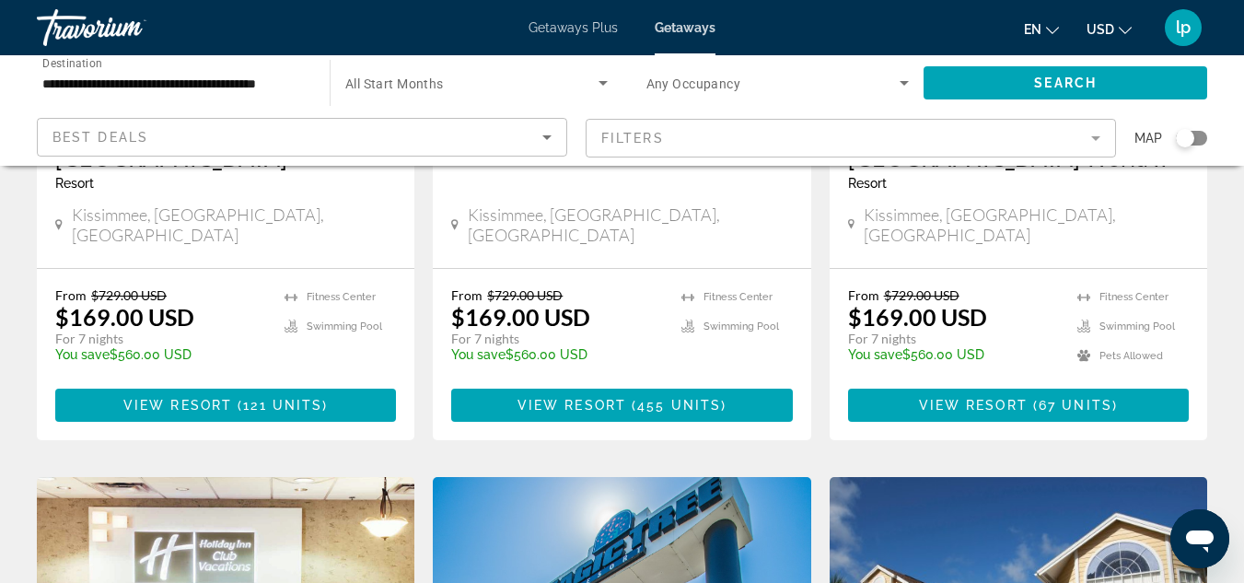
scroll to position [460, 0]
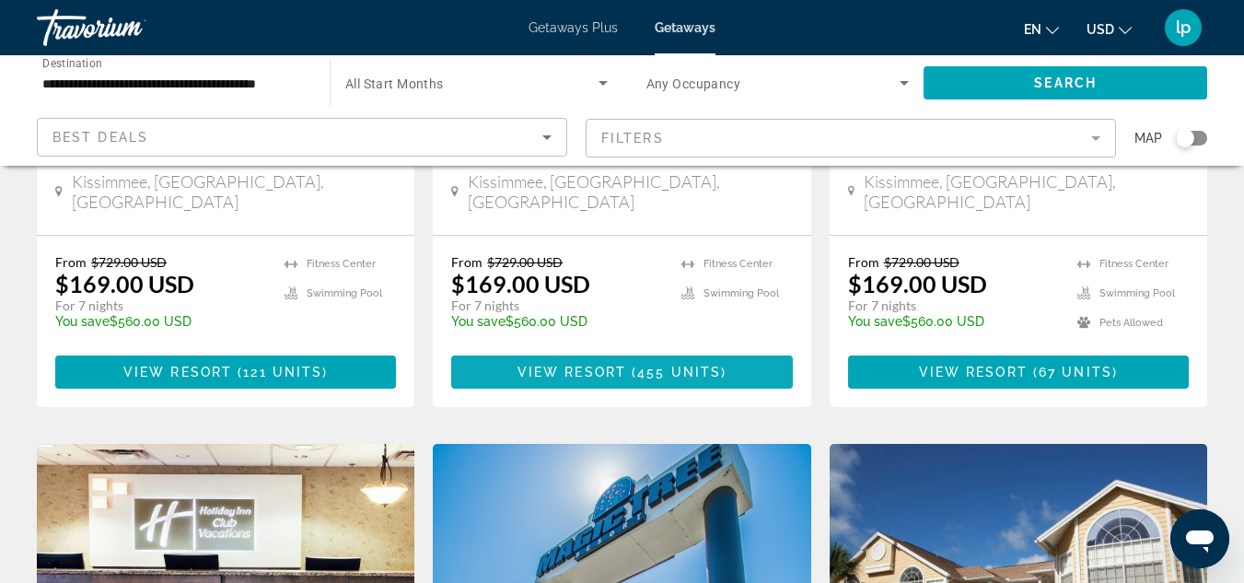
click at [656, 365] on span "455 units" at bounding box center [679, 372] width 84 height 15
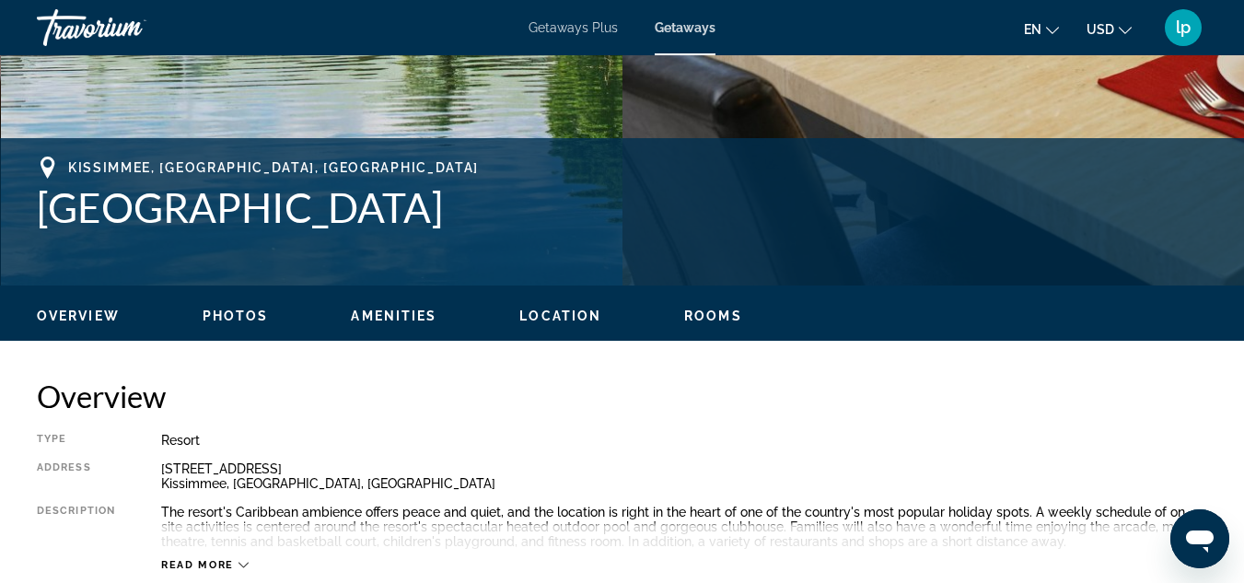
scroll to position [552, 0]
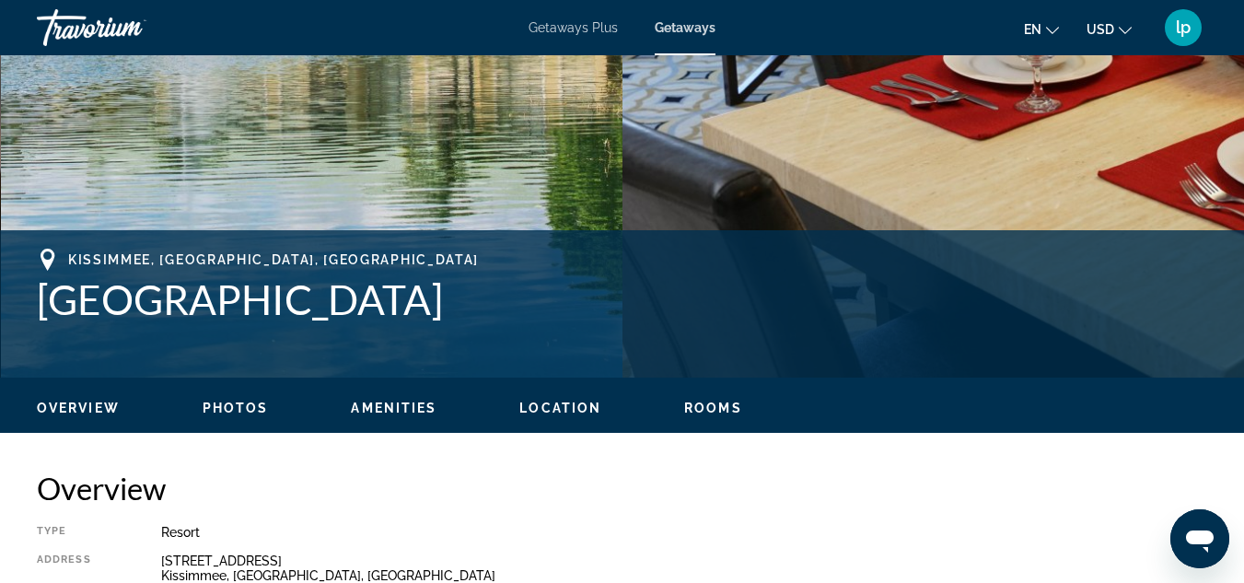
drag, startPoint x: 32, startPoint y: 296, endPoint x: 350, endPoint y: 308, distance: 317.9
click at [350, 308] on div "[GEOGRAPHIC_DATA] [GEOGRAPHIC_DATA] Address [STREET_ADDRESS]" at bounding box center [622, 304] width 1244 height 110
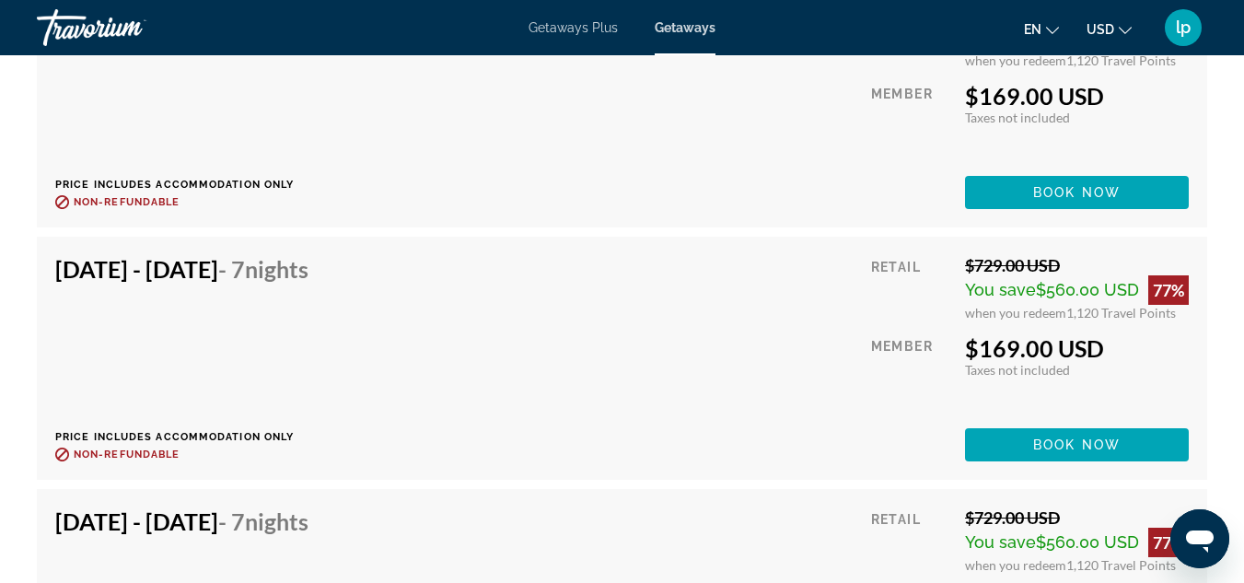
scroll to position [6169, 0]
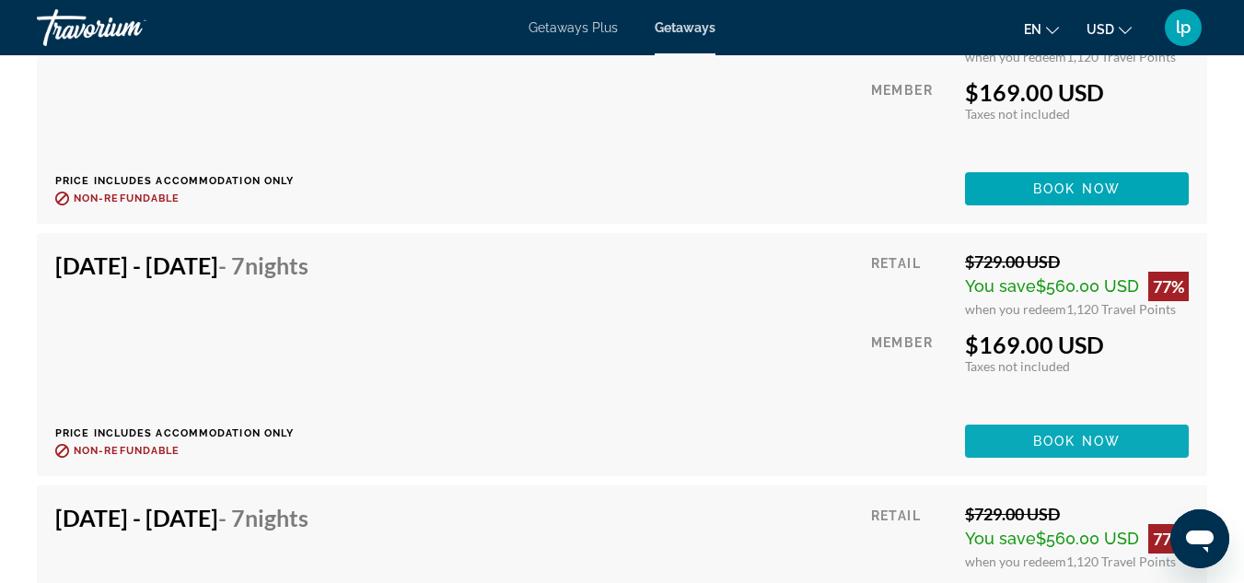
click at [1009, 419] on span "Main content" at bounding box center [1077, 441] width 224 height 44
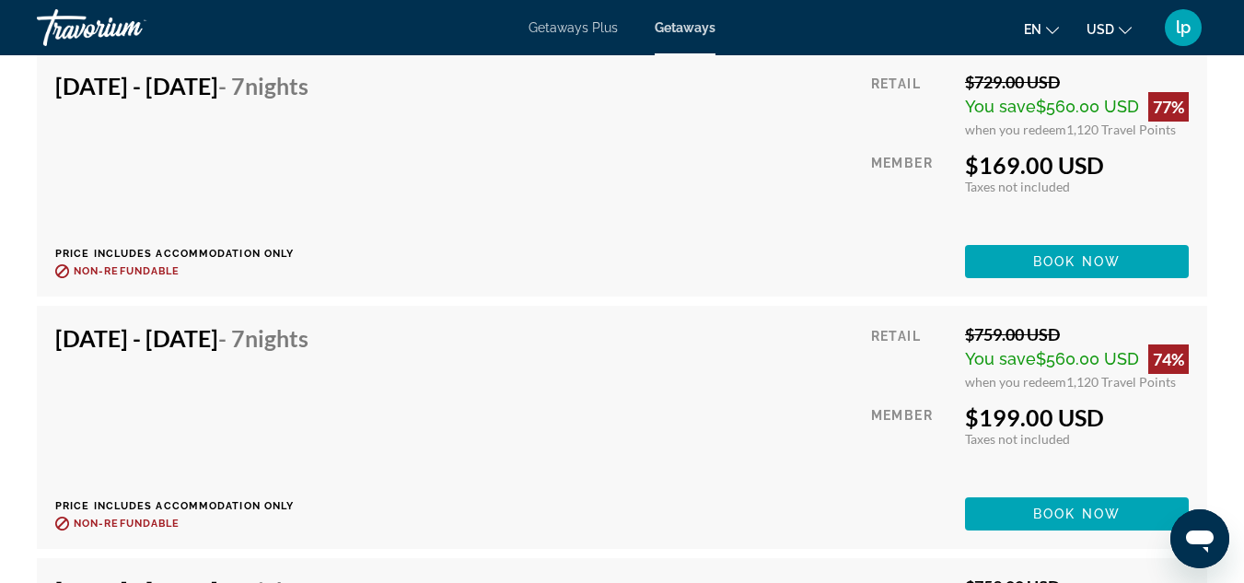
scroll to position [6629, 0]
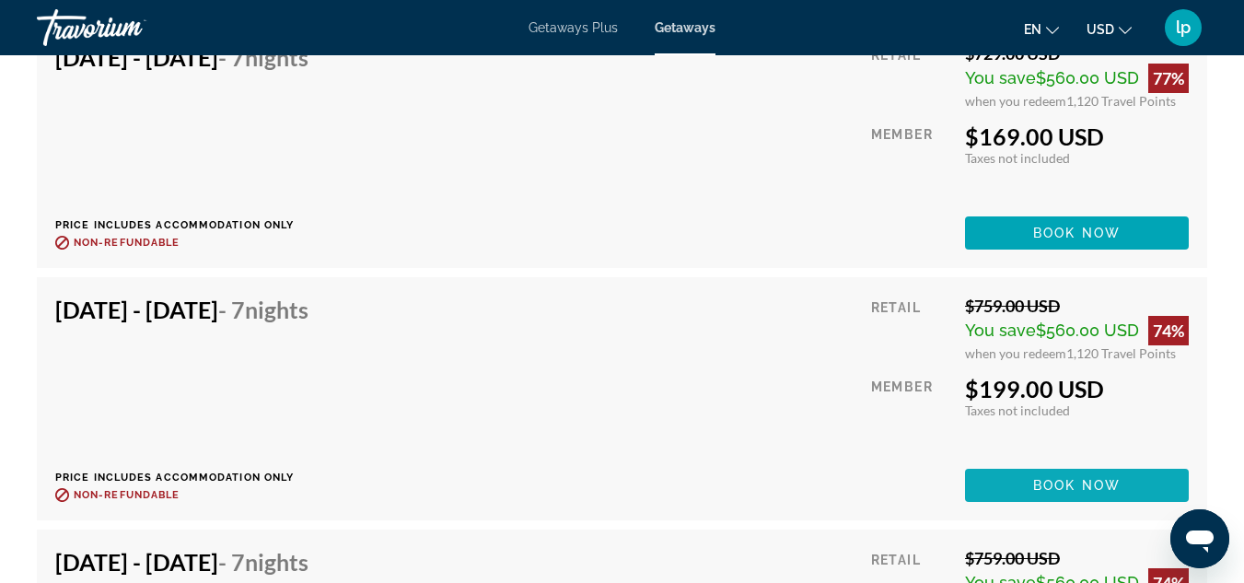
click at [1009, 478] on span "Book now" at bounding box center [1076, 485] width 87 height 15
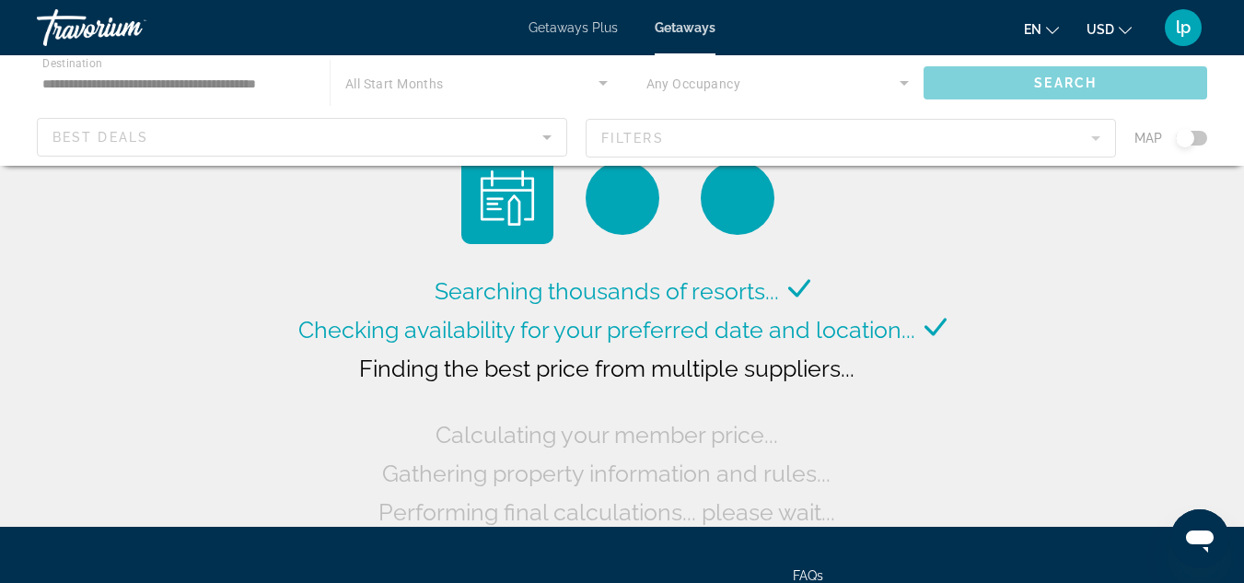
click at [843, 132] on div "Main content" at bounding box center [622, 110] width 1244 height 110
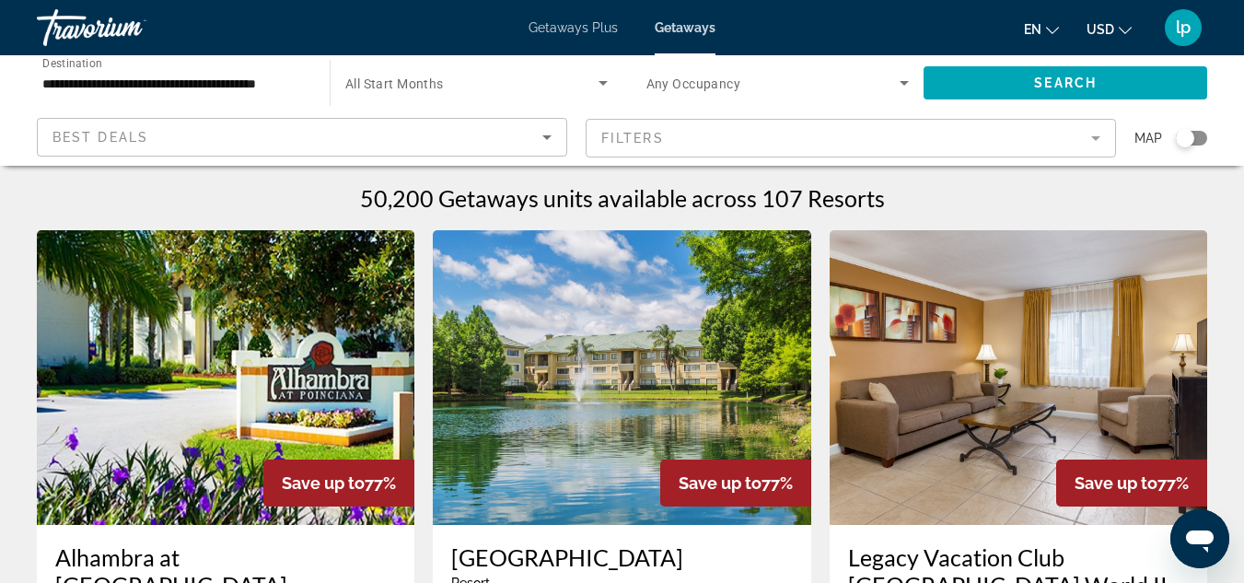
click at [1009, 136] on mat-form-field "Filters" at bounding box center [851, 138] width 530 height 39
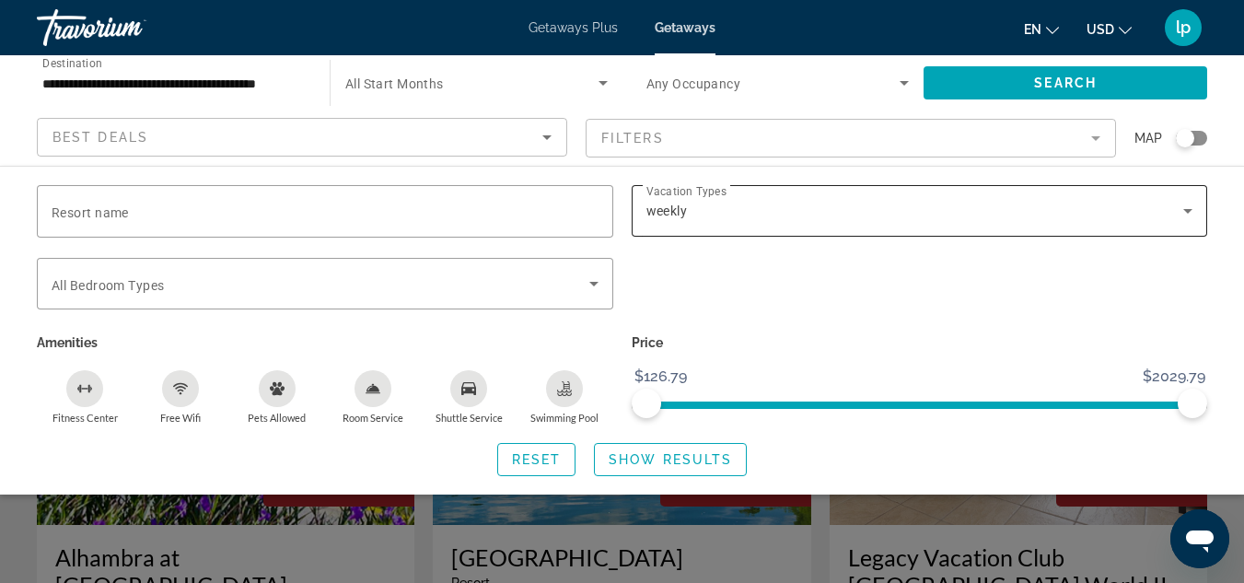
click at [1009, 207] on icon "Search widget" at bounding box center [1188, 211] width 22 height 22
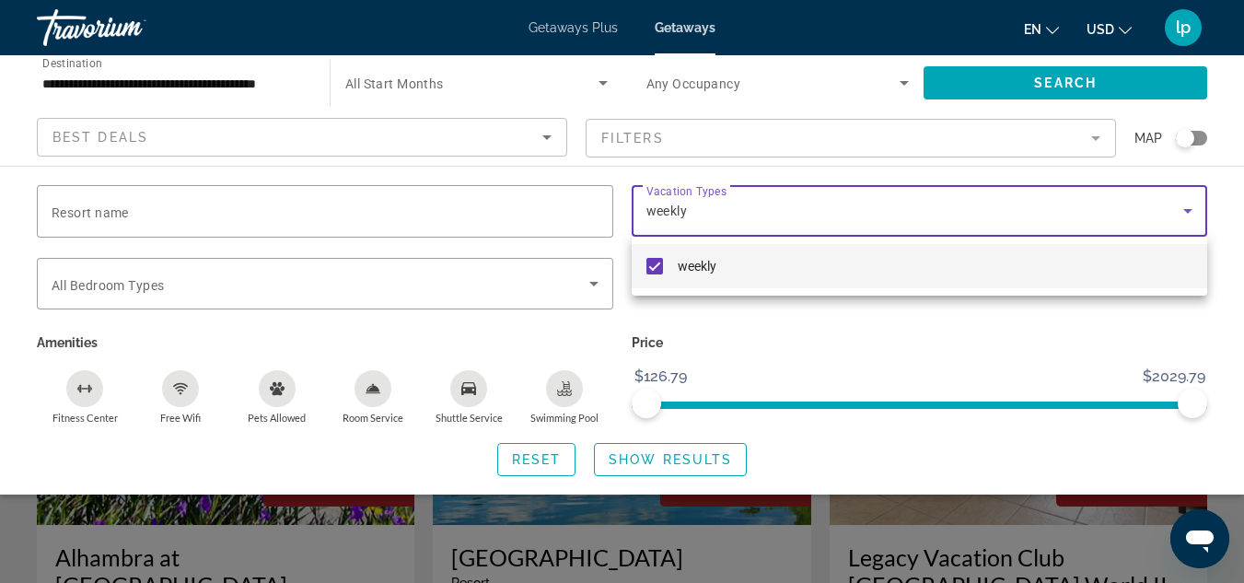
click at [656, 272] on mat-pseudo-checkbox at bounding box center [654, 266] width 17 height 17
click at [687, 454] on div at bounding box center [622, 291] width 1244 height 583
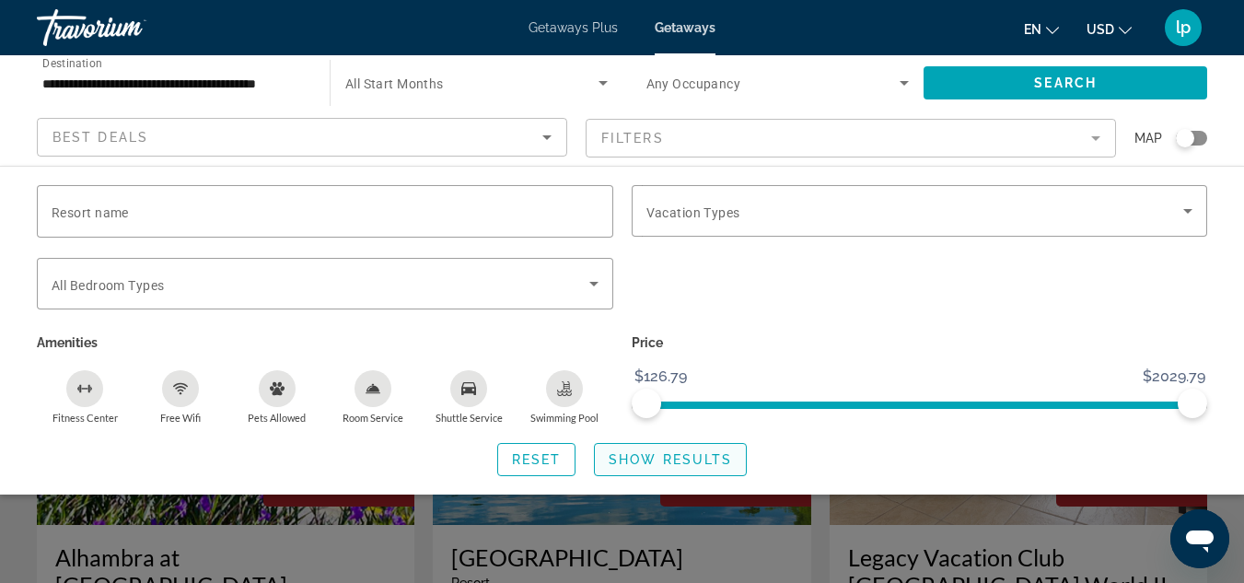
click at [701, 458] on span "Show Results" at bounding box center [670, 459] width 123 height 15
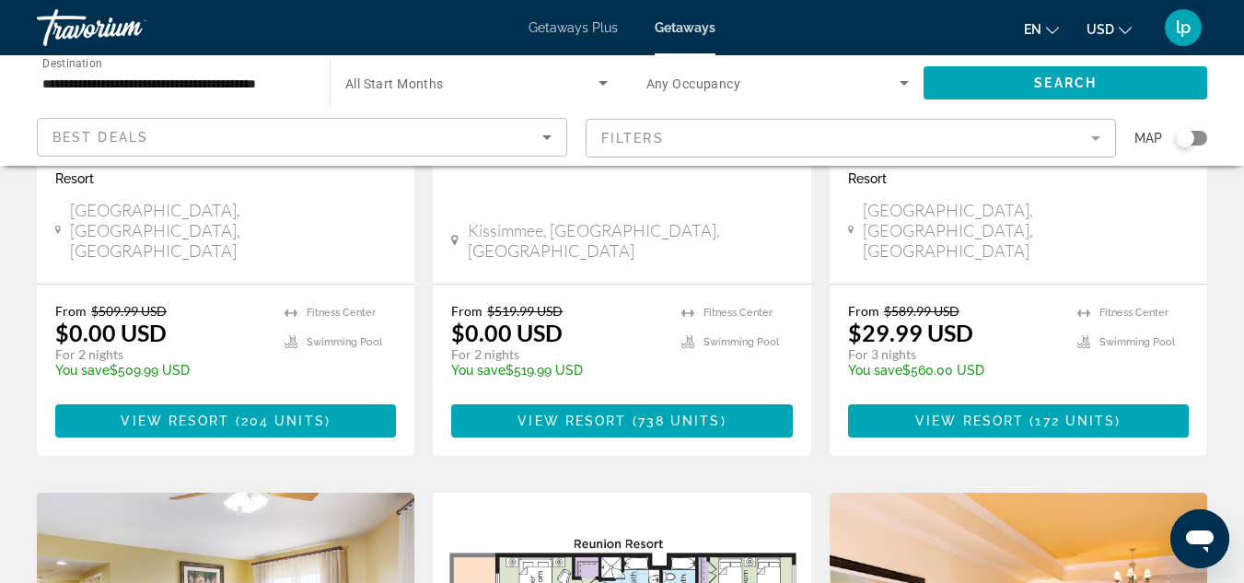
scroll to position [460, 0]
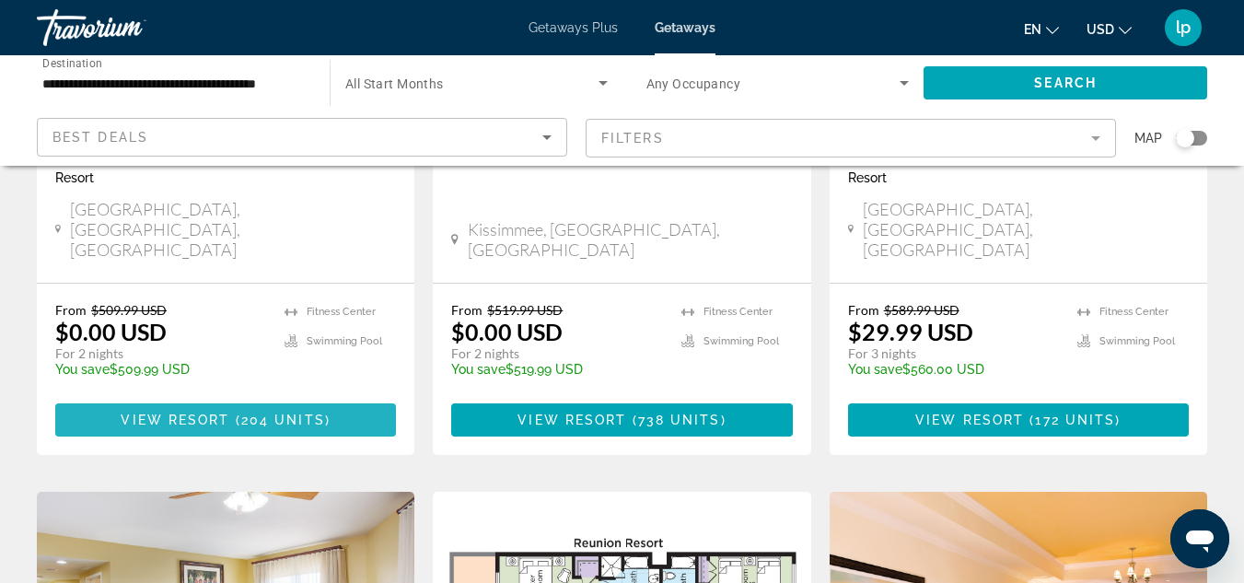
click at [250, 412] on span "204 units" at bounding box center [283, 419] width 84 height 15
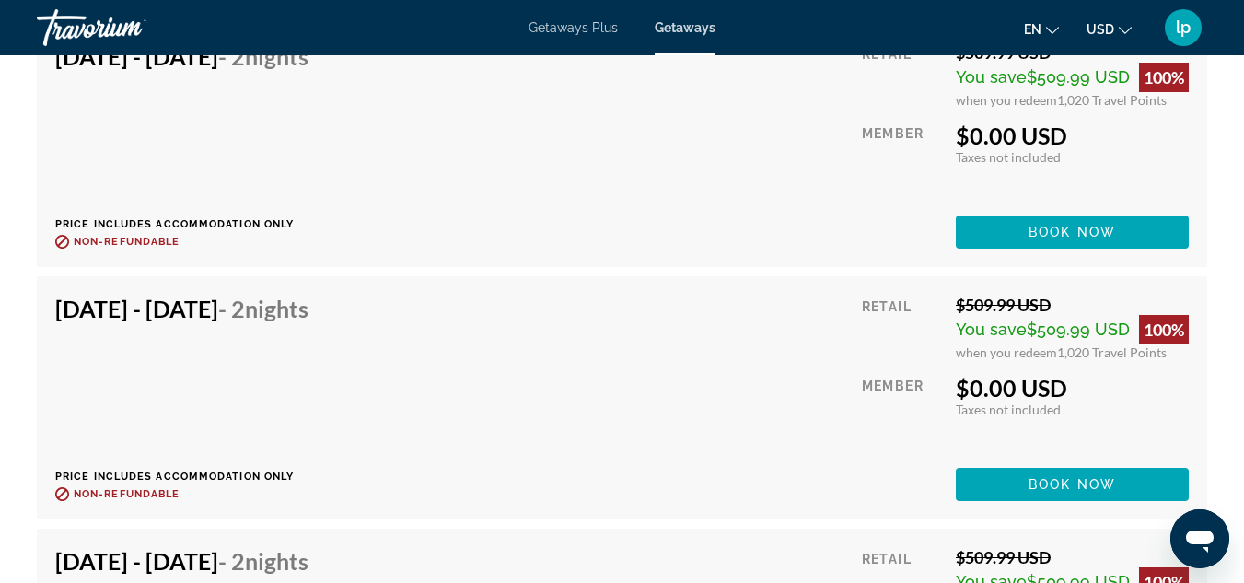
scroll to position [6445, 0]
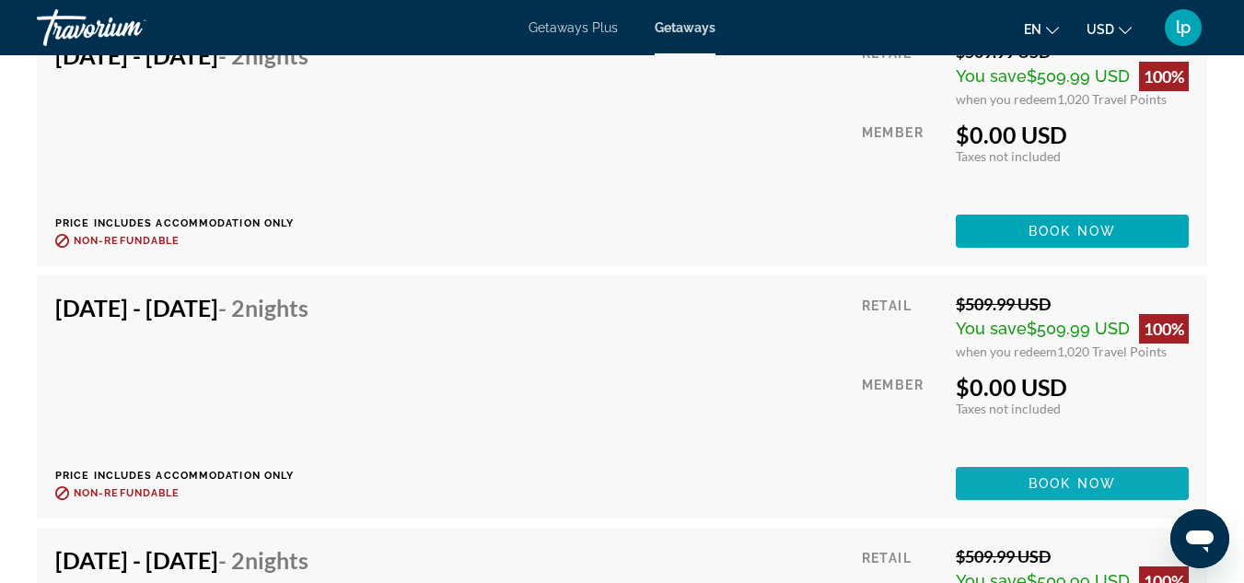
click at [1009, 503] on span "Main content" at bounding box center [1072, 483] width 233 height 44
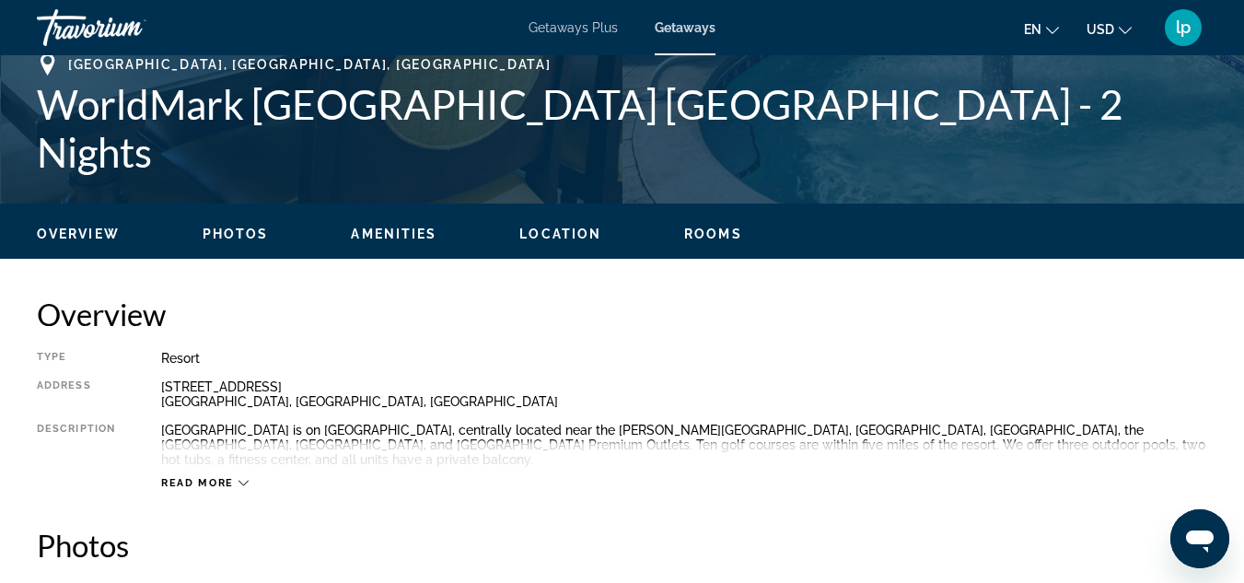
scroll to position [737, 0]
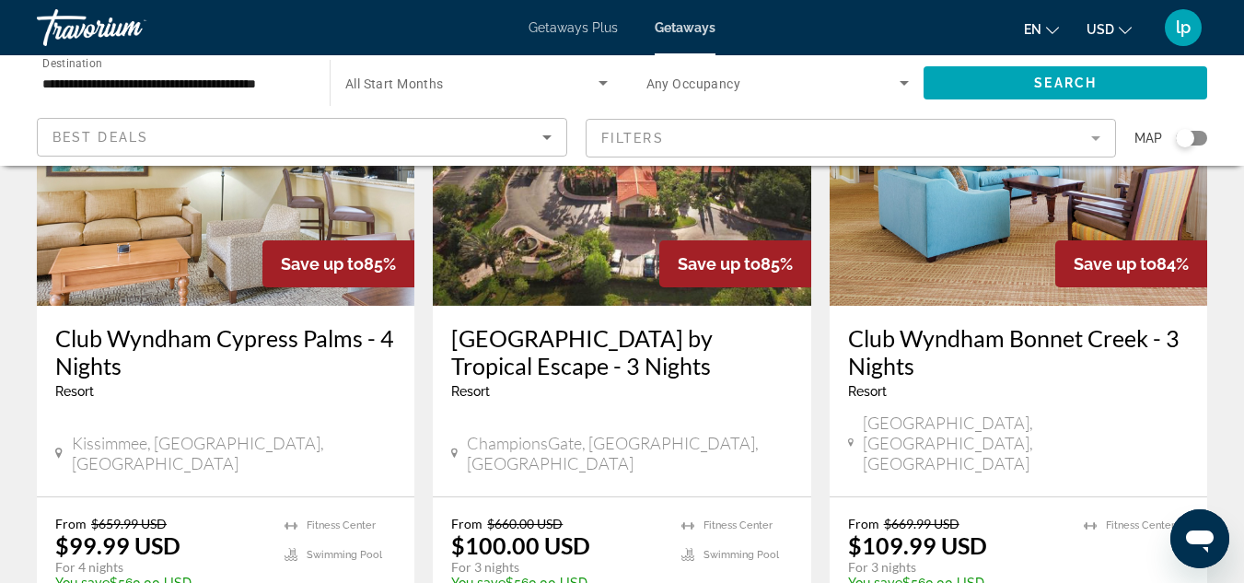
scroll to position [2486, 0]
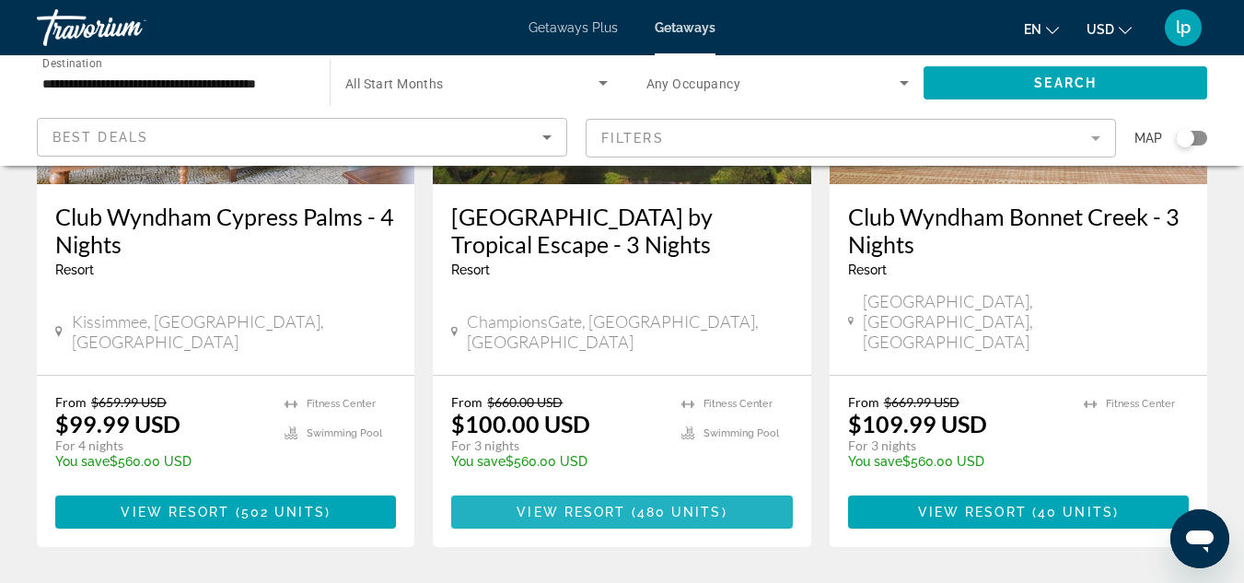
click at [493, 490] on span "Main content" at bounding box center [621, 512] width 341 height 44
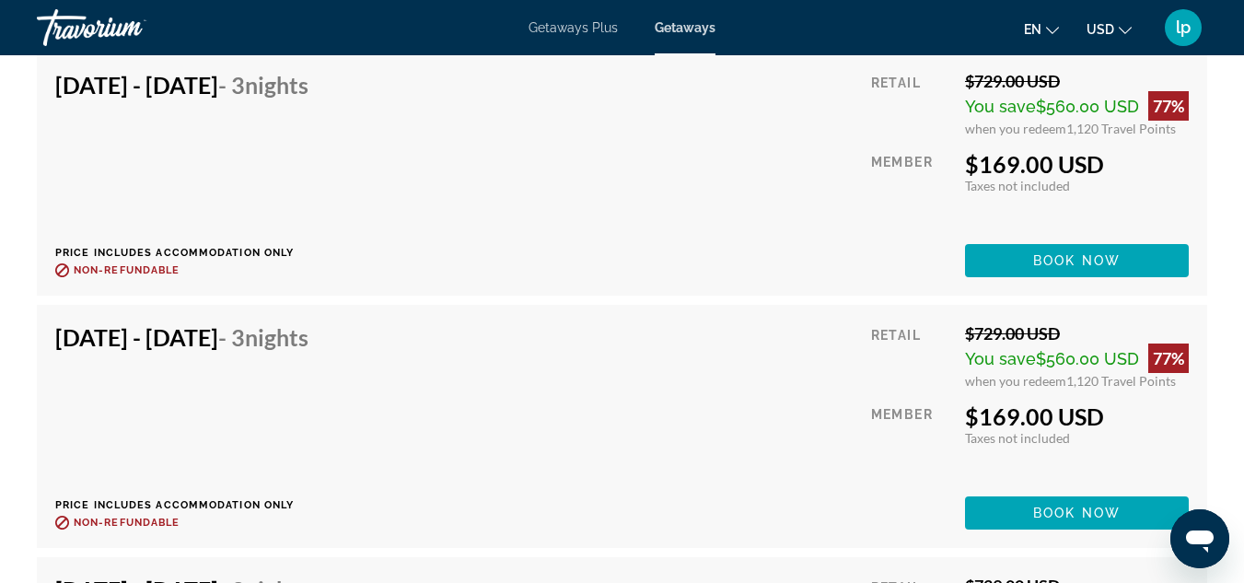
scroll to position [6346, 0]
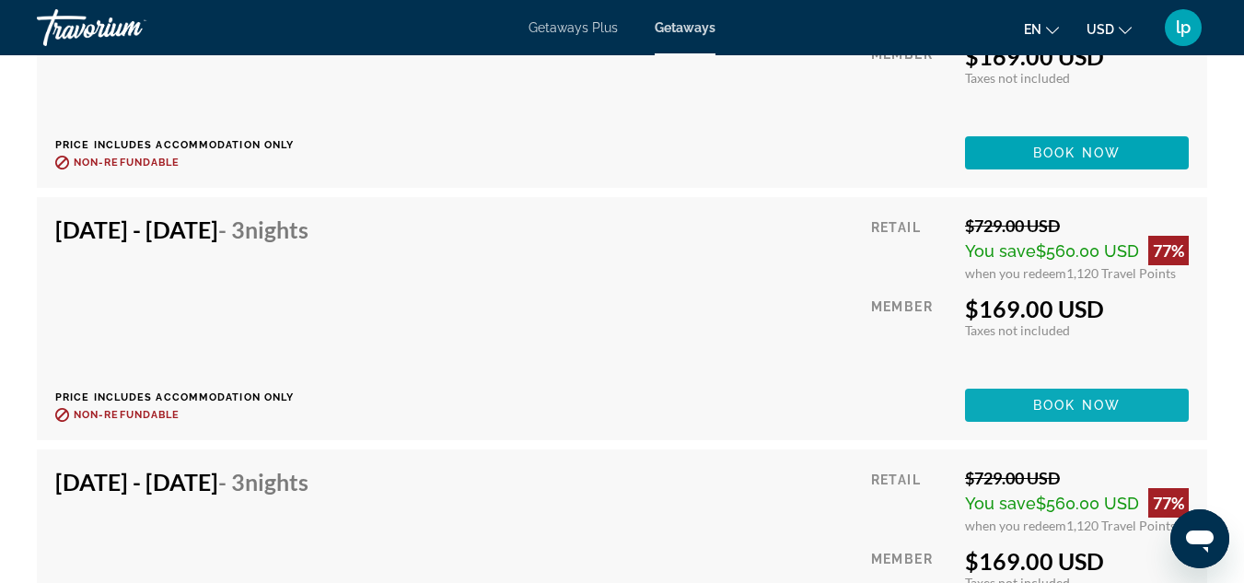
click at [1009, 403] on span "Book now" at bounding box center [1076, 405] width 87 height 15
